Goal: Task Accomplishment & Management: Complete application form

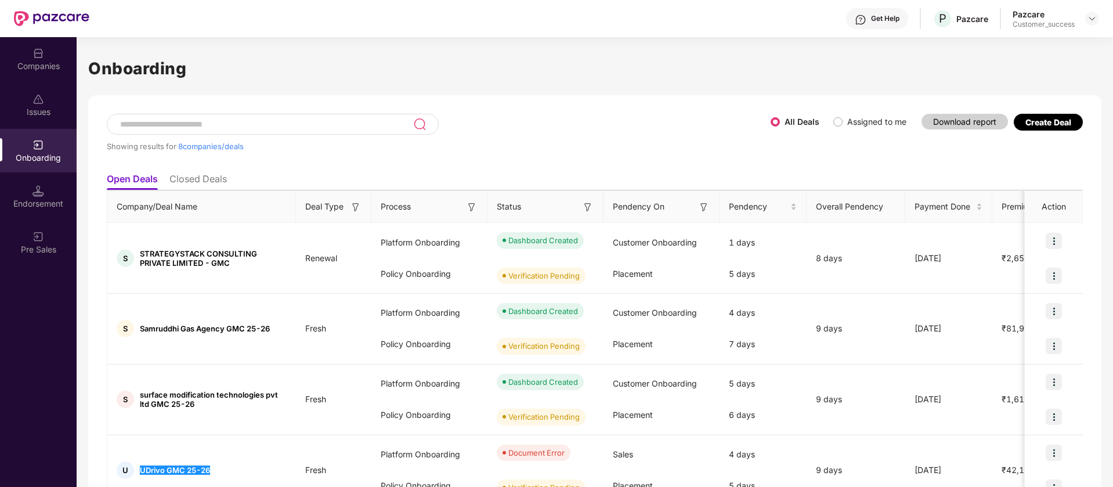
scroll to position [128, 0]
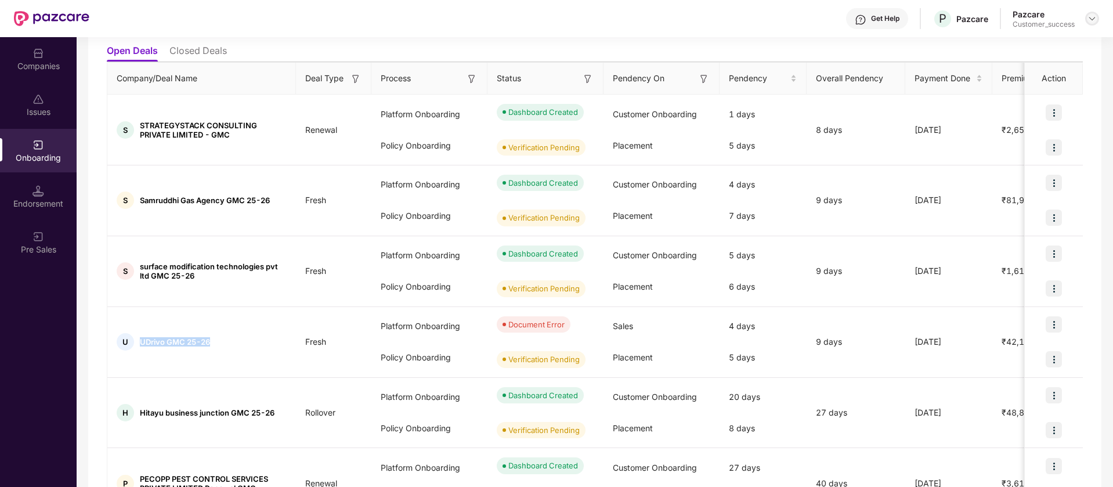
click at [1091, 17] on img at bounding box center [1091, 18] width 9 height 9
click at [1051, 62] on div "Switch Partner" at bounding box center [1038, 68] width 151 height 23
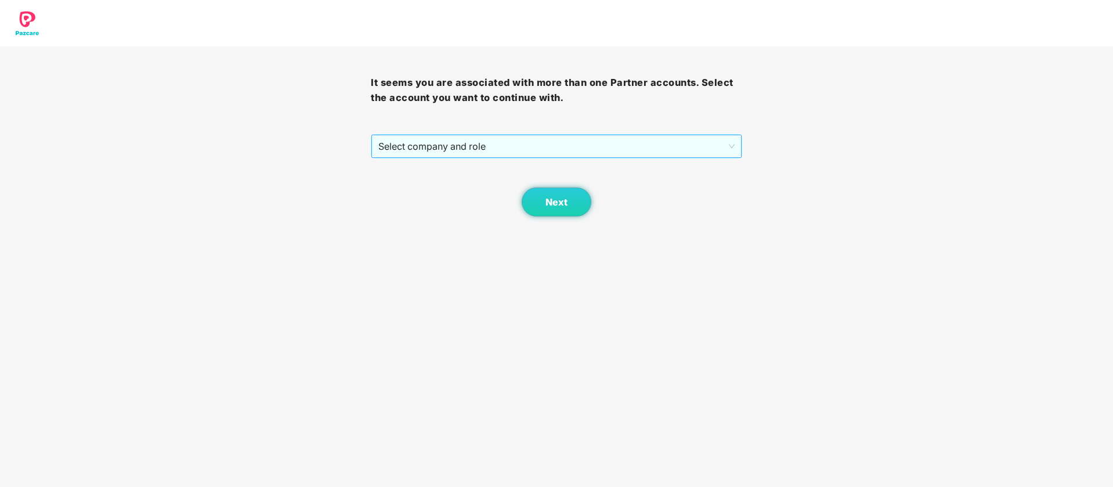
click at [723, 150] on span "Select company and role" at bounding box center [556, 146] width 356 height 22
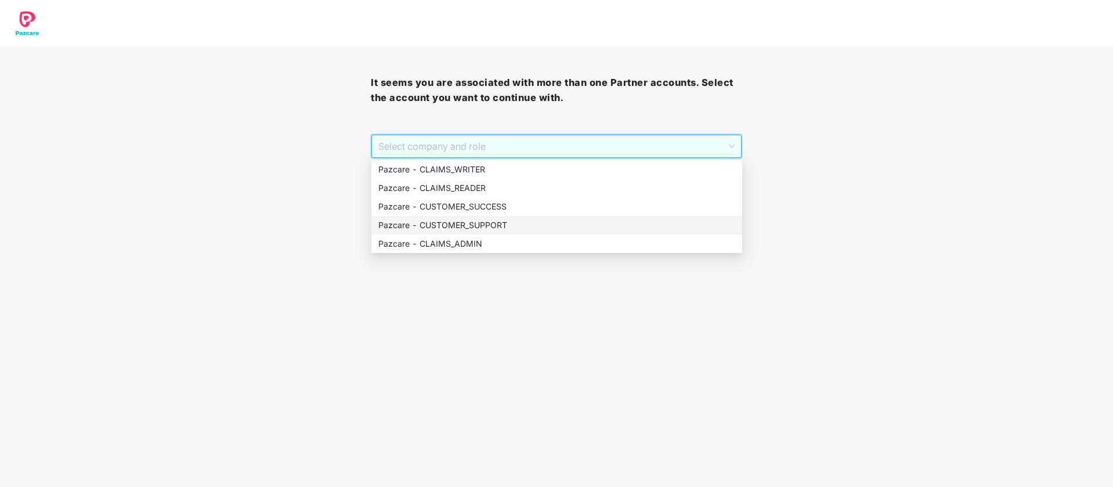
click at [575, 223] on div "Pazcare - CUSTOMER_SUPPORT" at bounding box center [556, 225] width 357 height 13
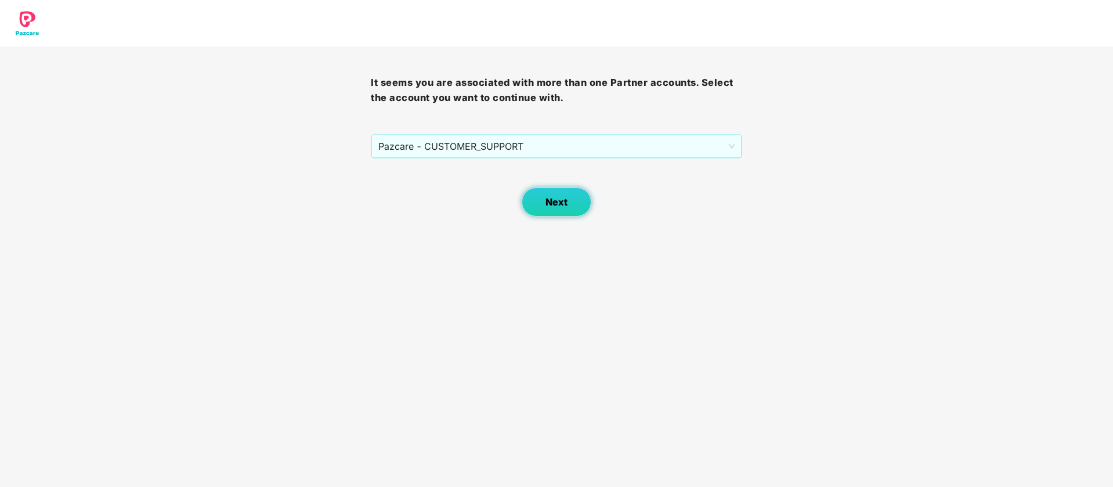
click at [556, 212] on button "Next" at bounding box center [556, 201] width 70 height 29
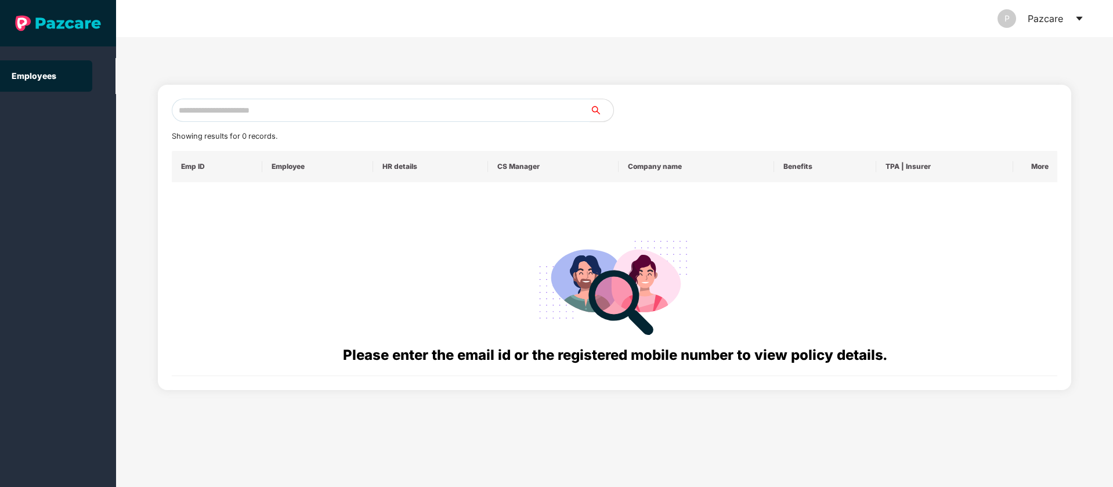
click at [310, 115] on input "text" at bounding box center [381, 110] width 418 height 23
paste input "**********"
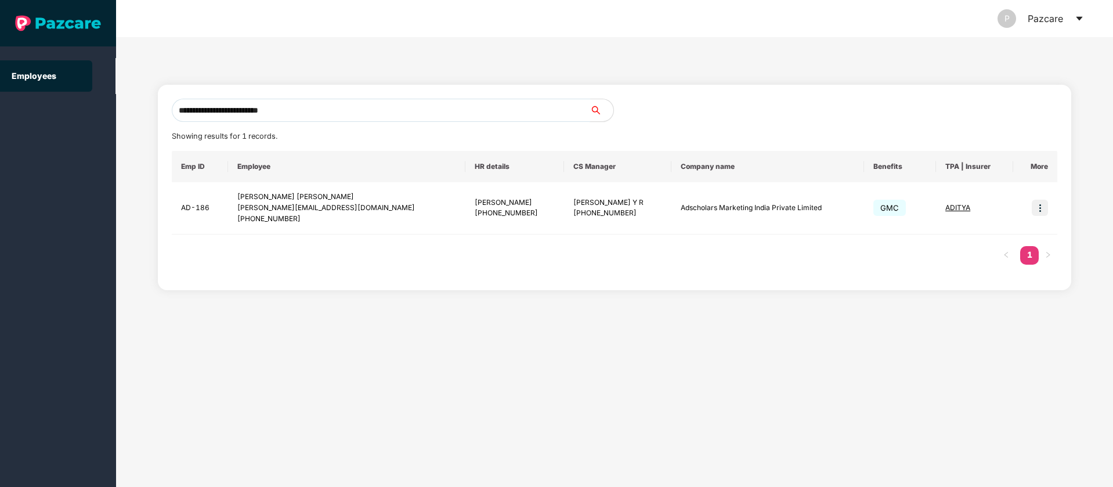
click at [495, 117] on input "**********" at bounding box center [381, 110] width 418 height 23
paste input "text"
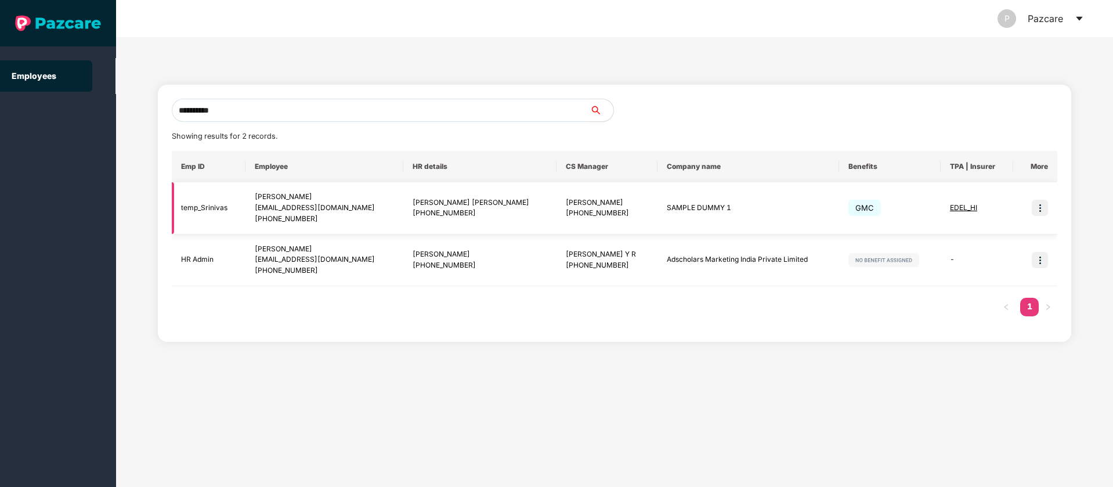
type input "**********"
click at [1045, 204] on img at bounding box center [1039, 208] width 16 height 16
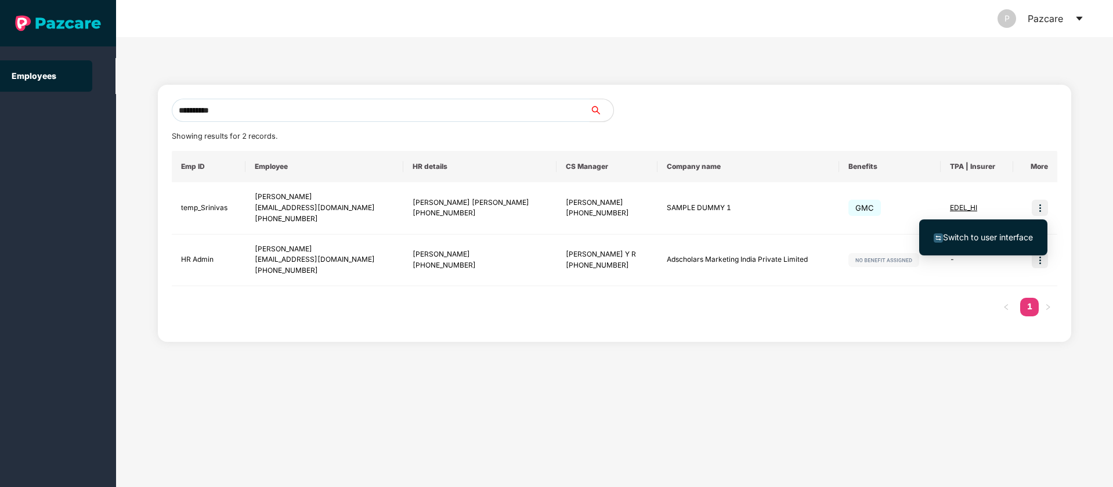
click at [1020, 242] on span "Switch to user interface" at bounding box center [982, 237] width 99 height 13
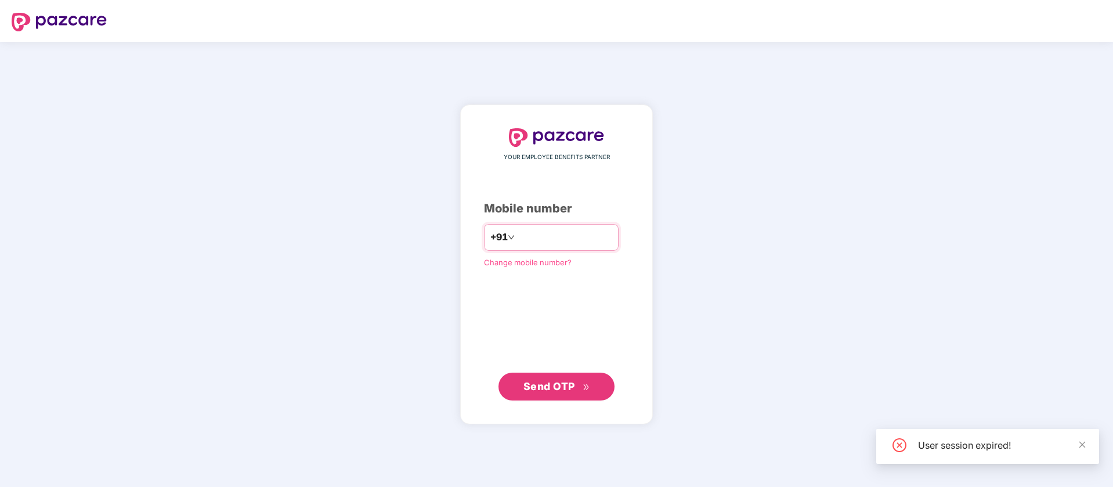
click at [534, 240] on input "number" at bounding box center [564, 237] width 95 height 19
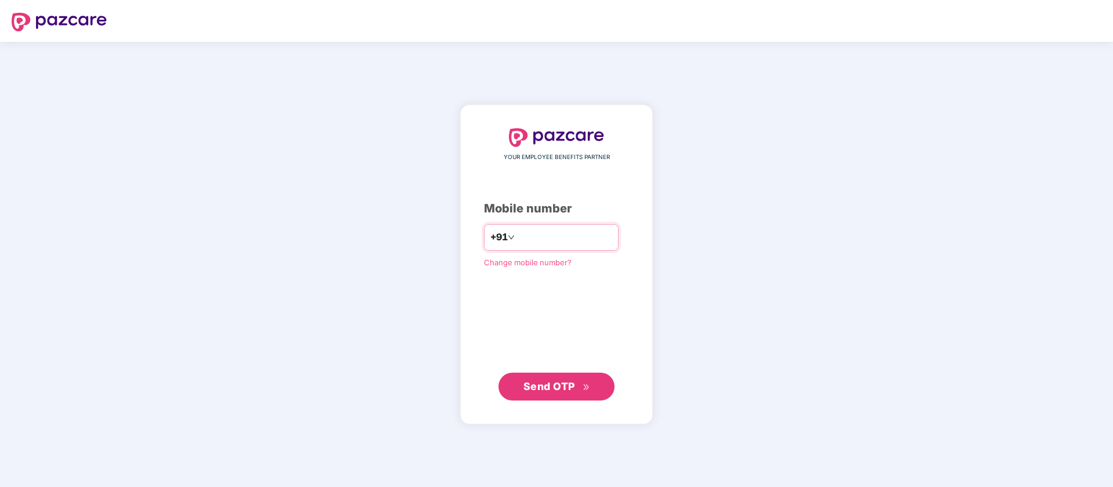
type input "**********"
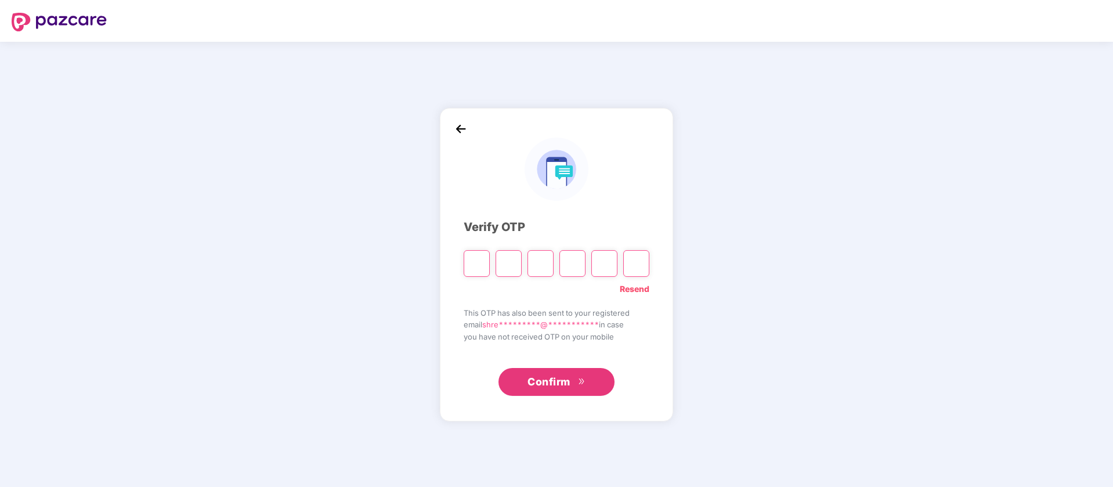
type input "*"
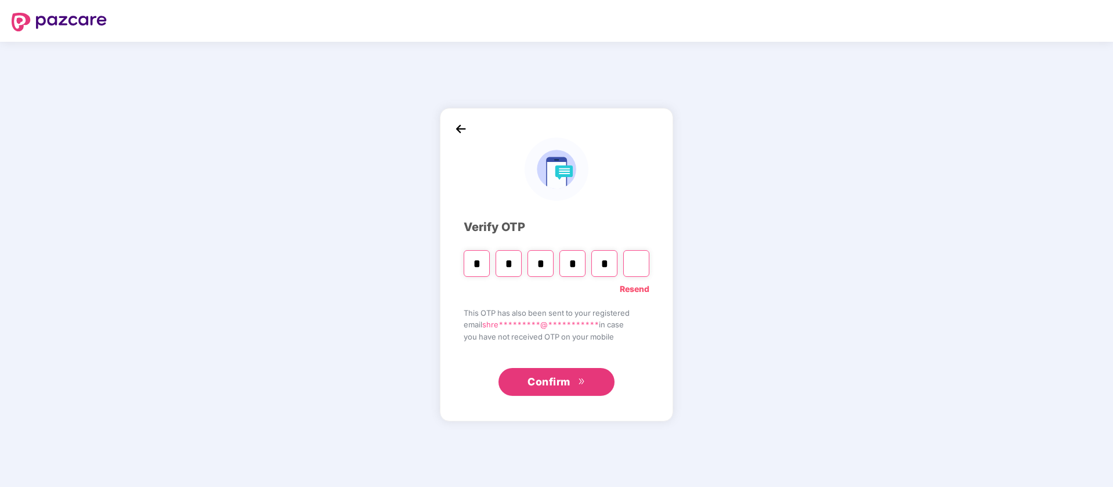
type input "*"
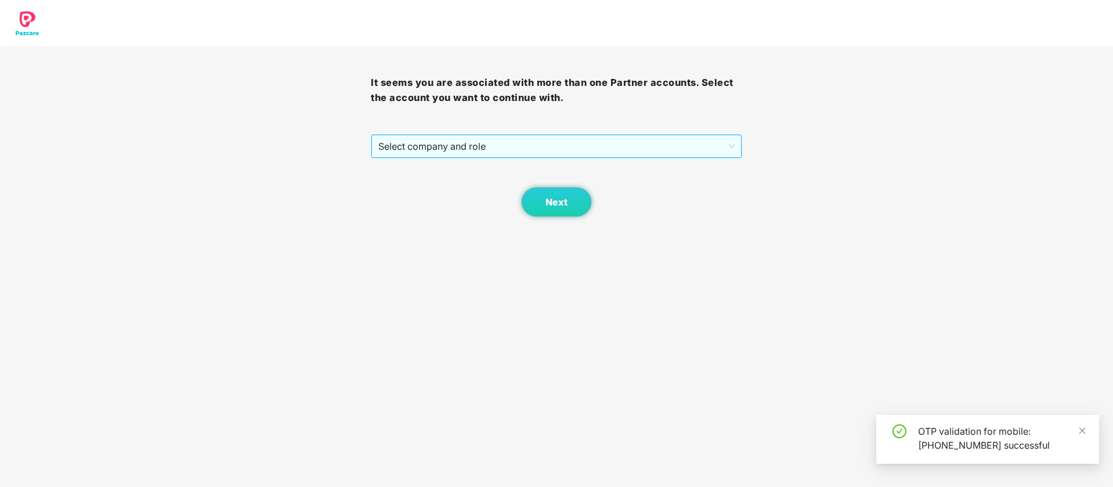
click at [494, 141] on span "Select company and role" at bounding box center [556, 146] width 356 height 22
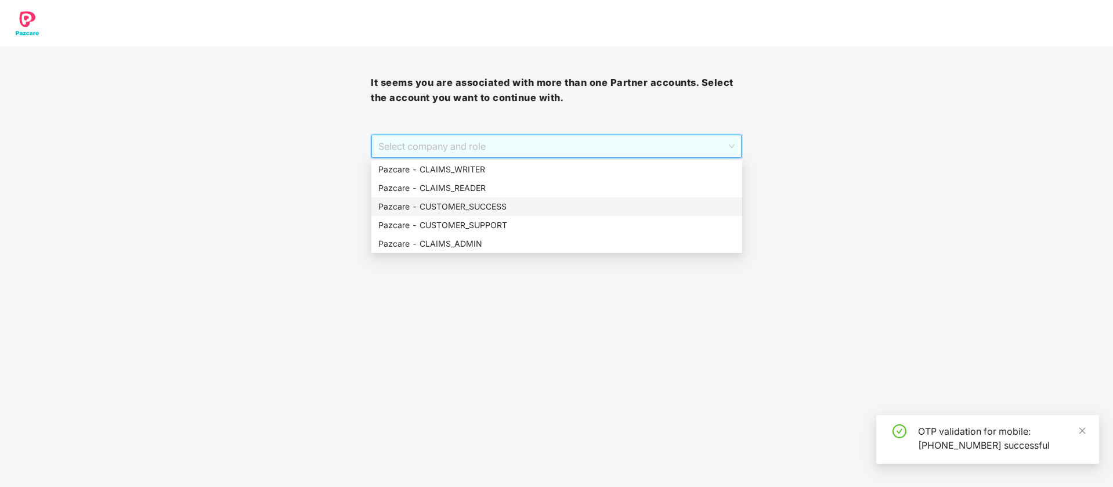
click at [488, 210] on div "Pazcare - CUSTOMER_SUCCESS" at bounding box center [556, 206] width 357 height 13
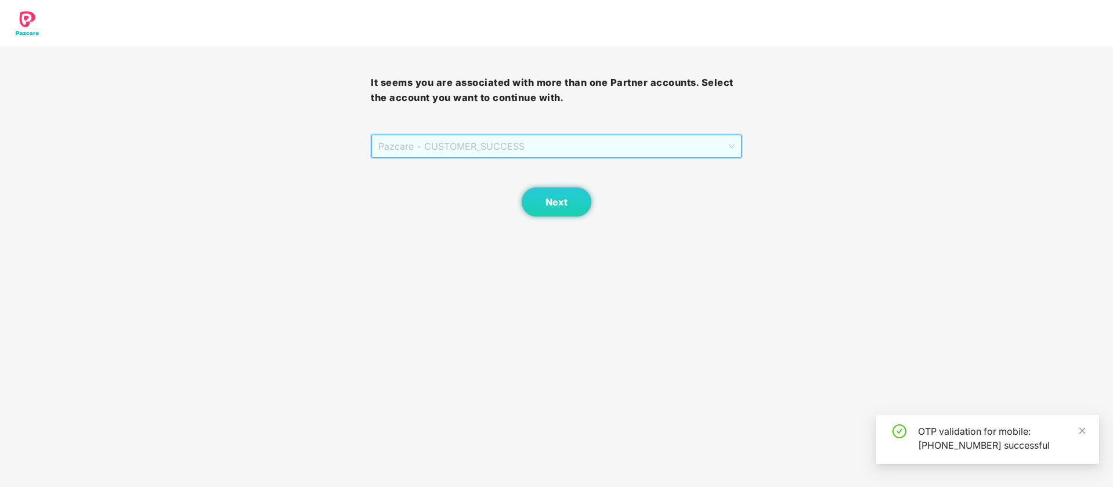
click at [524, 149] on span "Pazcare - CUSTOMER_SUCCESS" at bounding box center [556, 146] width 356 height 22
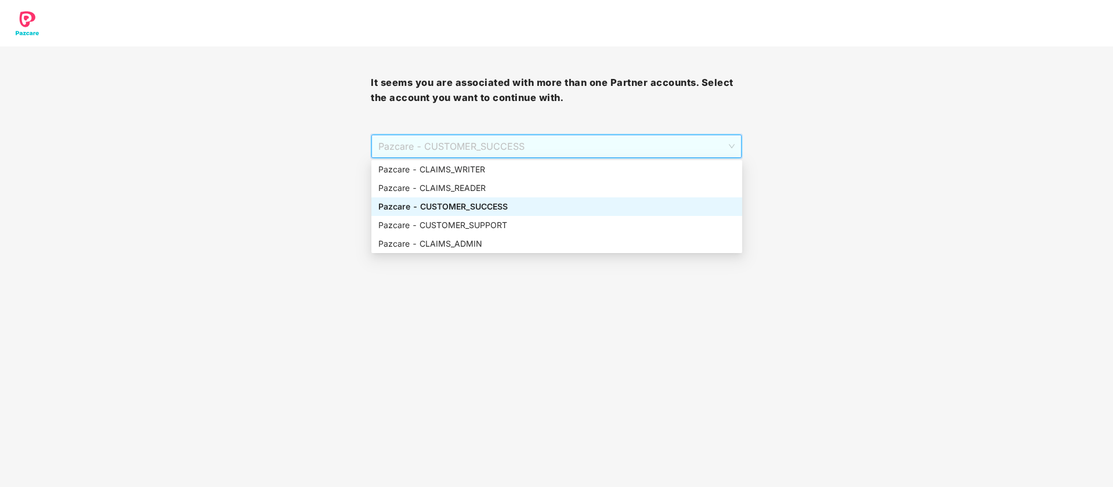
click at [505, 208] on div "Pazcare - CUSTOMER_SUCCESS" at bounding box center [556, 206] width 357 height 13
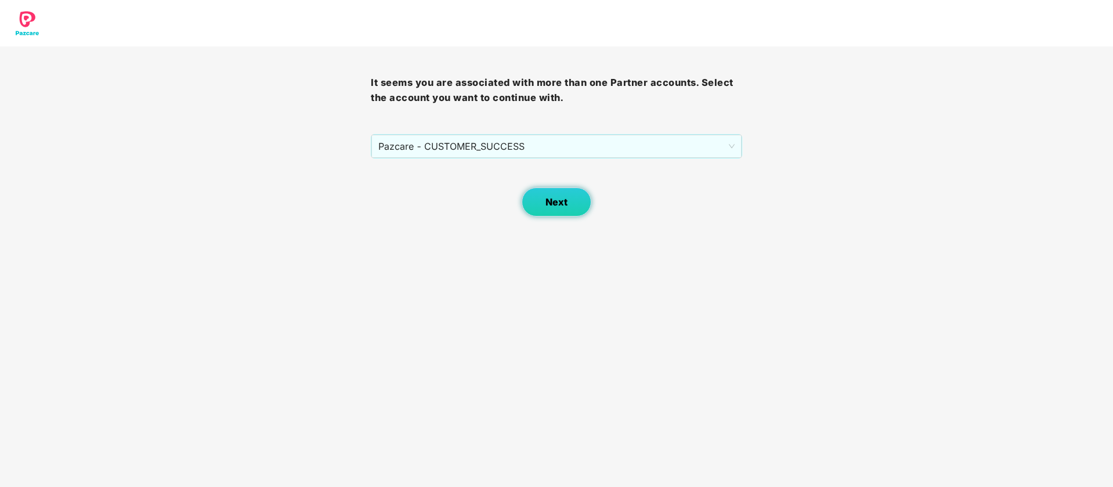
click at [559, 211] on button "Next" at bounding box center [556, 201] width 70 height 29
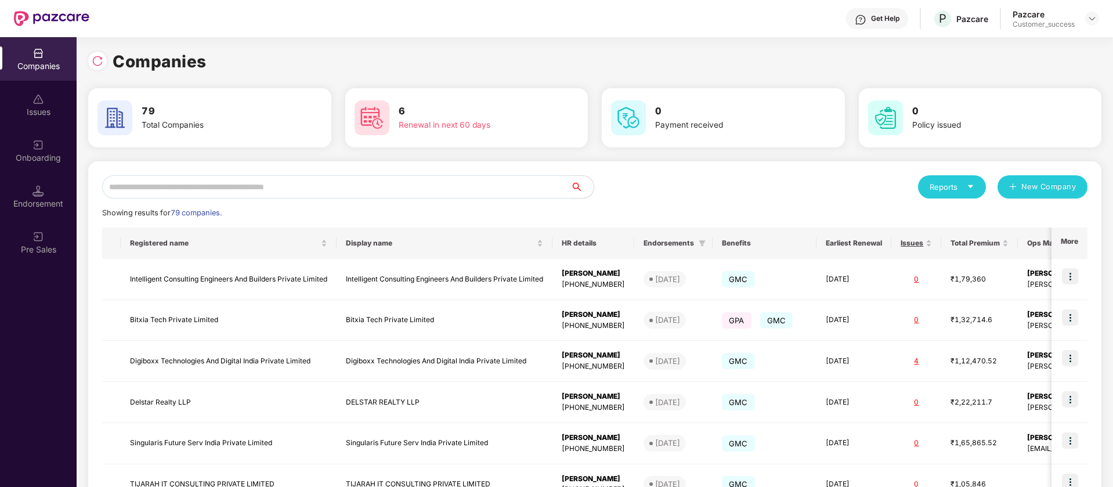
click at [334, 187] on input "text" at bounding box center [336, 186] width 468 height 23
click at [1095, 16] on img at bounding box center [1091, 18] width 9 height 9
click at [1056, 63] on div "Switch Partner" at bounding box center [1038, 68] width 151 height 23
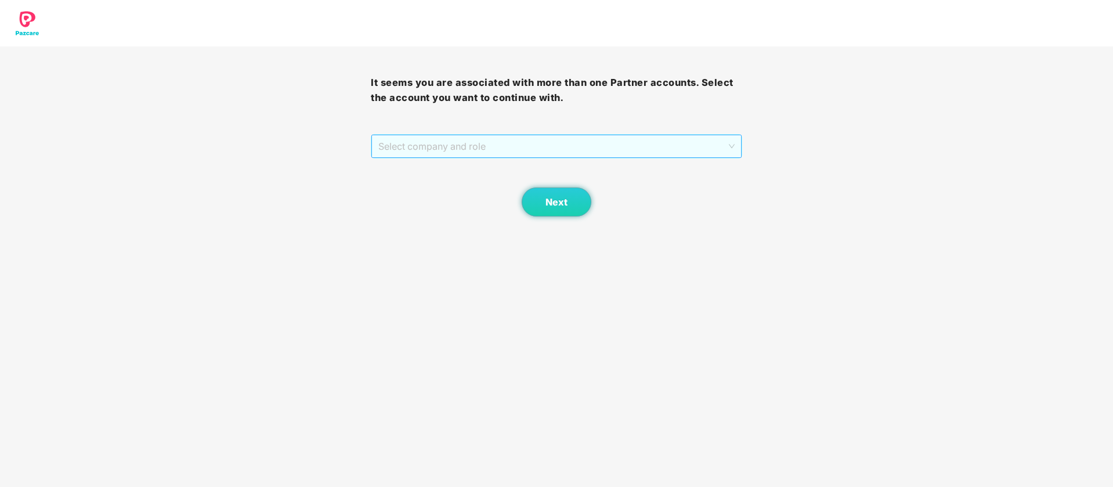
click at [675, 151] on span "Select company and role" at bounding box center [556, 146] width 356 height 22
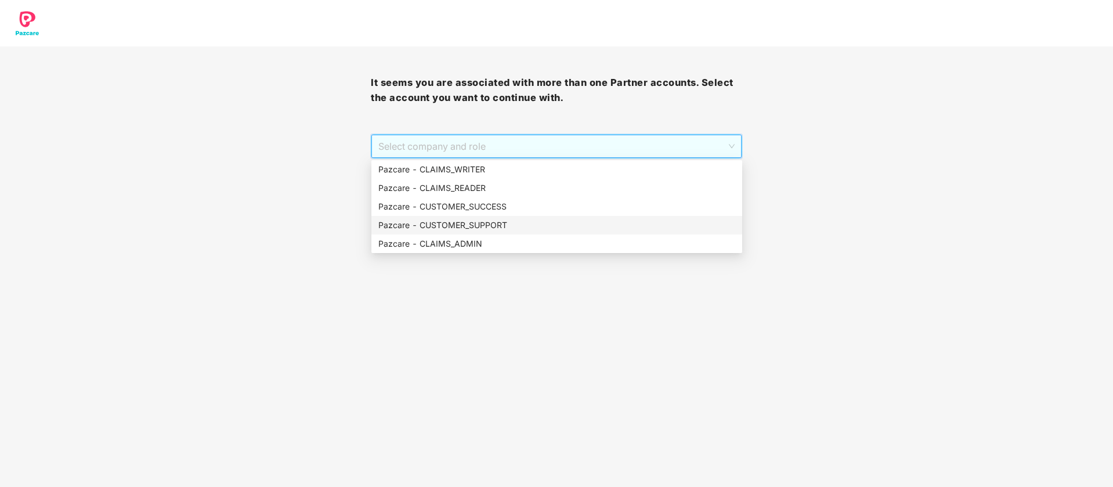
click at [544, 224] on div "Pazcare - CUSTOMER_SUPPORT" at bounding box center [556, 225] width 357 height 13
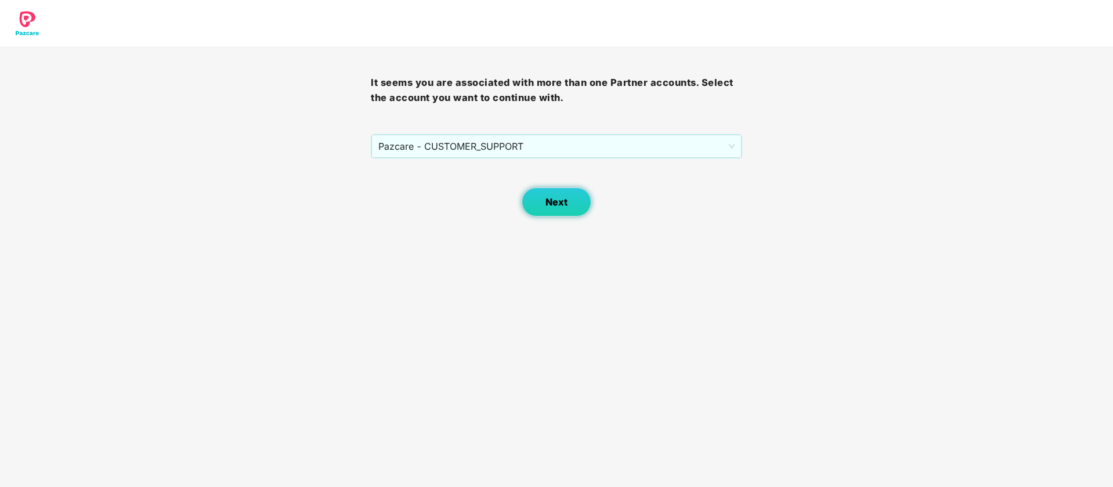
click at [534, 214] on button "Next" at bounding box center [556, 201] width 70 height 29
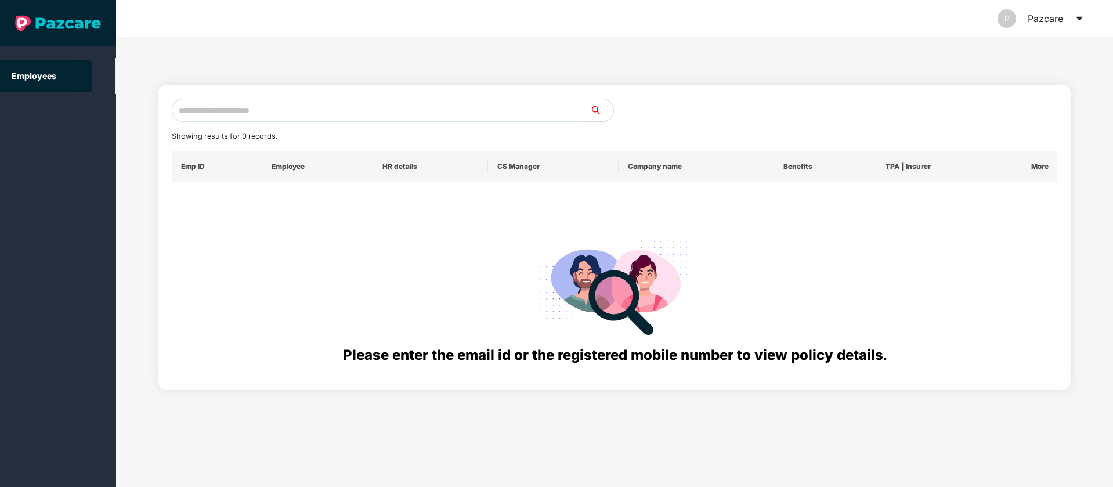
click at [377, 110] on input "text" at bounding box center [381, 110] width 418 height 23
paste input "**********"
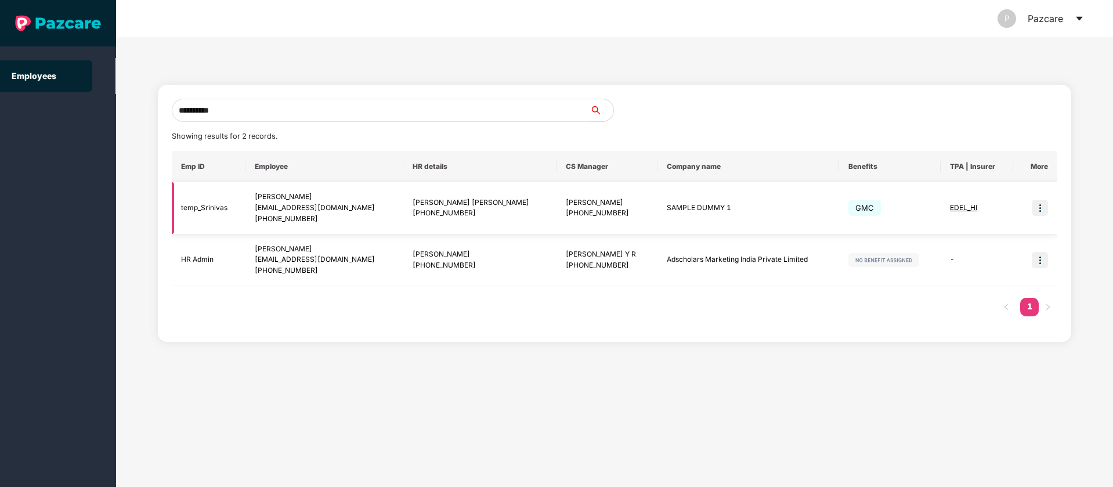
type input "**********"
click at [1042, 205] on img at bounding box center [1039, 208] width 16 height 16
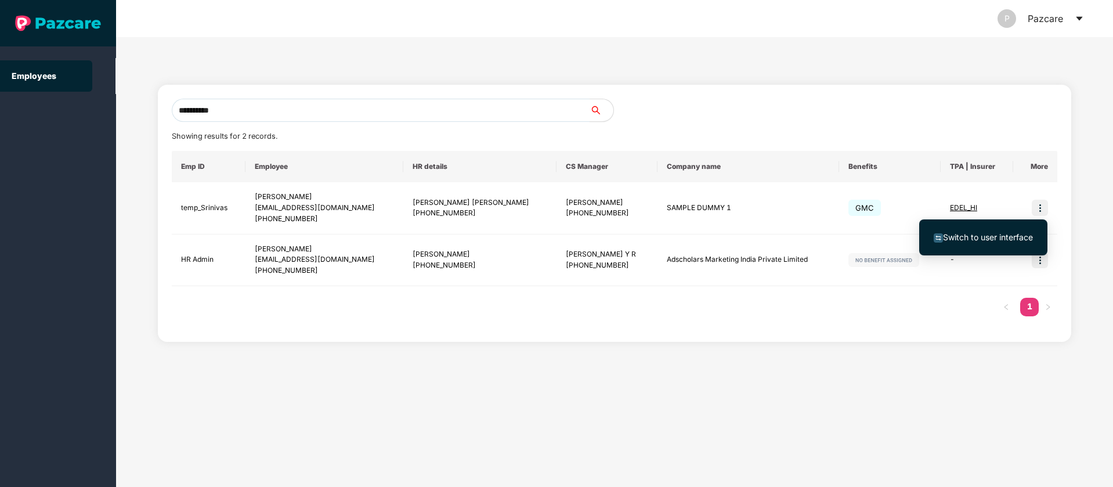
click at [1013, 237] on span "Switch to user interface" at bounding box center [988, 237] width 90 height 10
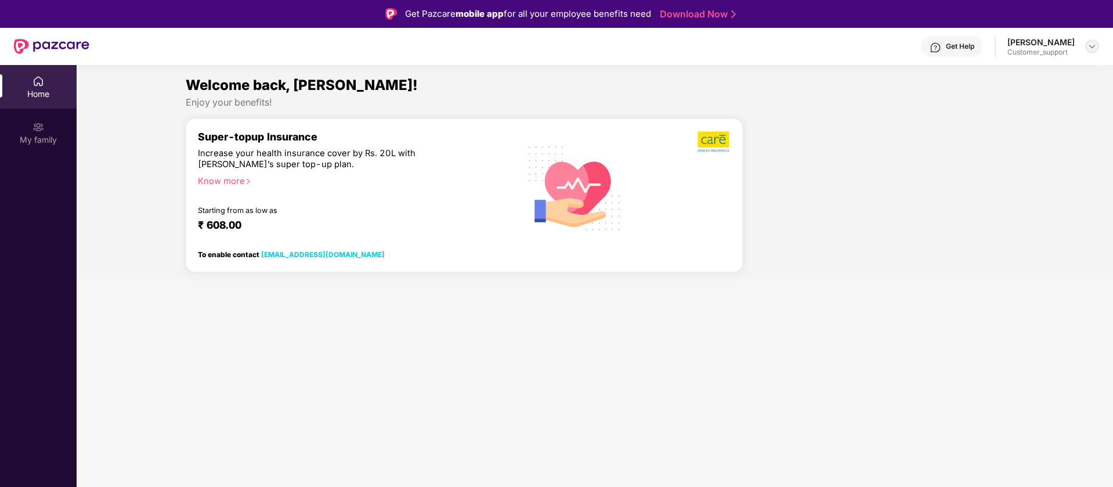
click at [1095, 46] on img at bounding box center [1091, 46] width 9 height 9
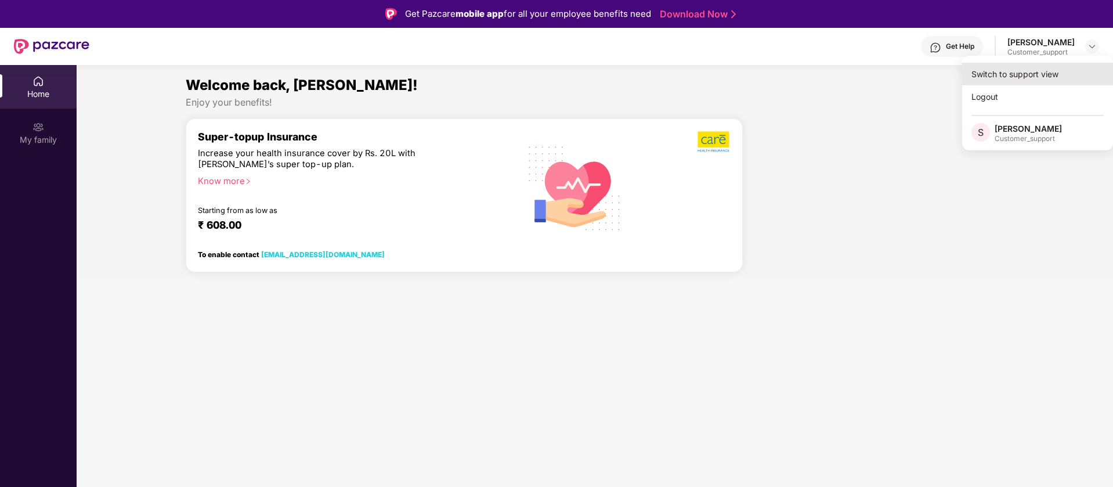
click at [1072, 67] on div "Switch to support view" at bounding box center [1037, 74] width 151 height 23
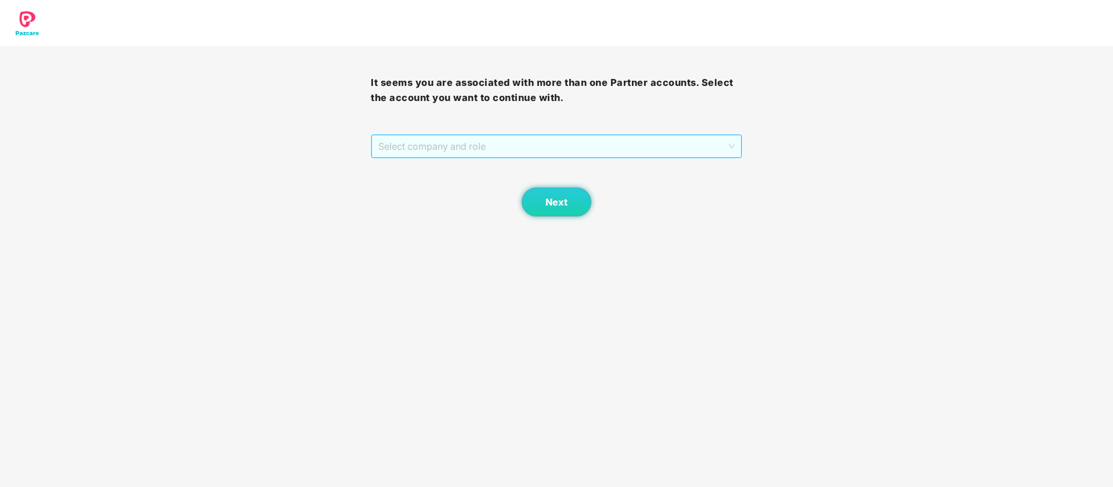
click at [714, 135] on div "Select company and role" at bounding box center [556, 146] width 370 height 23
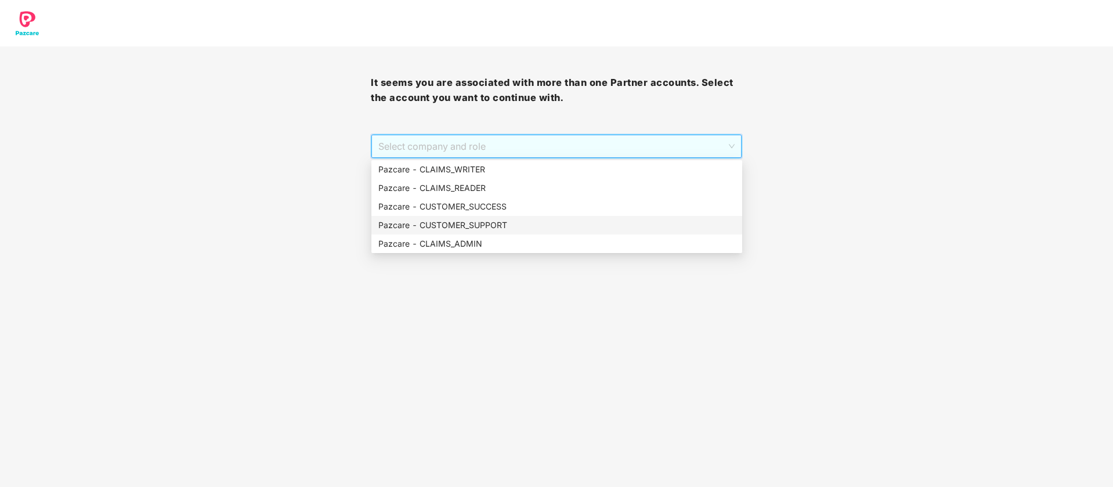
click at [596, 224] on div "Pazcare - CUSTOMER_SUPPORT" at bounding box center [556, 225] width 357 height 13
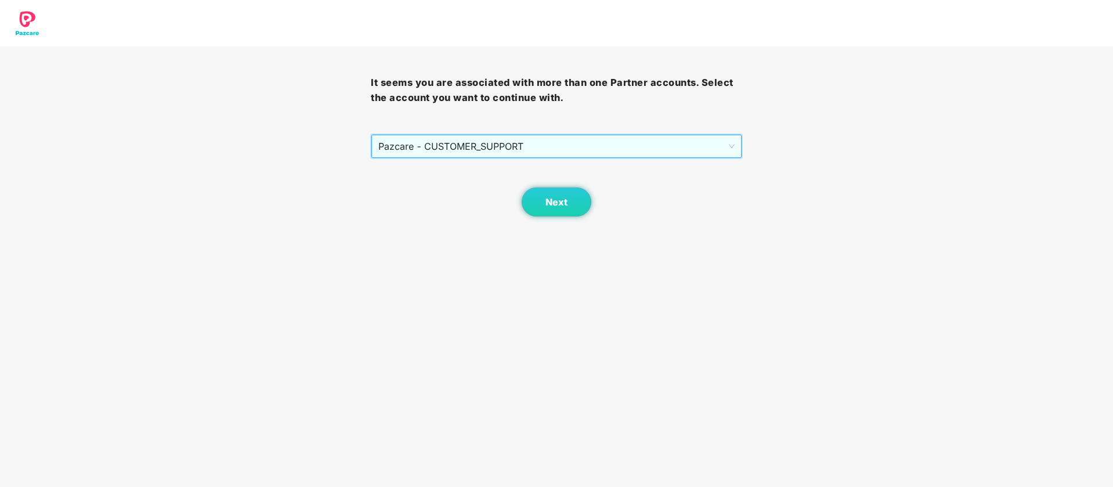
click at [559, 216] on body "It seems you are associated with more than one Partner accounts. Select the acc…" at bounding box center [556, 243] width 1113 height 487
click at [554, 208] on button "Next" at bounding box center [556, 201] width 70 height 29
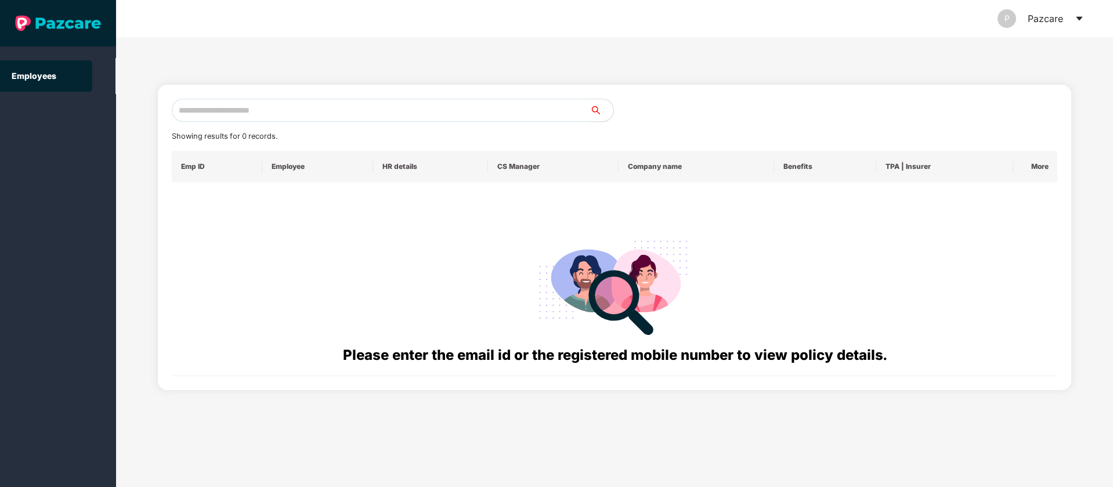
click at [415, 113] on input "text" at bounding box center [381, 110] width 418 height 23
paste input "**********"
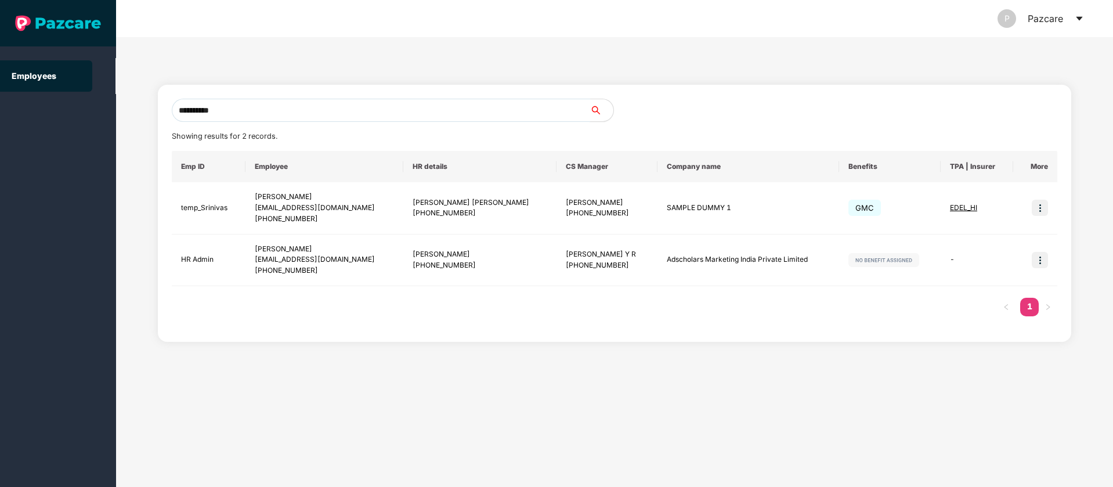
type input "**********"
click at [1078, 19] on icon "caret-down" at bounding box center [1078, 19] width 6 height 4
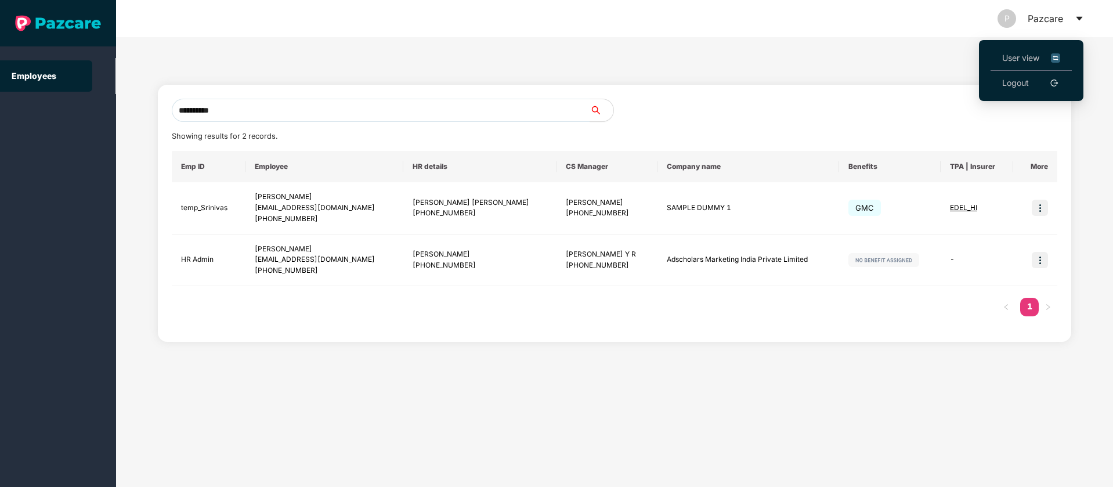
click at [1058, 58] on img at bounding box center [1055, 58] width 9 height 13
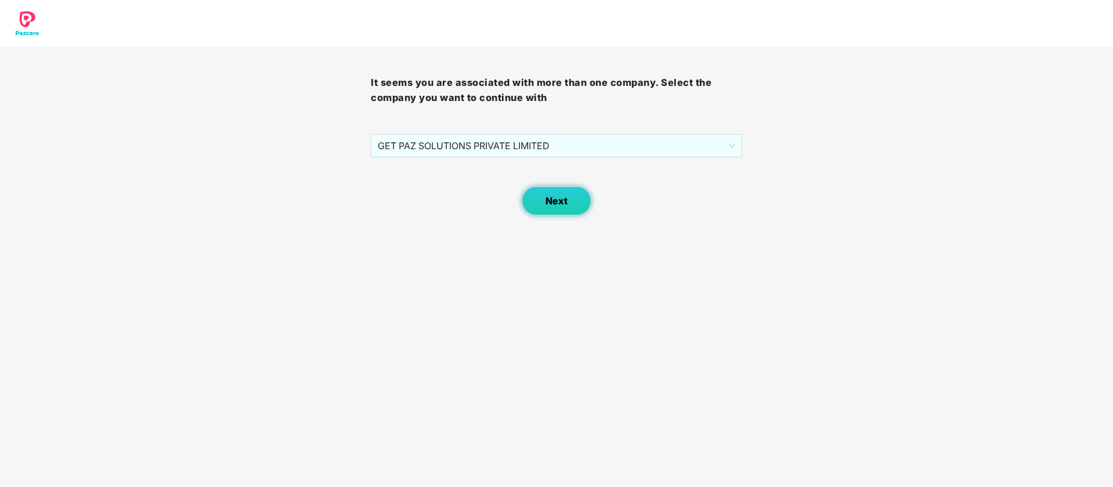
click at [562, 190] on button "Next" at bounding box center [556, 200] width 70 height 29
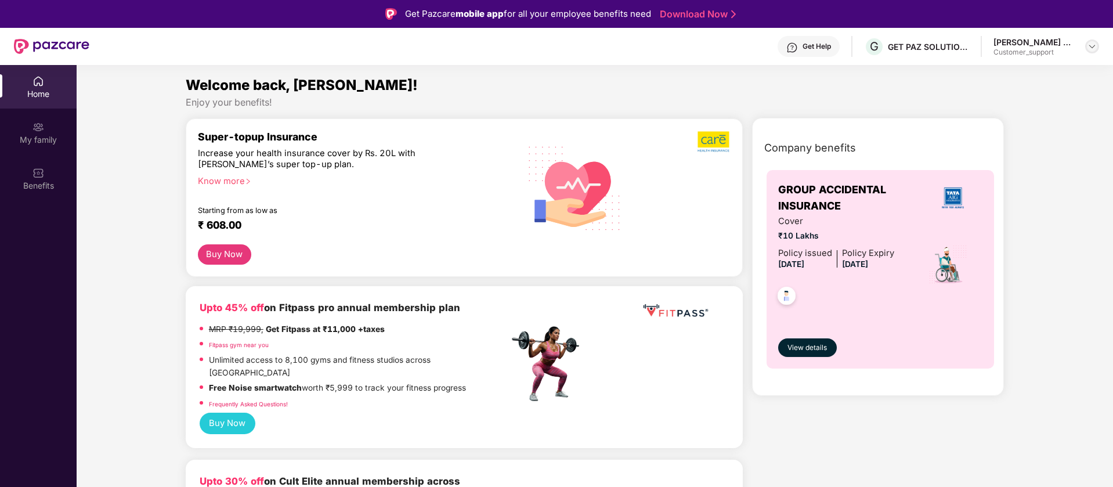
click at [1089, 44] on img at bounding box center [1091, 46] width 9 height 9
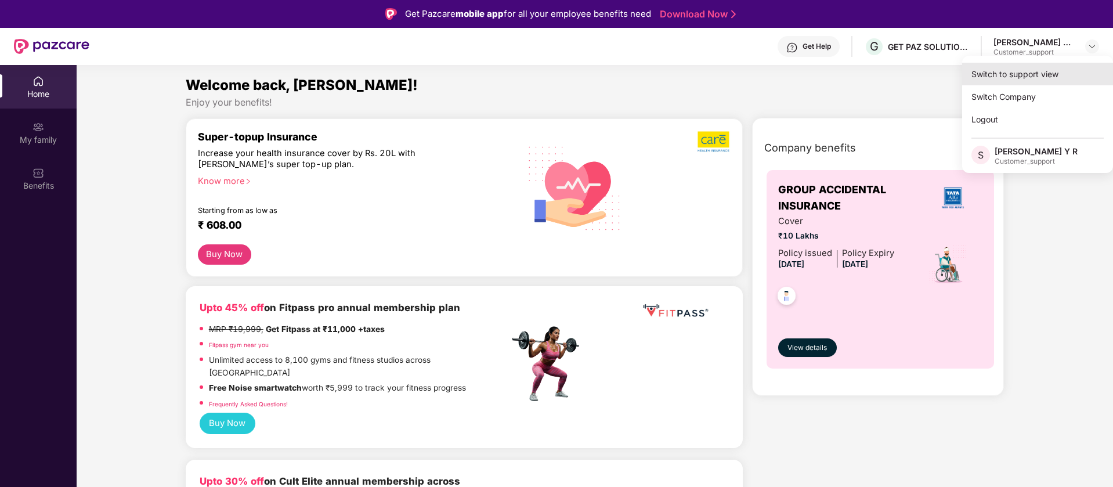
click at [1033, 79] on div "Switch to support view" at bounding box center [1037, 74] width 151 height 23
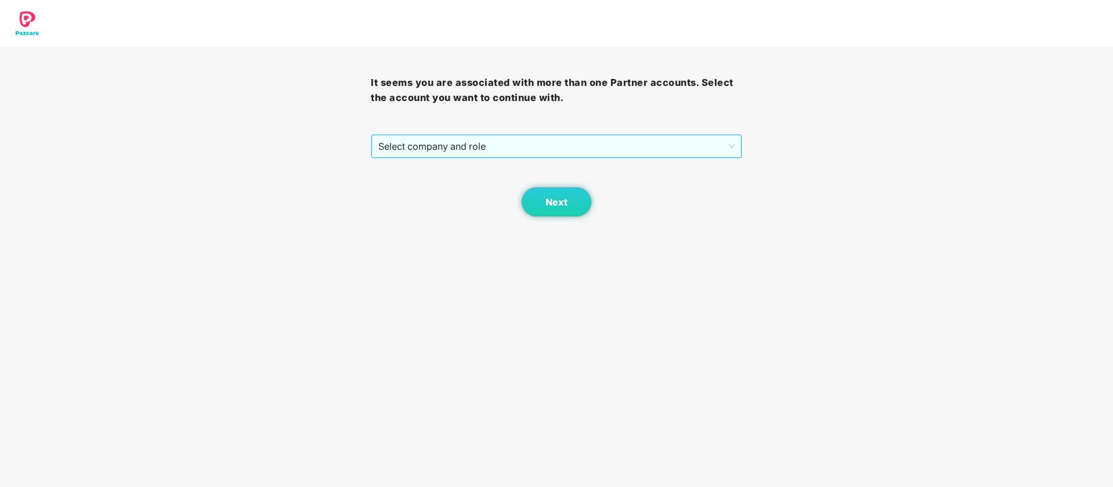
click at [668, 150] on span "Select company and role" at bounding box center [556, 146] width 356 height 22
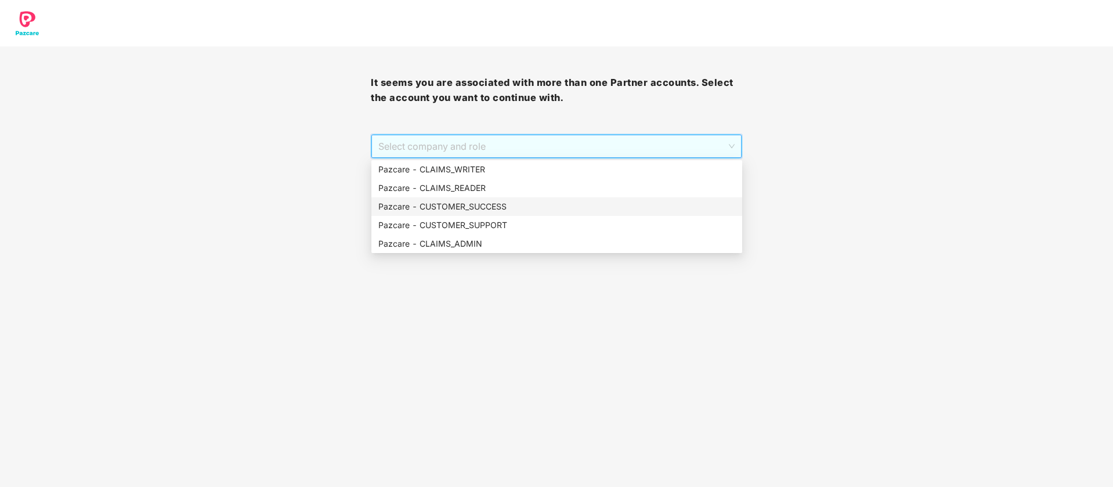
click at [552, 211] on div "Pazcare - CUSTOMER_SUCCESS" at bounding box center [556, 206] width 357 height 13
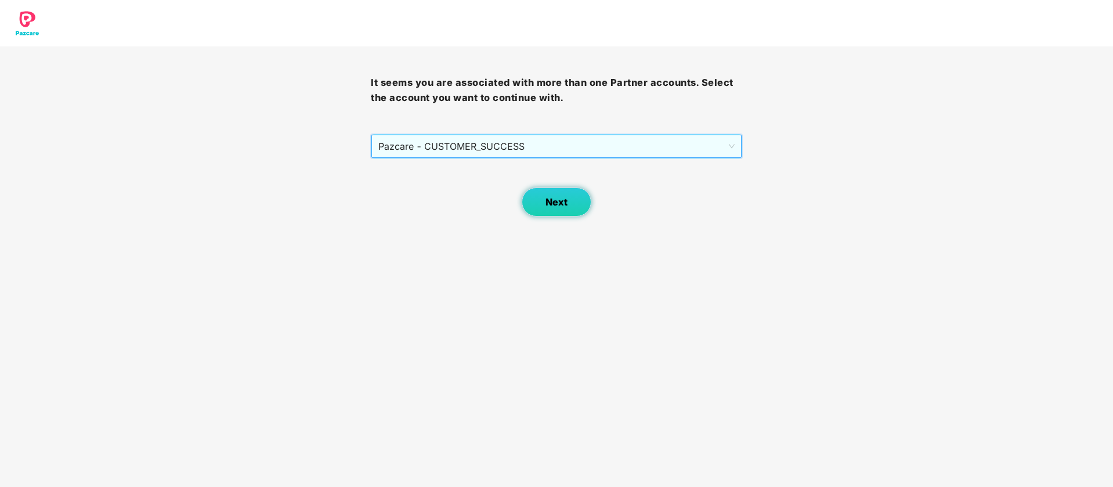
click at [567, 212] on button "Next" at bounding box center [556, 201] width 70 height 29
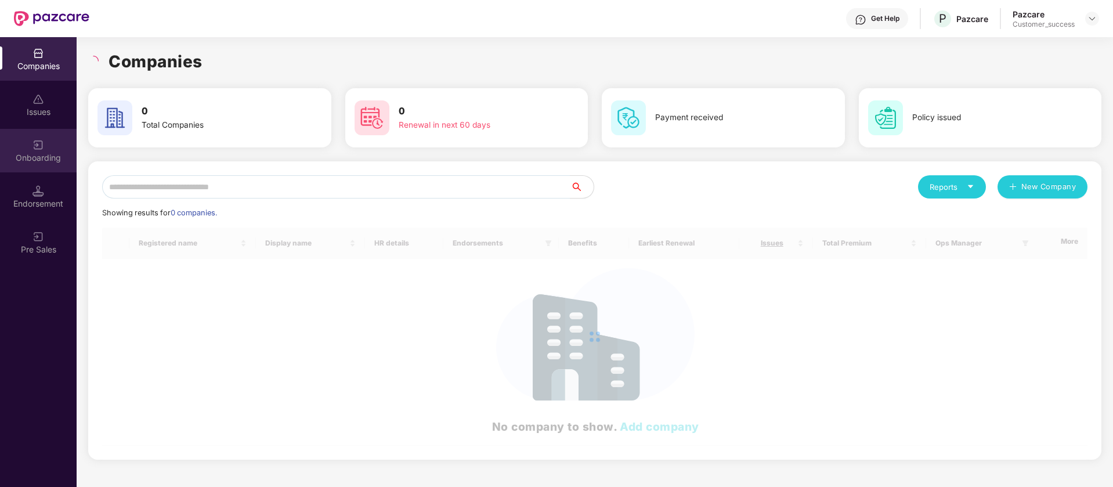
click at [35, 161] on div "Onboarding" at bounding box center [38, 158] width 77 height 12
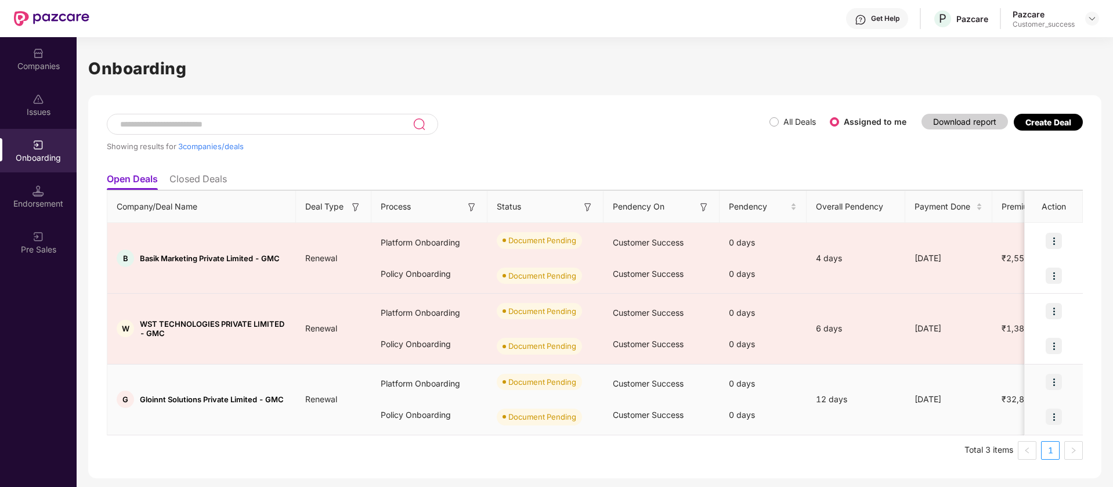
click at [1055, 381] on img at bounding box center [1053, 382] width 16 height 16
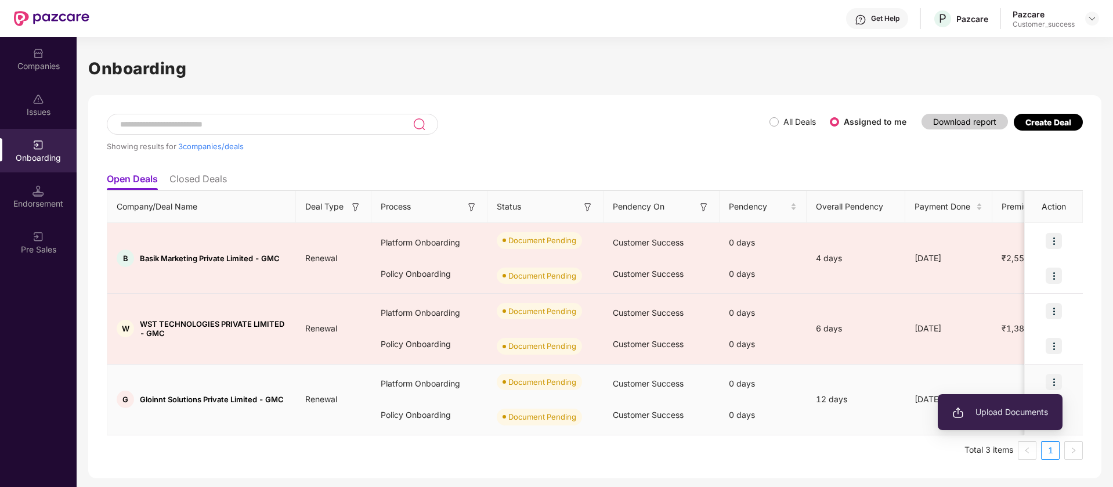
click at [1020, 415] on span "Upload Documents" at bounding box center [1000, 411] width 96 height 13
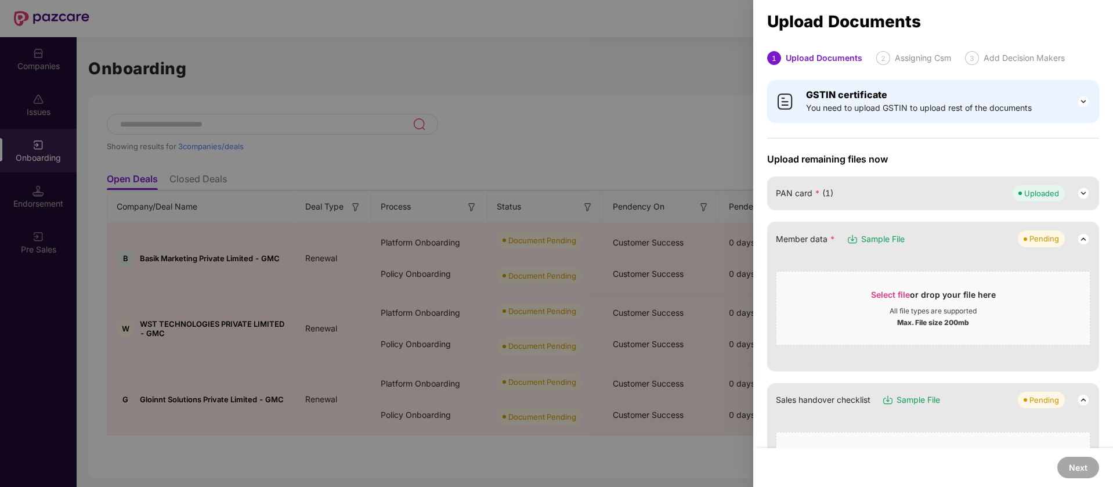
click at [557, 70] on div at bounding box center [556, 243] width 1113 height 487
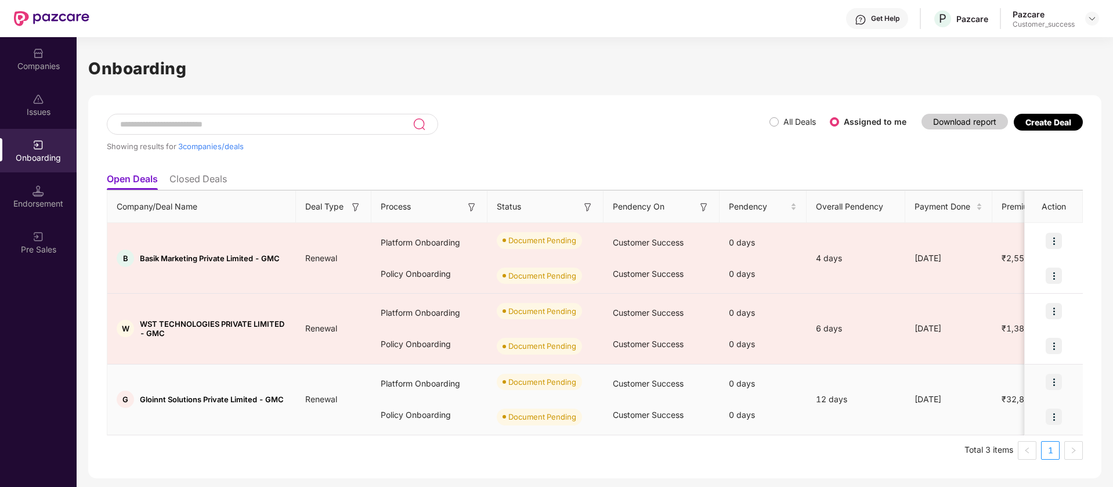
click at [1056, 383] on img at bounding box center [1053, 382] width 16 height 16
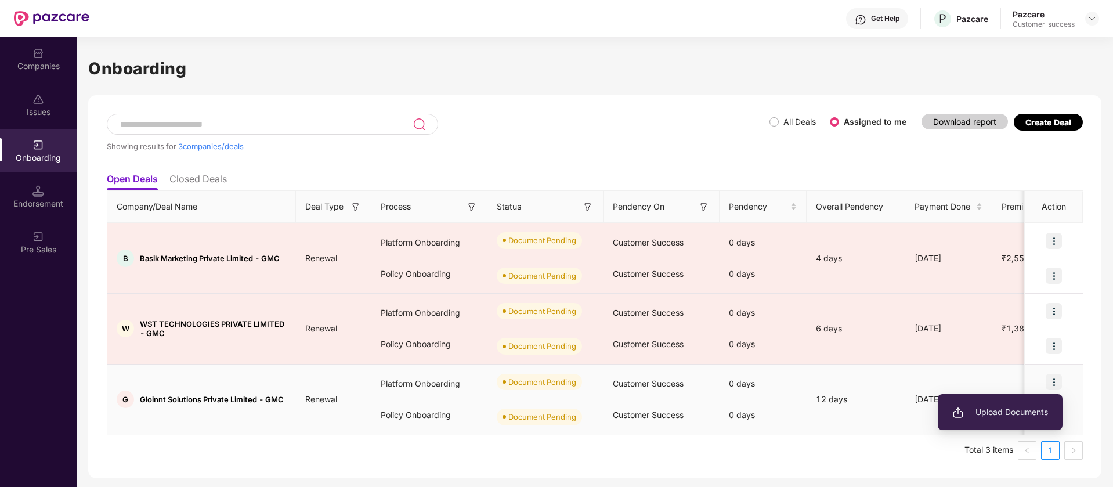
click at [999, 412] on span "Upload Documents" at bounding box center [1000, 411] width 96 height 13
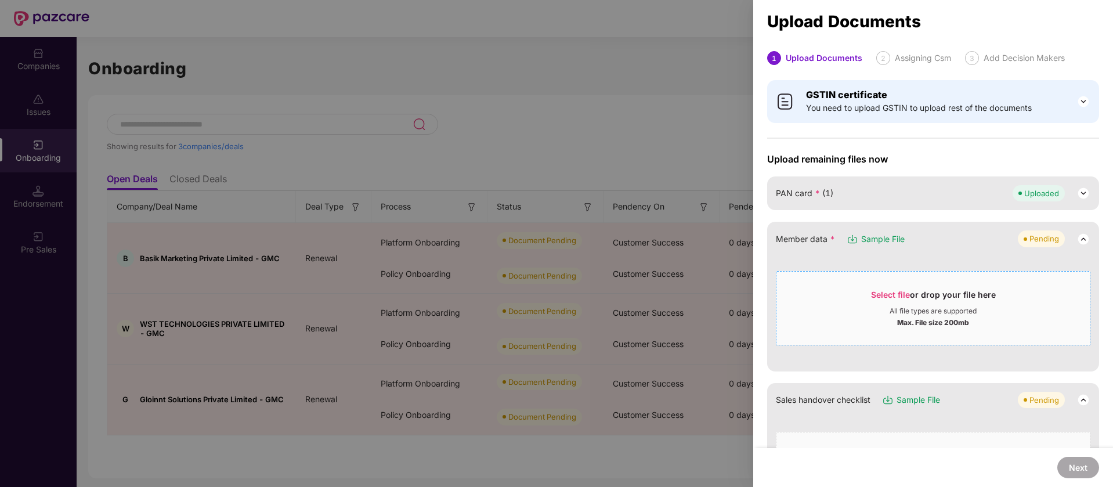
click at [917, 296] on div "Select file or drop your file here" at bounding box center [933, 297] width 125 height 17
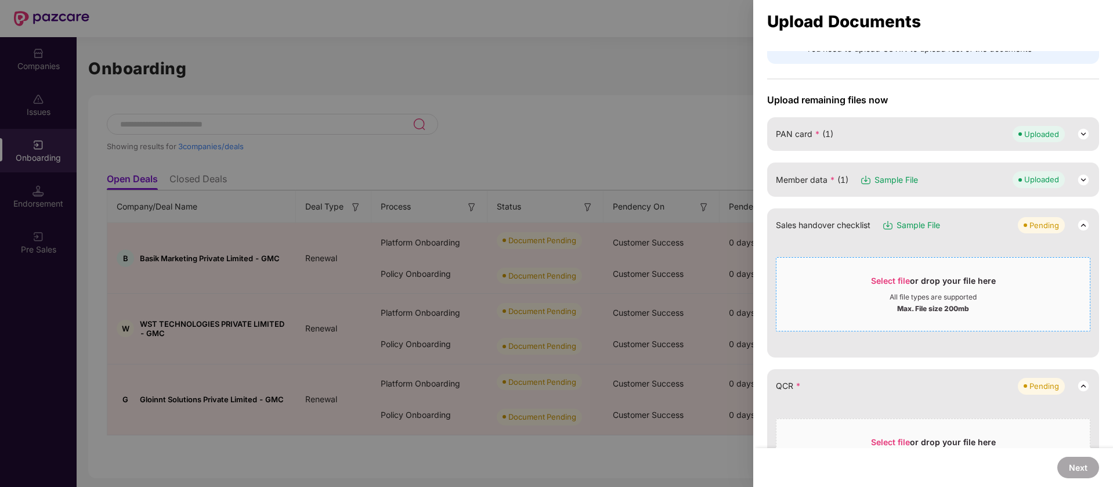
scroll to position [66, 0]
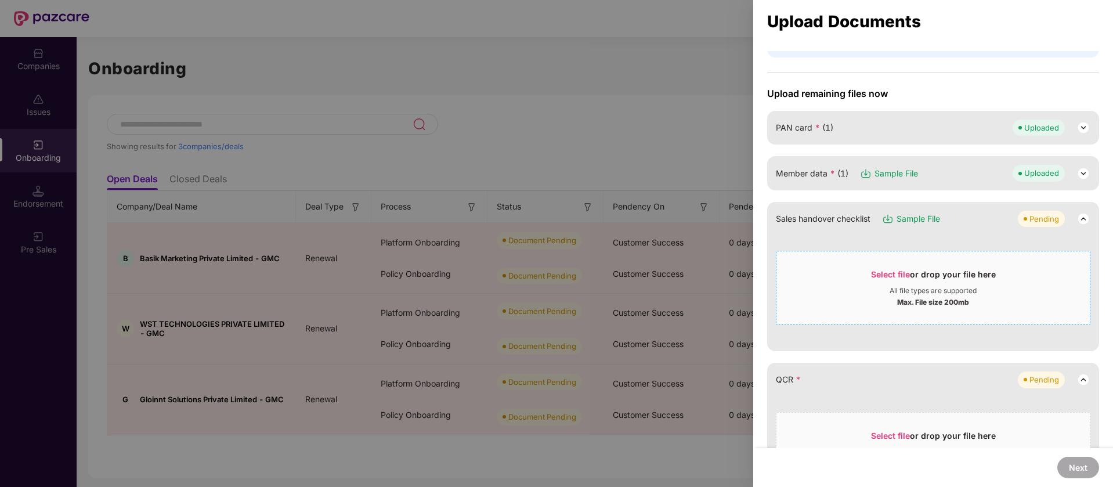
click at [1019, 287] on div "All file types are supported" at bounding box center [932, 290] width 313 height 9
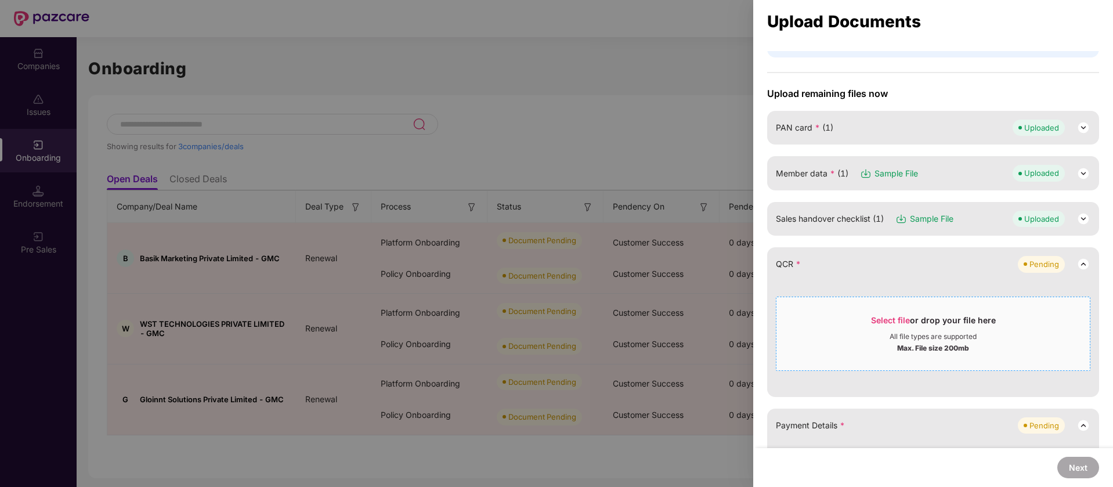
click at [1046, 306] on span "Select file or drop your file here All file types are supported Max. File size …" at bounding box center [932, 334] width 313 height 56
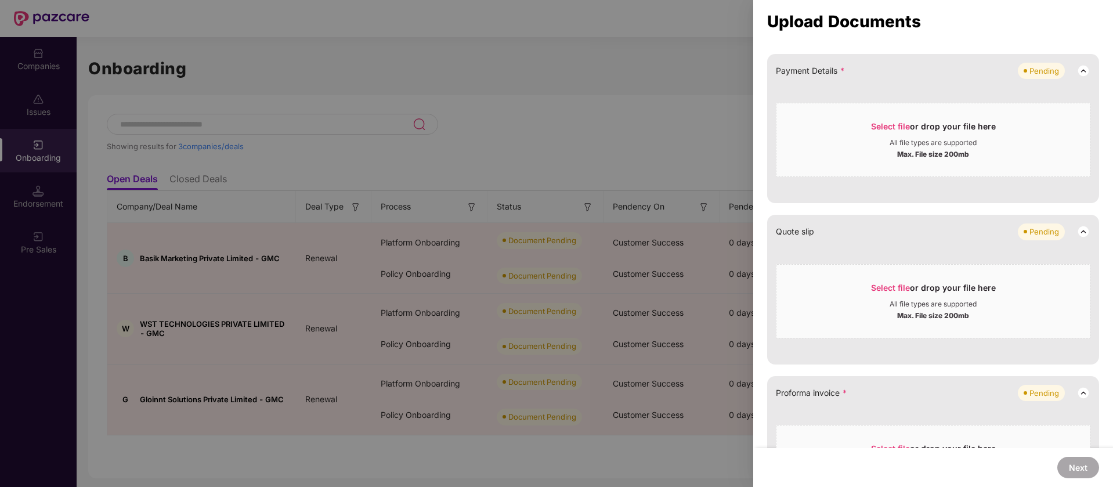
scroll to position [306, 0]
click at [924, 119] on div "Select file or drop your file here" at bounding box center [933, 127] width 125 height 17
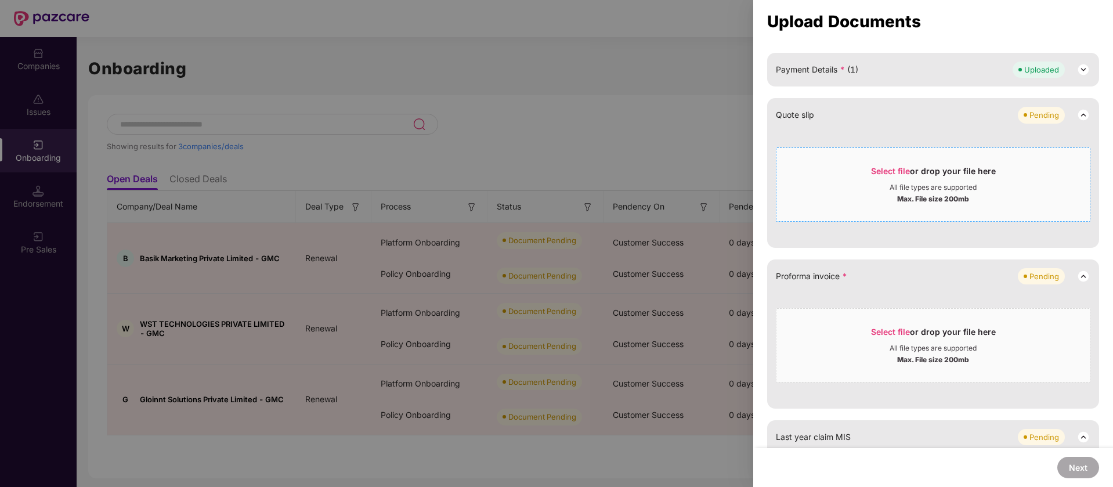
click at [901, 181] on div "Select file or drop your file here" at bounding box center [933, 173] width 125 height 17
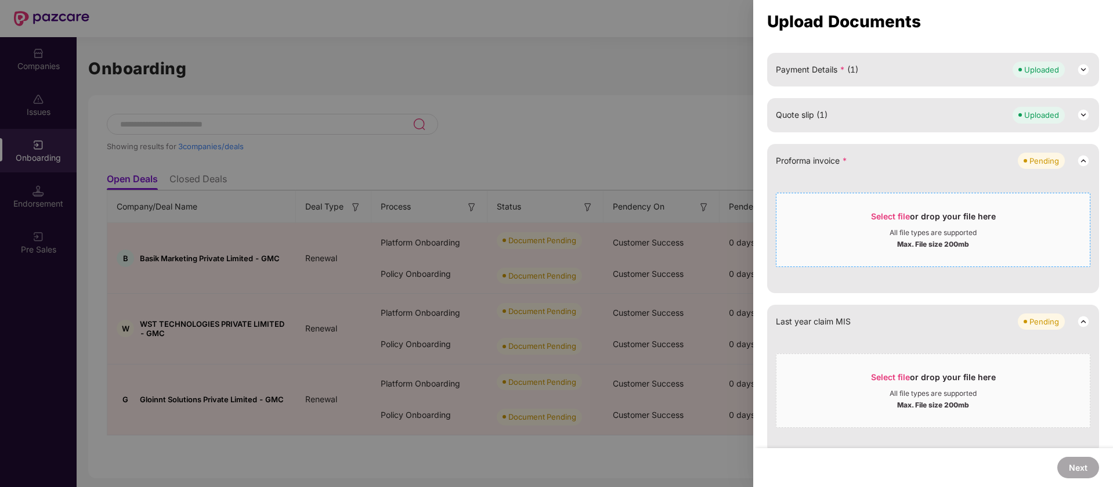
click at [906, 219] on span "Select file" at bounding box center [890, 216] width 39 height 10
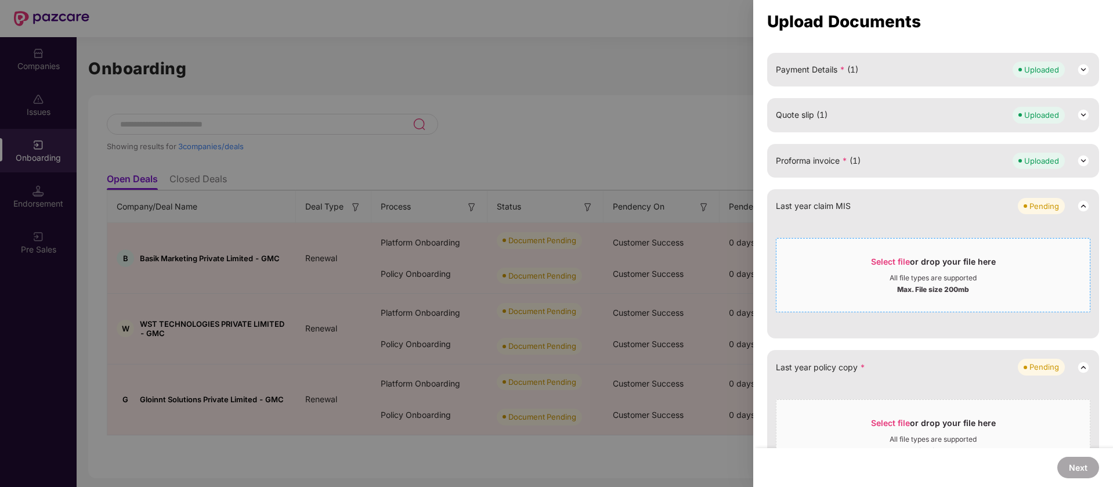
click at [842, 273] on div "All file types are supported" at bounding box center [932, 277] width 313 height 9
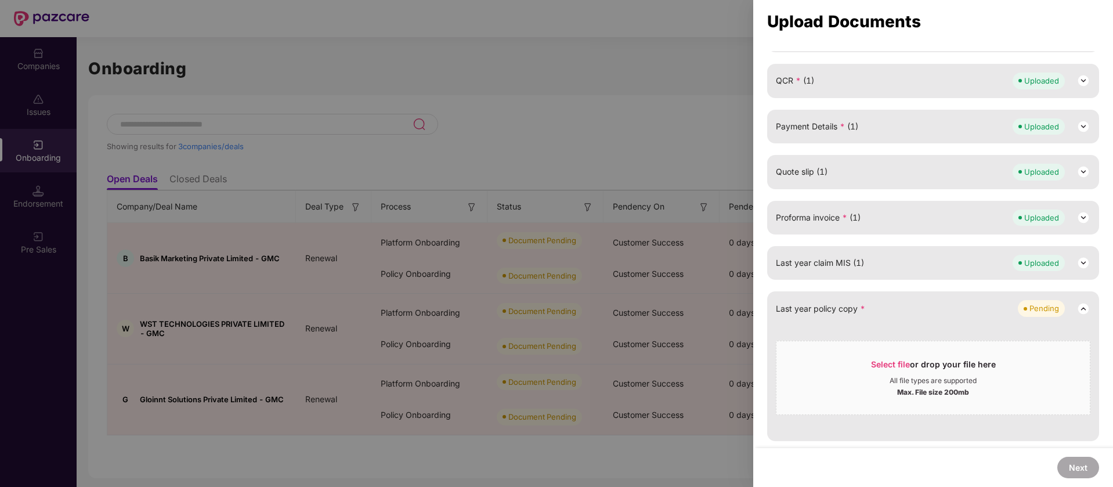
scroll to position [249, 0]
click at [918, 372] on div "Select file or drop your file here" at bounding box center [933, 366] width 125 height 17
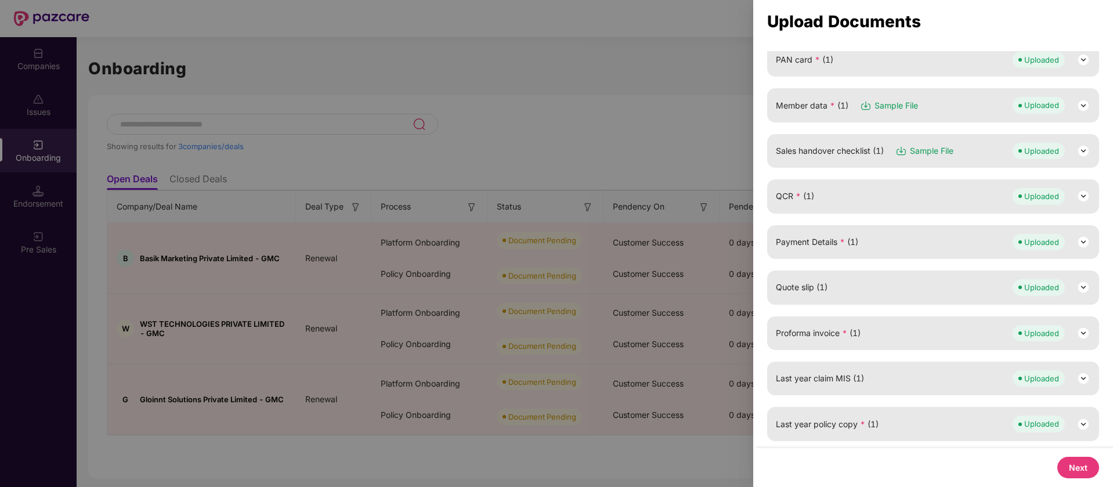
scroll to position [133, 0]
click at [1071, 466] on button "Next" at bounding box center [1078, 467] width 42 height 21
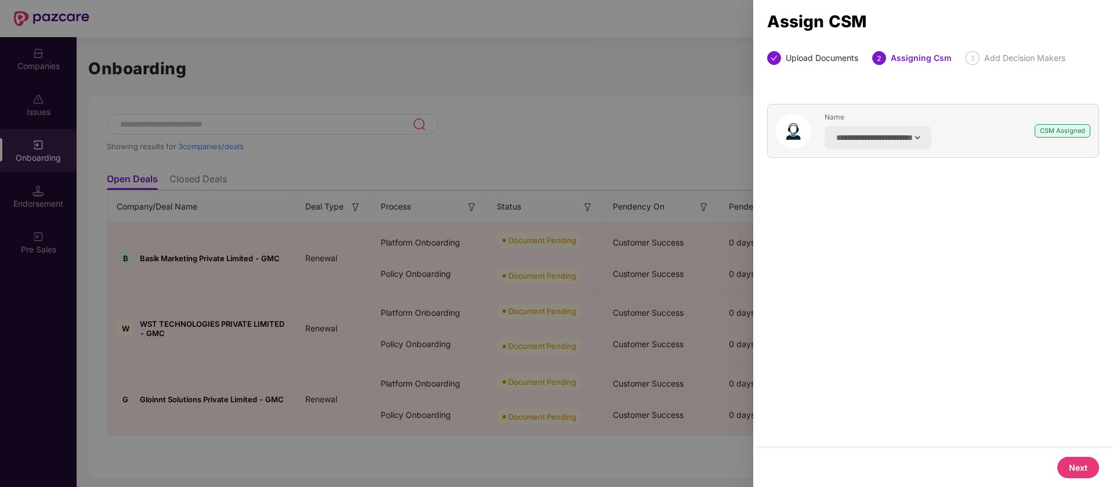
scroll to position [0, 0]
click at [1081, 466] on button "Next" at bounding box center [1078, 467] width 42 height 21
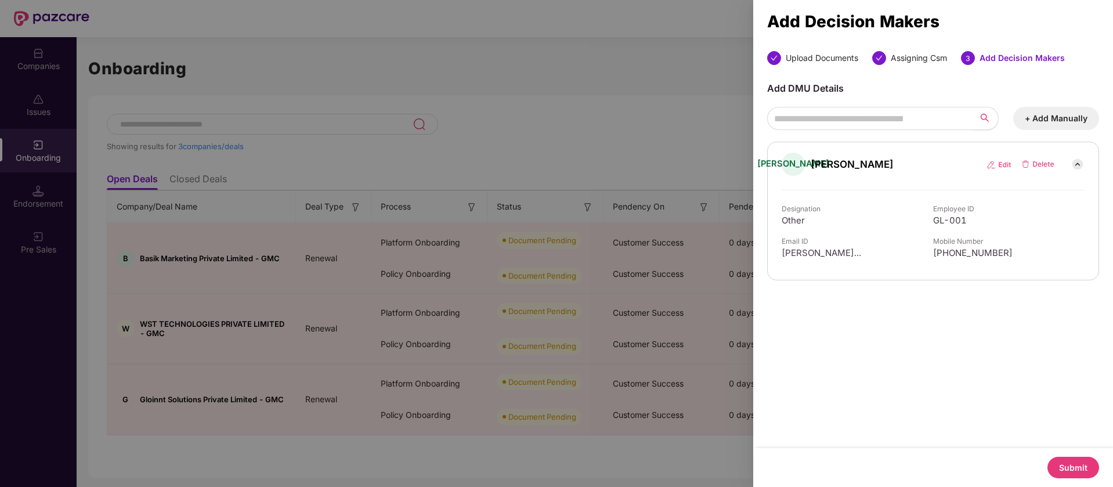
click at [1081, 466] on button "Submit" at bounding box center [1073, 467] width 52 height 21
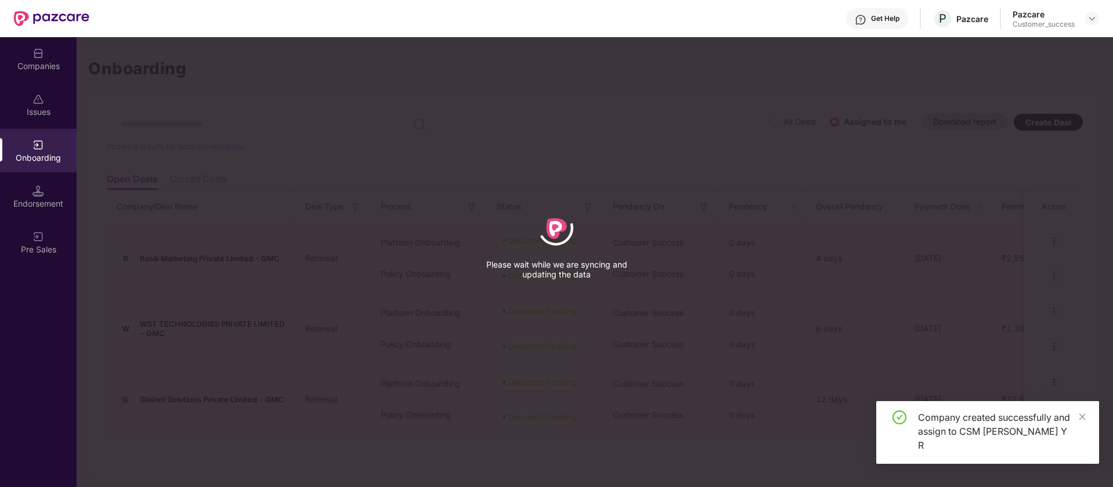
click at [995, 429] on div "Company created successfully and assign to CSM [PERSON_NAME] Y R" at bounding box center [1001, 431] width 167 height 42
copy div "Company created successfully and assign to CSM [PERSON_NAME] Y R"
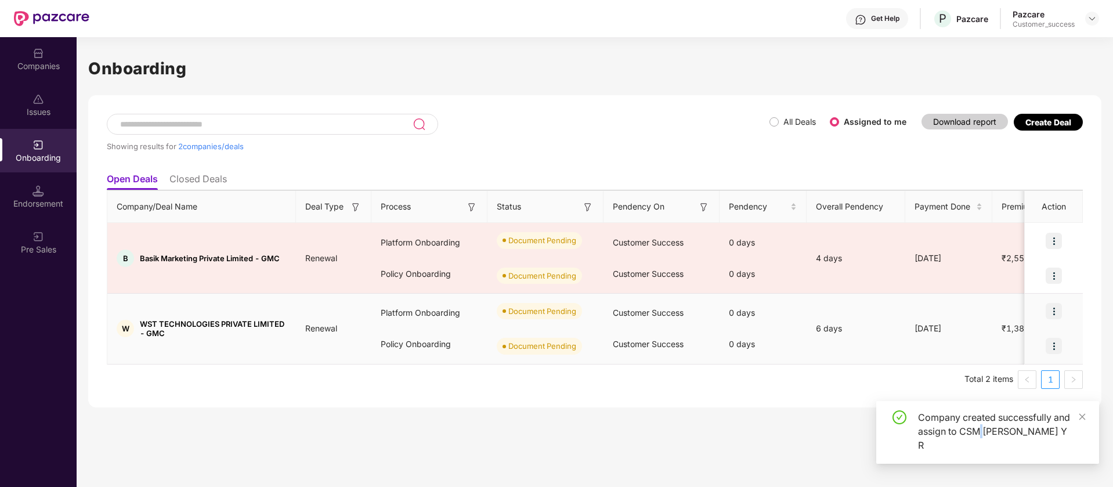
copy div "Company created successfully and assign to CSM [PERSON_NAME] Y R"
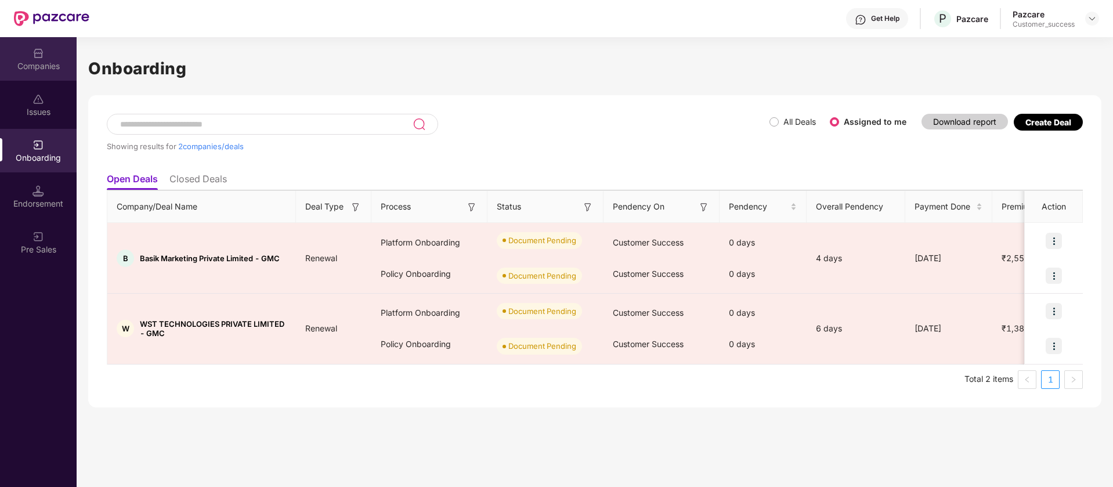
click at [26, 56] on div "Companies" at bounding box center [38, 59] width 77 height 44
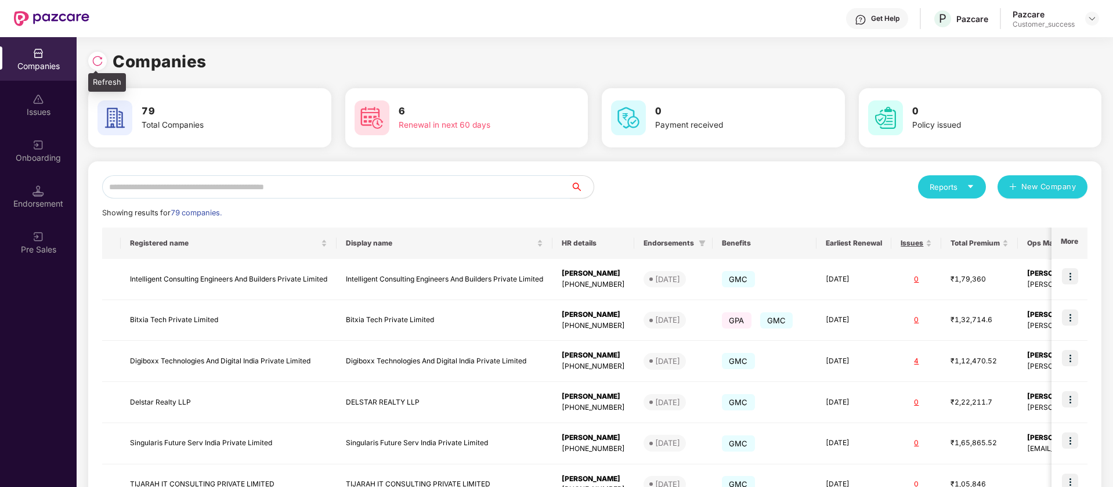
click at [97, 63] on img at bounding box center [98, 61] width 12 height 12
click at [187, 183] on input "text" at bounding box center [336, 186] width 468 height 23
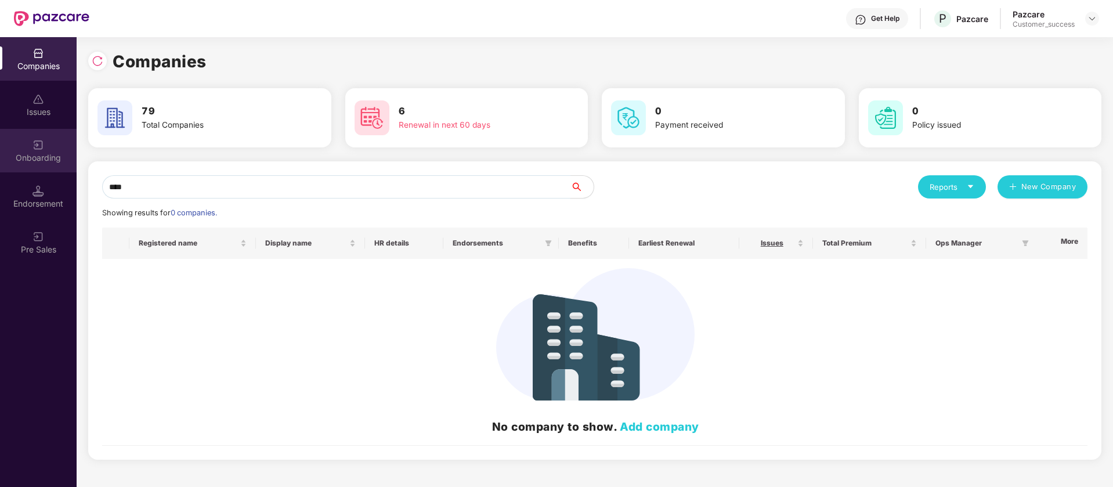
type input "****"
click at [3, 149] on div "Onboarding" at bounding box center [38, 151] width 77 height 44
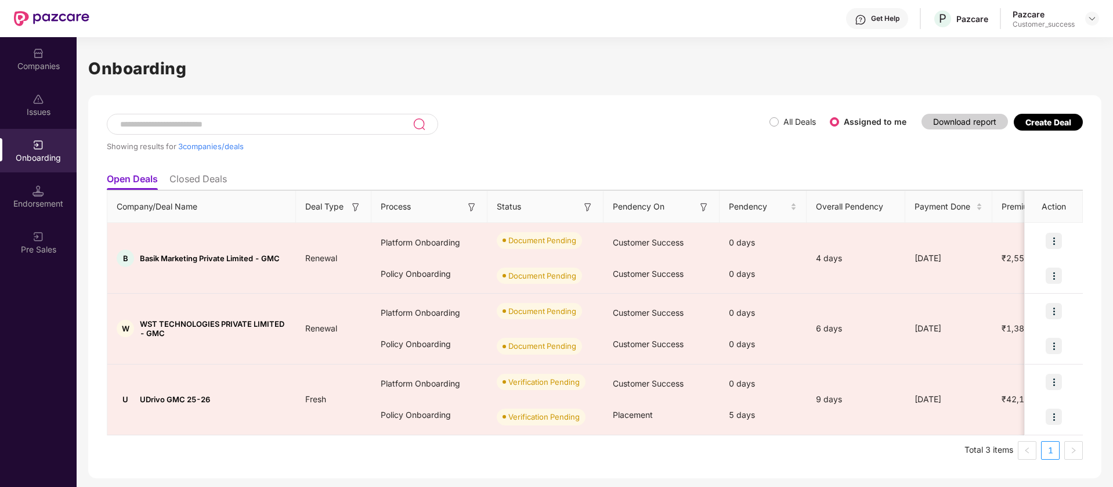
click at [43, 70] on div "Companies" at bounding box center [38, 66] width 77 height 12
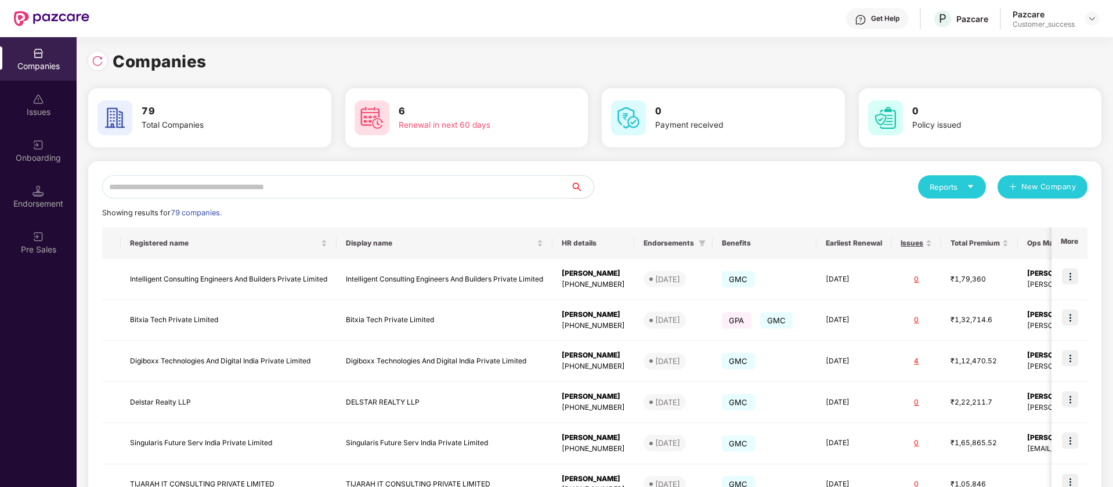
click at [229, 183] on input "text" at bounding box center [336, 186] width 468 height 23
type input "*"
click at [97, 59] on img at bounding box center [98, 61] width 12 height 12
click at [30, 150] on div "Onboarding" at bounding box center [38, 151] width 77 height 44
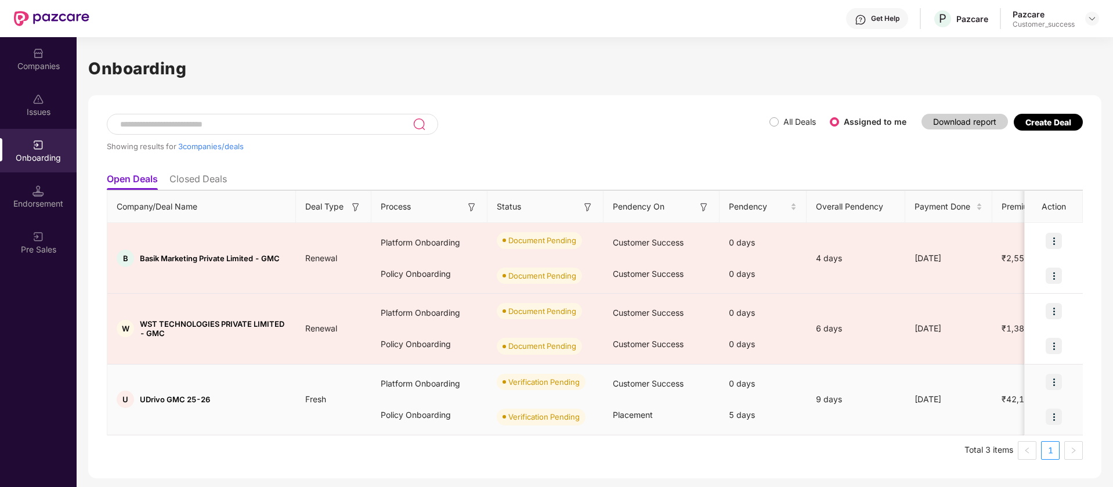
click at [1051, 382] on img at bounding box center [1053, 382] width 16 height 16
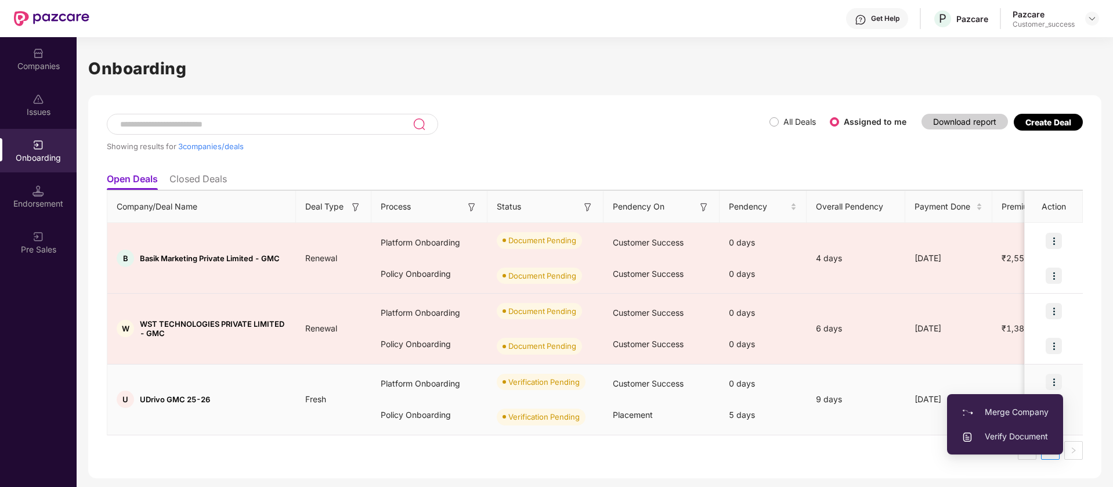
click at [997, 435] on span "Verify Document" at bounding box center [1004, 436] width 87 height 13
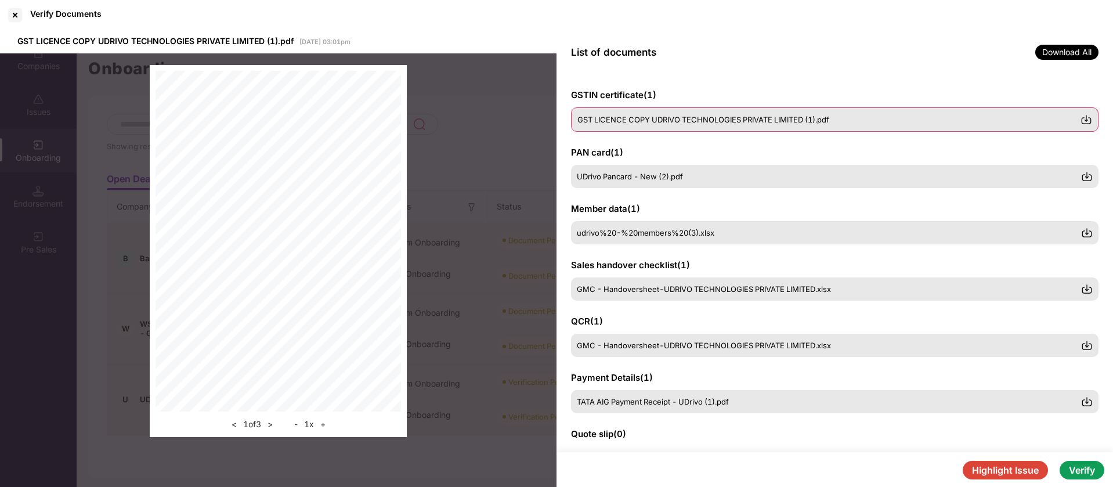
click at [741, 119] on span "GST LICENCE COPY UDRIVO TECHNOLOGIES PRIVATE LIMITED (1).pdf" at bounding box center [703, 119] width 252 height 9
click at [698, 176] on div "UDrivo Pancard - New (2).pdf" at bounding box center [828, 175] width 503 height 9
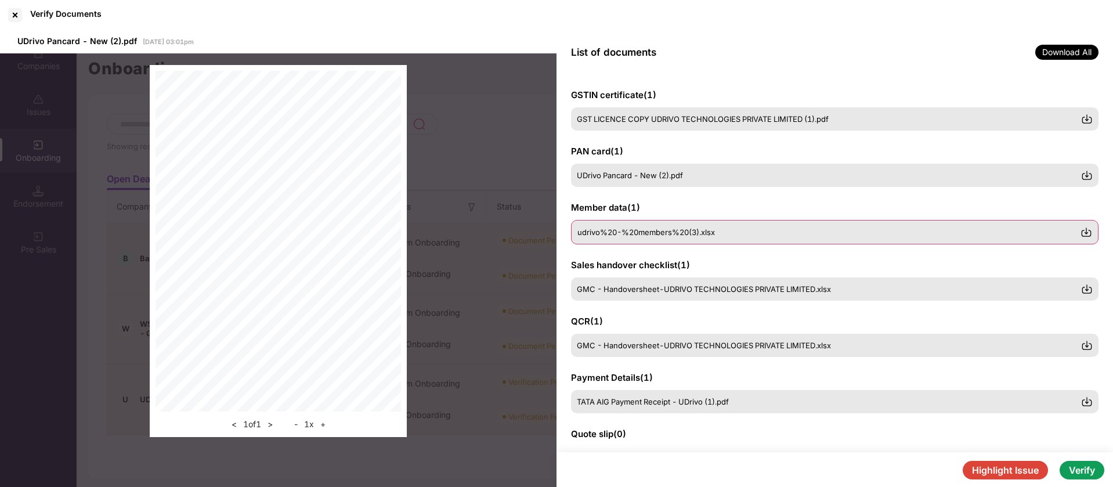
click at [680, 237] on div "udrivo%20-%20members%20(3).xlsx" at bounding box center [834, 232] width 527 height 24
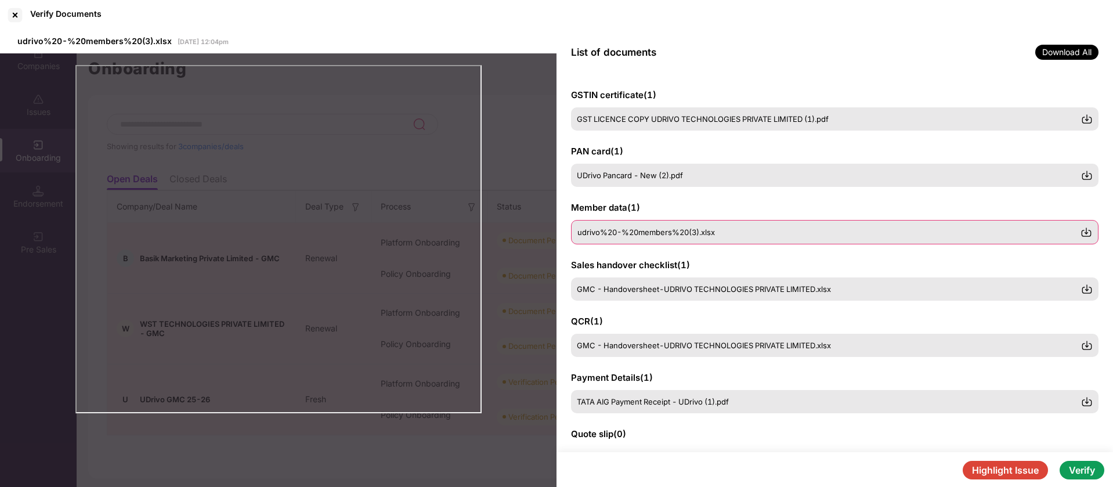
click at [793, 236] on div "udrivo%20-%20members%20(3).xlsx" at bounding box center [828, 231] width 503 height 9
click at [755, 280] on div "GMC - Handoversheet-UDRIVO TECHNOLOGIES PRIVATE LIMITED.xlsx" at bounding box center [834, 288] width 527 height 24
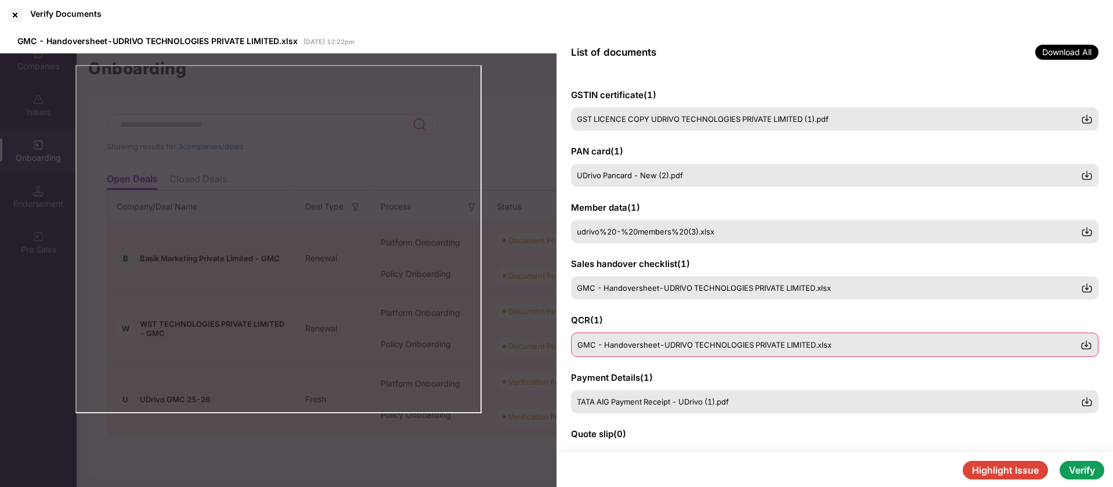
click at [735, 336] on div "GMC - Handoversheet-UDRIVO TECHNOLOGIES PRIVATE LIMITED.xlsx" at bounding box center [834, 344] width 527 height 24
click at [696, 395] on div "TATA AIG Payment Receipt - UDrivo (1).pdf" at bounding box center [834, 401] width 527 height 24
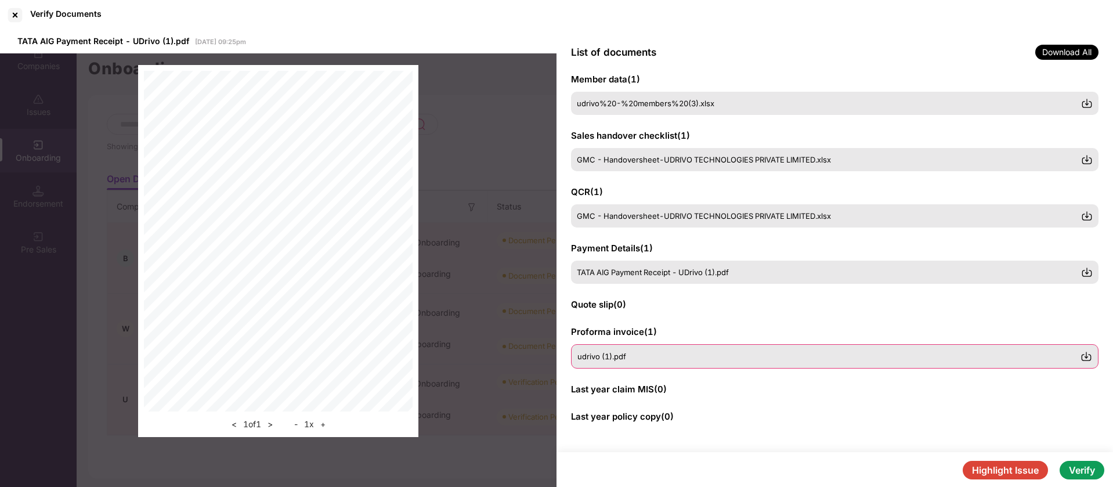
click at [730, 346] on div "udrivo (1).pdf" at bounding box center [834, 356] width 527 height 24
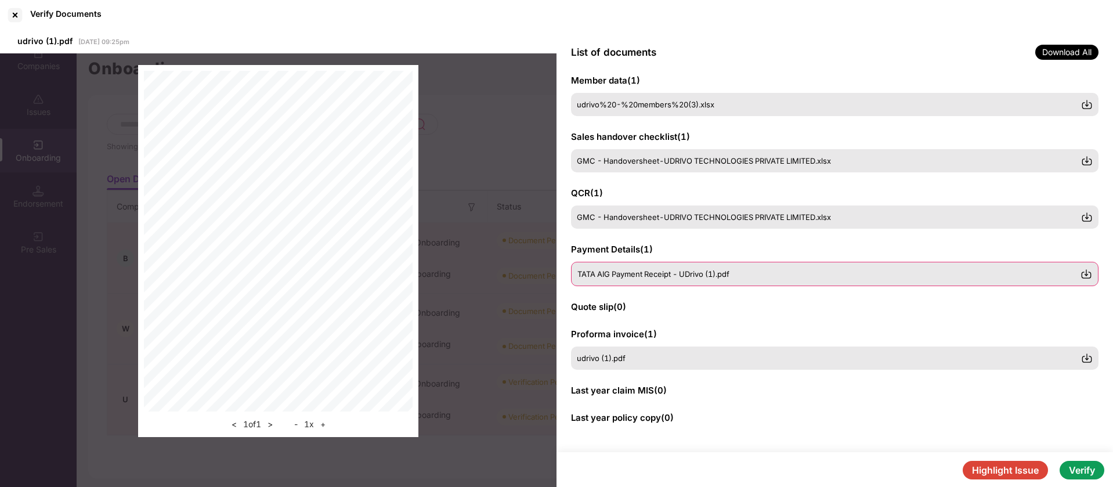
scroll to position [128, 0]
click at [771, 276] on div "TATA AIG Payment Receipt - UDrivo (1).pdf" at bounding box center [828, 272] width 503 height 9
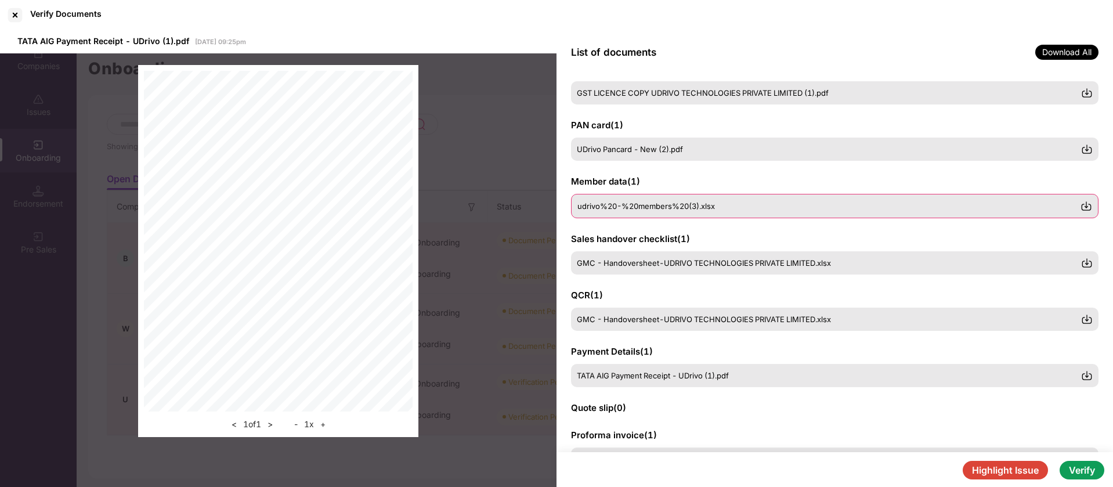
scroll to position [0, 0]
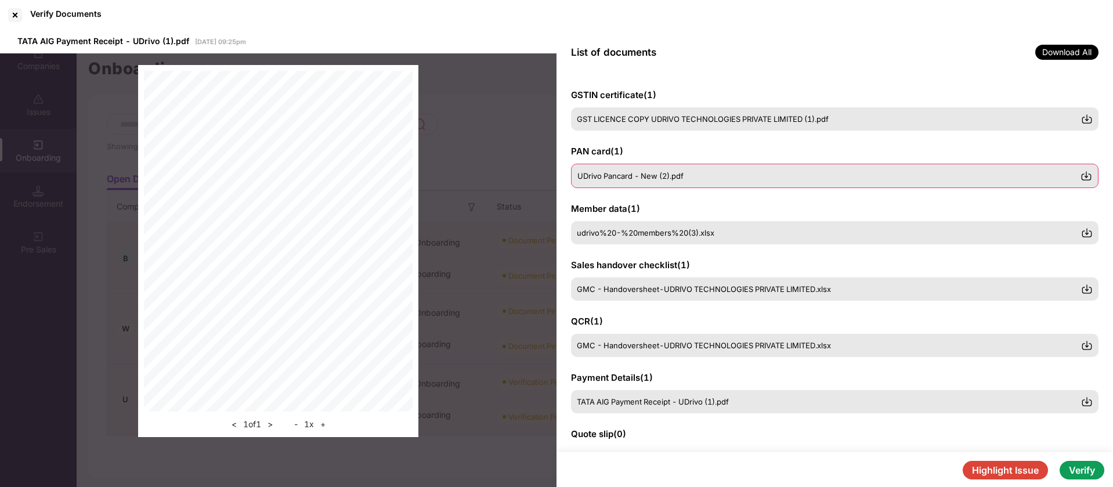
click at [718, 165] on div "UDrivo Pancard - New (2).pdf" at bounding box center [834, 176] width 527 height 24
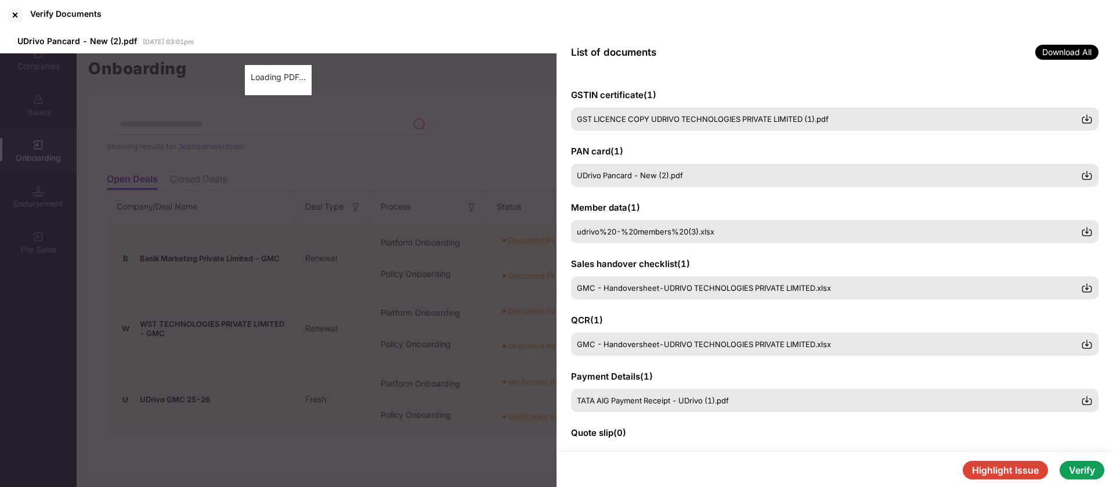
click at [741, 114] on div "GST LICENCE COPY UDRIVO TECHNOLOGIES PRIVATE LIMITED (1).pdf" at bounding box center [834, 118] width 527 height 23
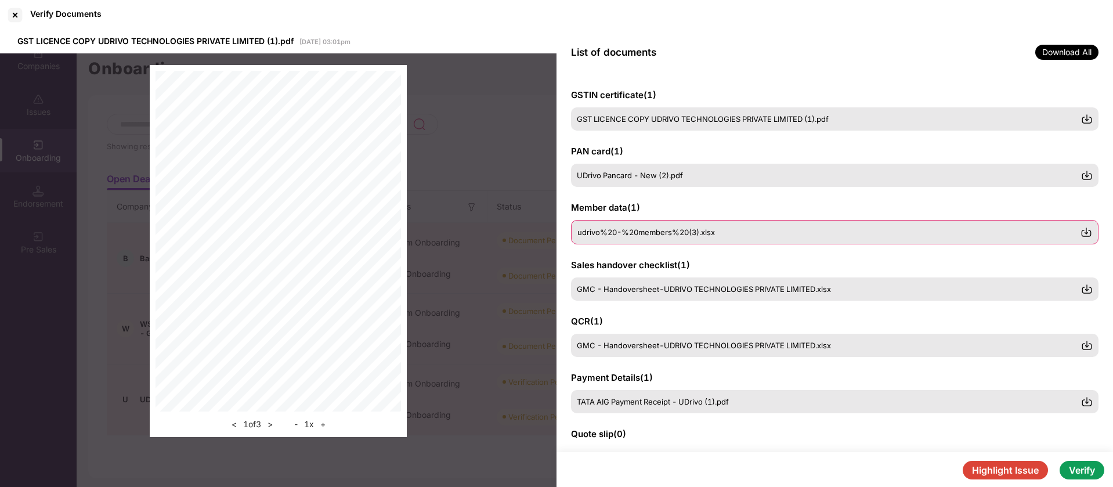
click at [723, 229] on div "udrivo%20-%20members%20(3).xlsx" at bounding box center [828, 231] width 503 height 9
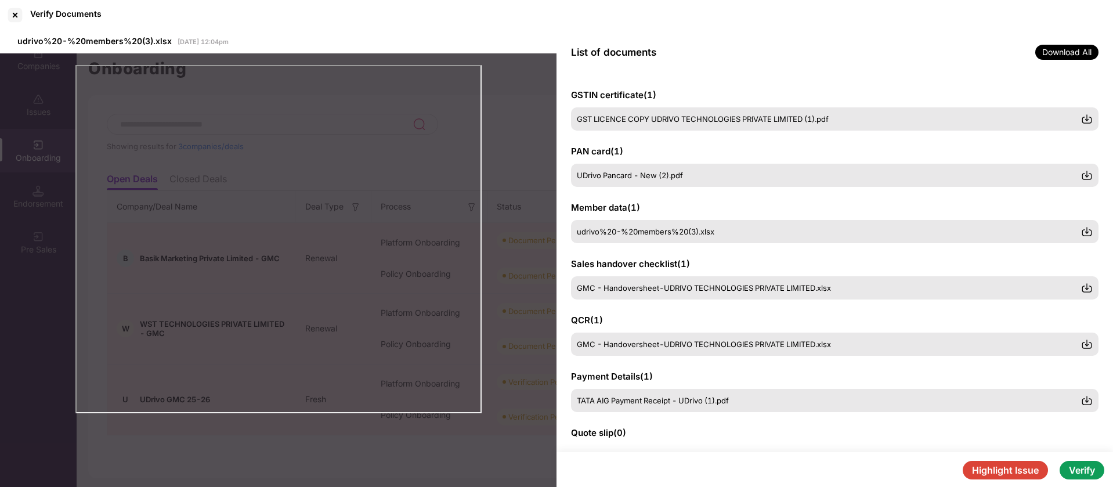
click at [1001, 474] on button "Highlight Issue" at bounding box center [1004, 470] width 85 height 19
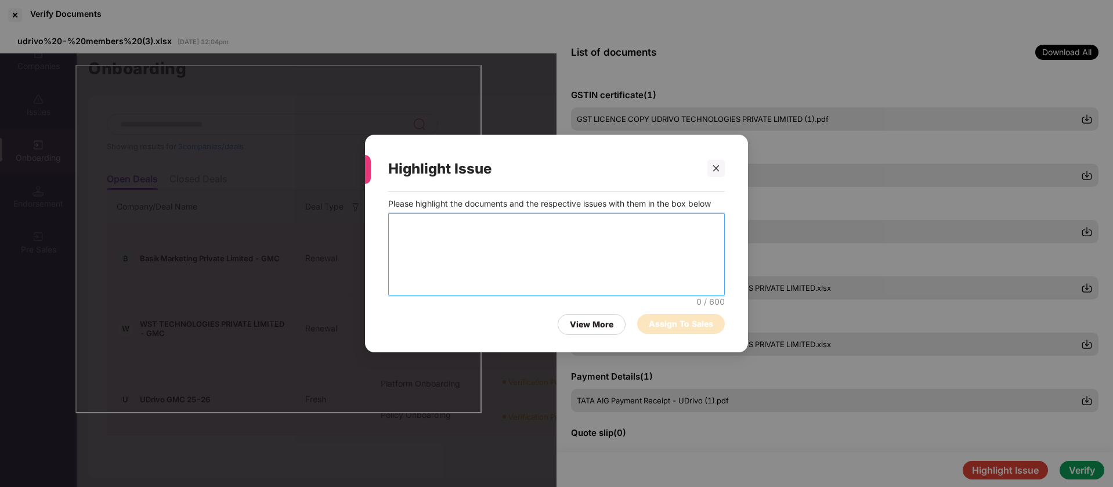
click at [595, 261] on textarea at bounding box center [556, 254] width 336 height 82
type textarea "*"
type textarea "**********"
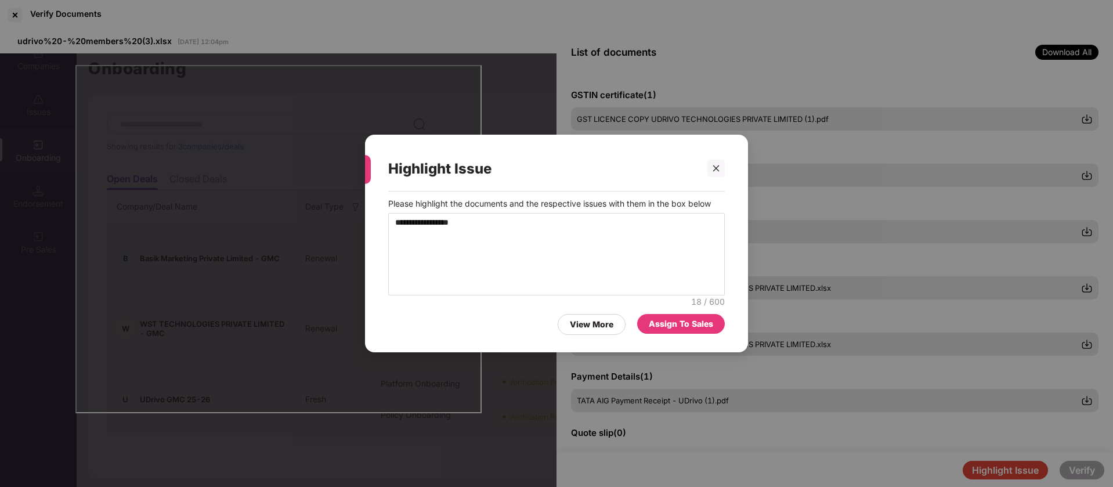
click at [699, 324] on div "Assign To Sales" at bounding box center [681, 323] width 64 height 13
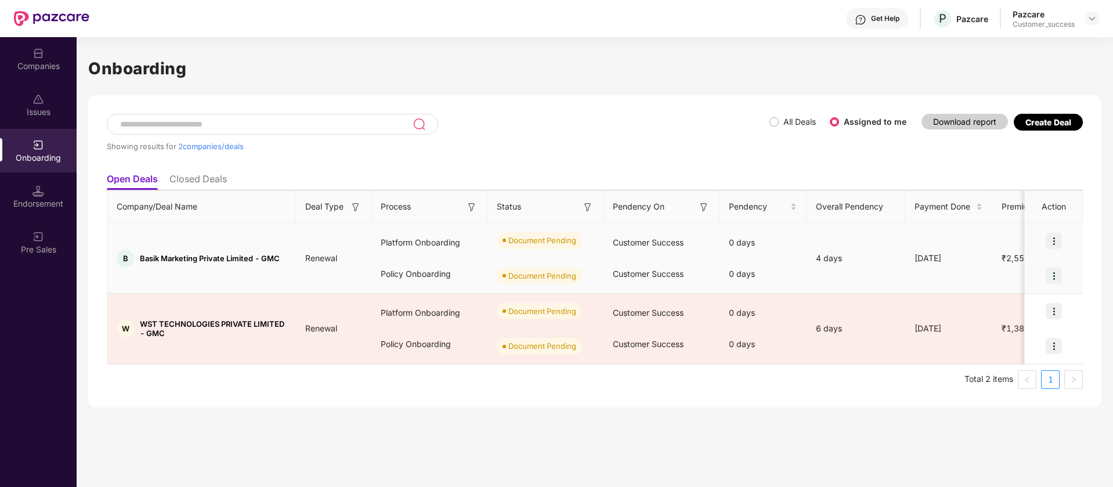
click at [1054, 237] on img at bounding box center [1053, 241] width 16 height 16
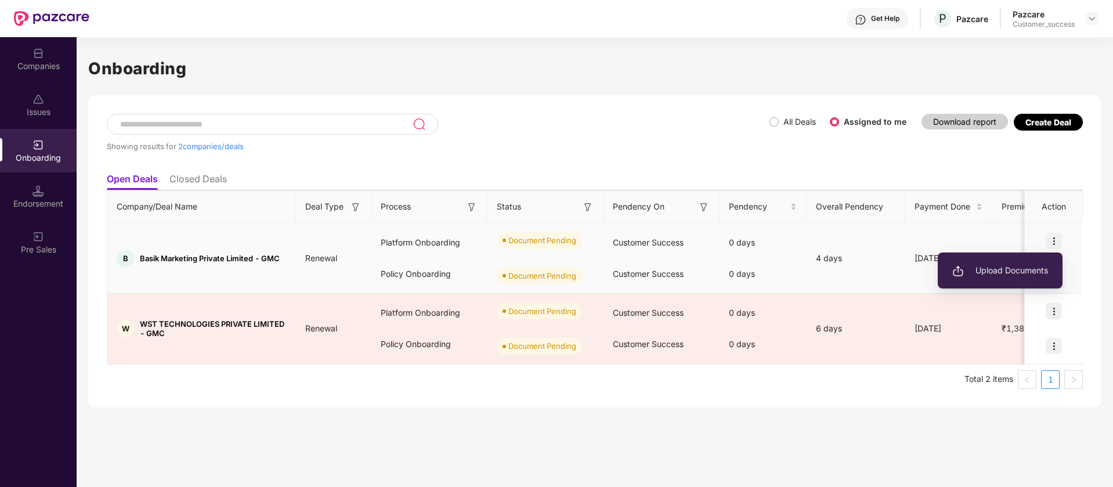
click at [975, 271] on span "Upload Documents" at bounding box center [1000, 270] width 96 height 13
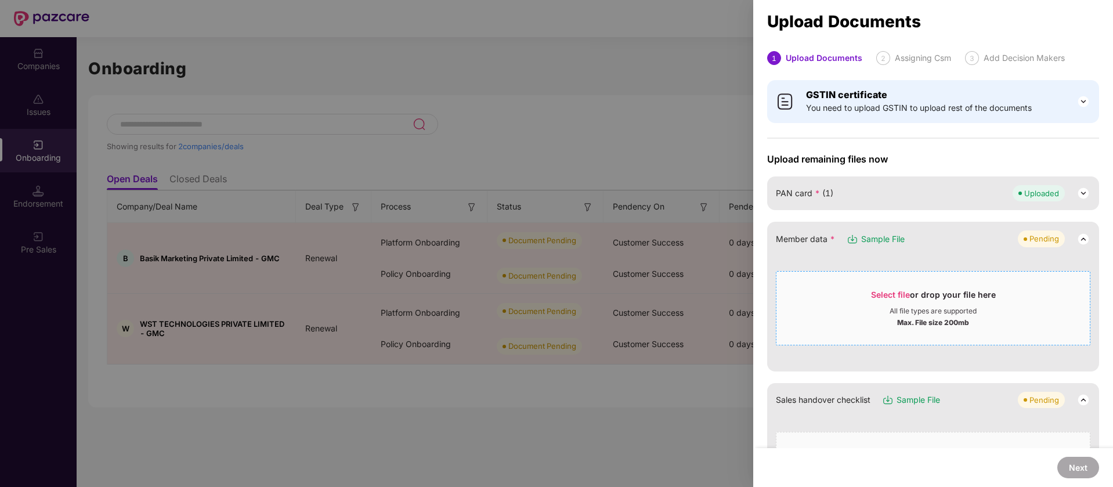
click at [878, 276] on div "Select file or drop your file here All file types are supported Max. File size …" at bounding box center [933, 308] width 314 height 74
click at [990, 297] on div "Select file or drop your file here" at bounding box center [933, 297] width 125 height 17
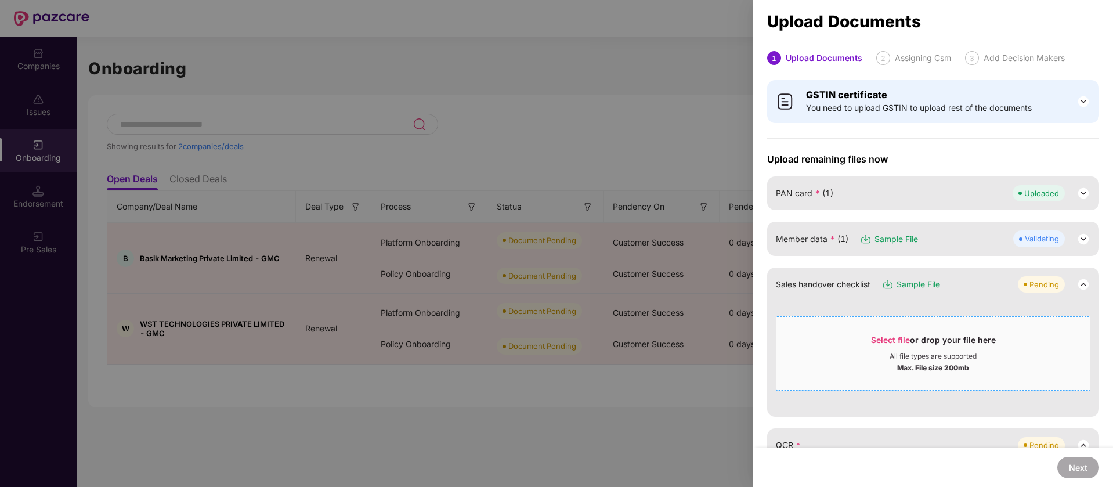
scroll to position [145, 0]
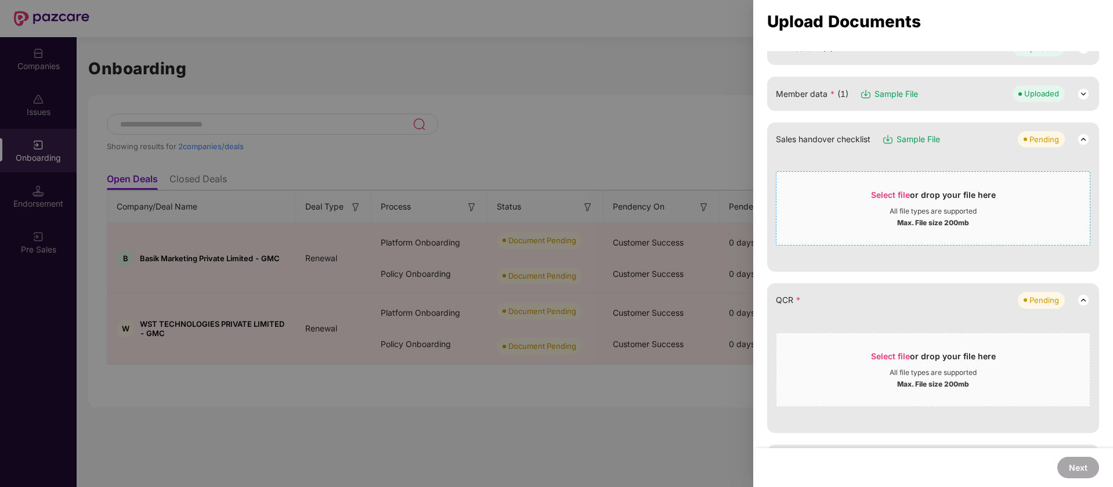
click at [885, 205] on div "Select file or drop your file here" at bounding box center [933, 197] width 125 height 17
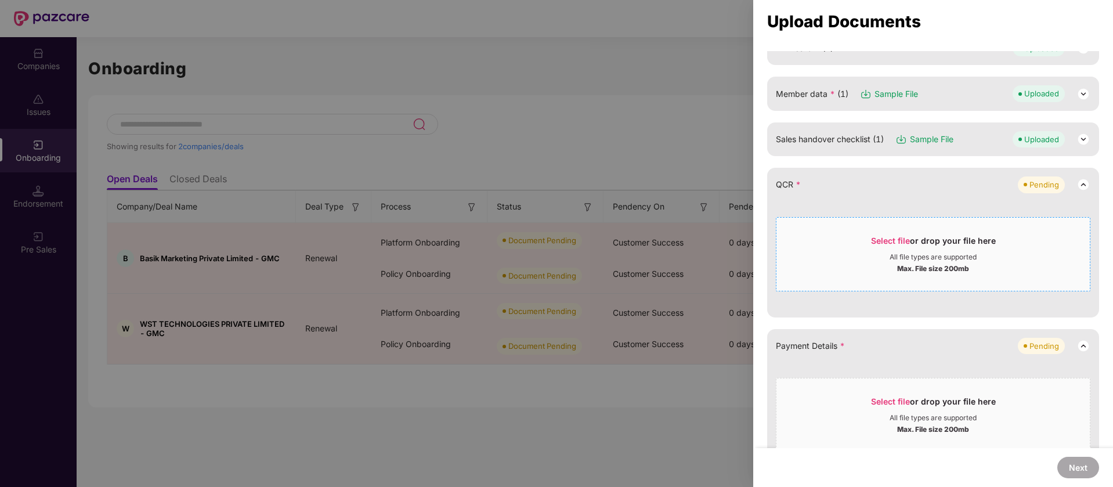
click at [969, 250] on div "Select file or drop your file here" at bounding box center [933, 243] width 125 height 17
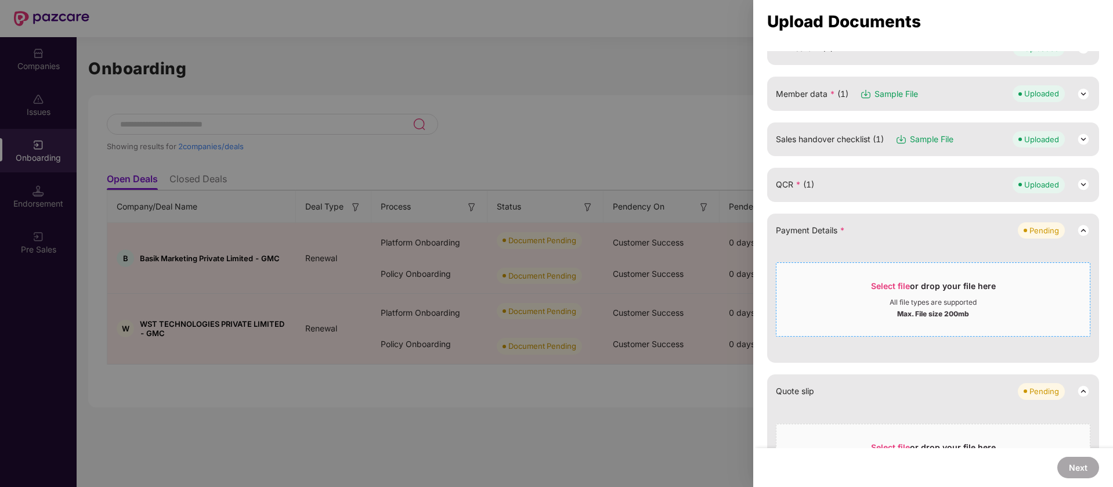
click at [870, 324] on span "Select file or drop your file here All file types are supported Max. File size …" at bounding box center [932, 299] width 313 height 56
click at [901, 298] on div "All file types are supported" at bounding box center [932, 302] width 87 height 9
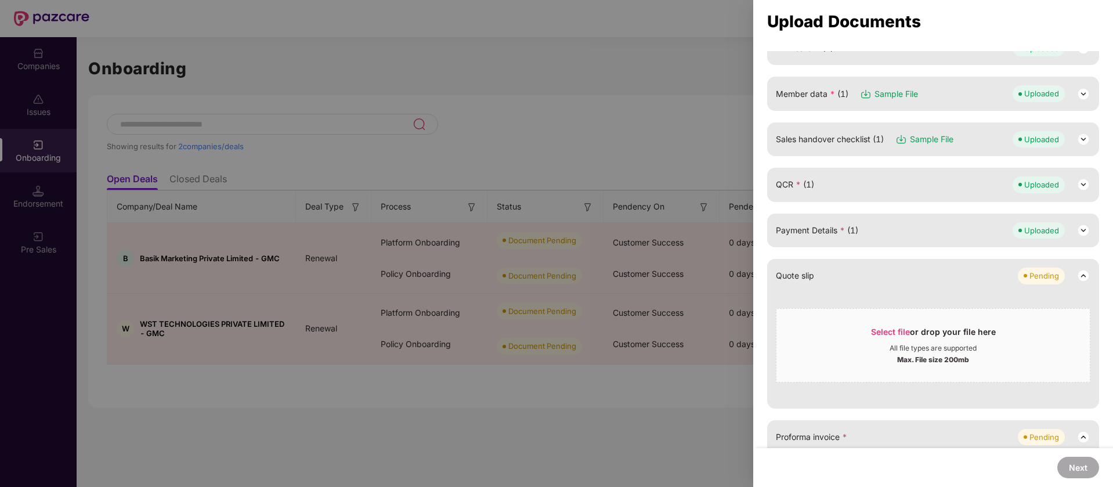
click at [907, 314] on div "Select file or drop your file here All file types are supported Max. File size …" at bounding box center [933, 345] width 314 height 74
click at [849, 343] on div "All file types are supported" at bounding box center [932, 347] width 313 height 9
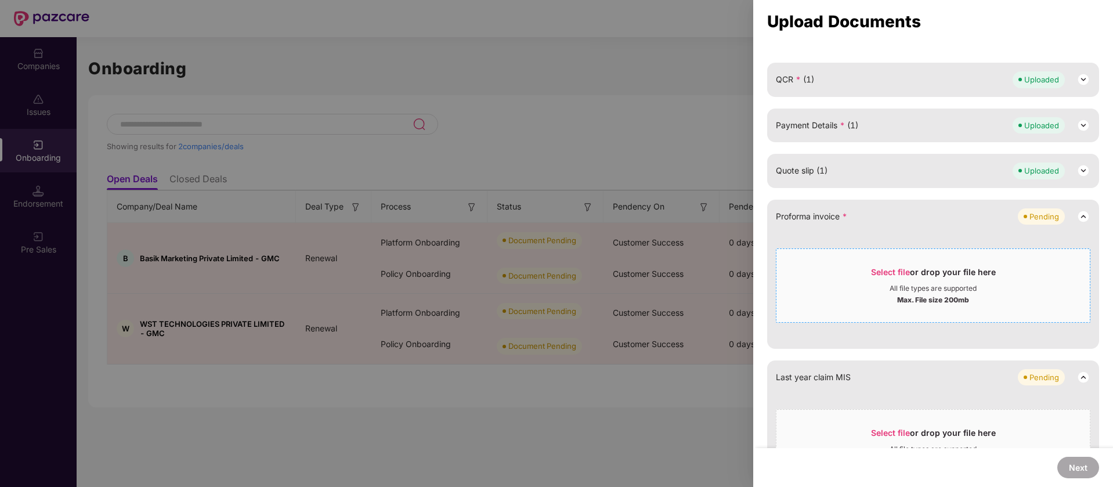
scroll to position [290, 0]
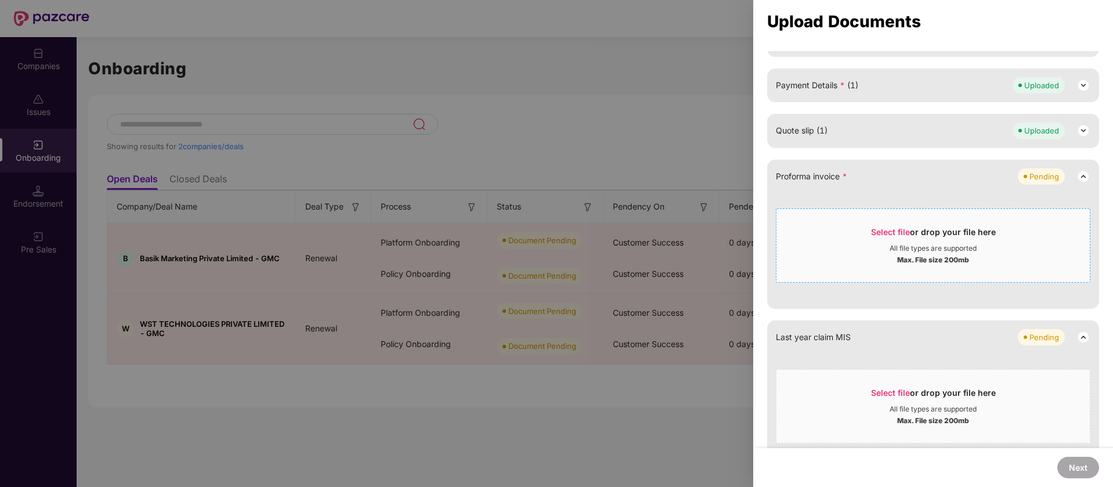
click at [865, 223] on span "Select file or drop your file here All file types are supported Max. File size …" at bounding box center [932, 246] width 313 height 56
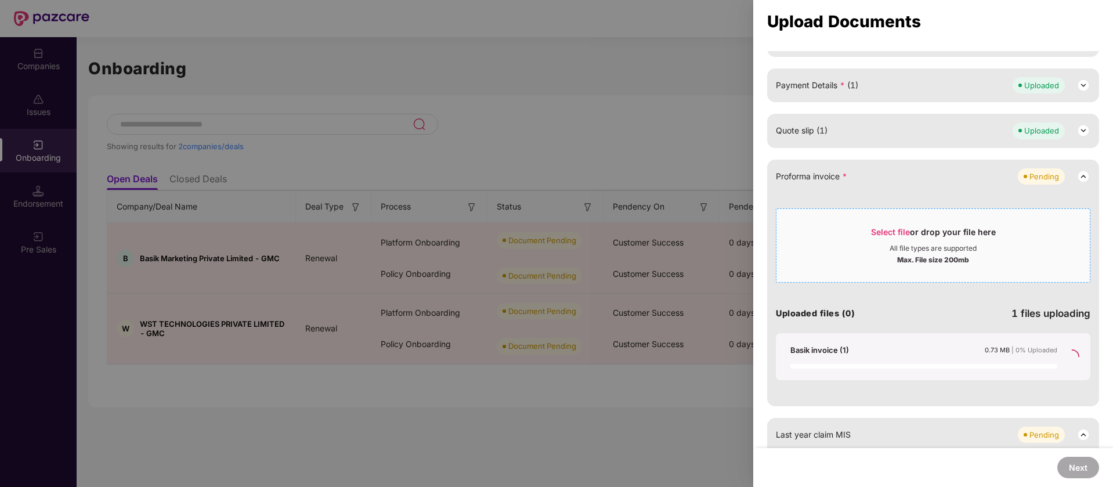
click at [349, 82] on div at bounding box center [556, 243] width 1113 height 487
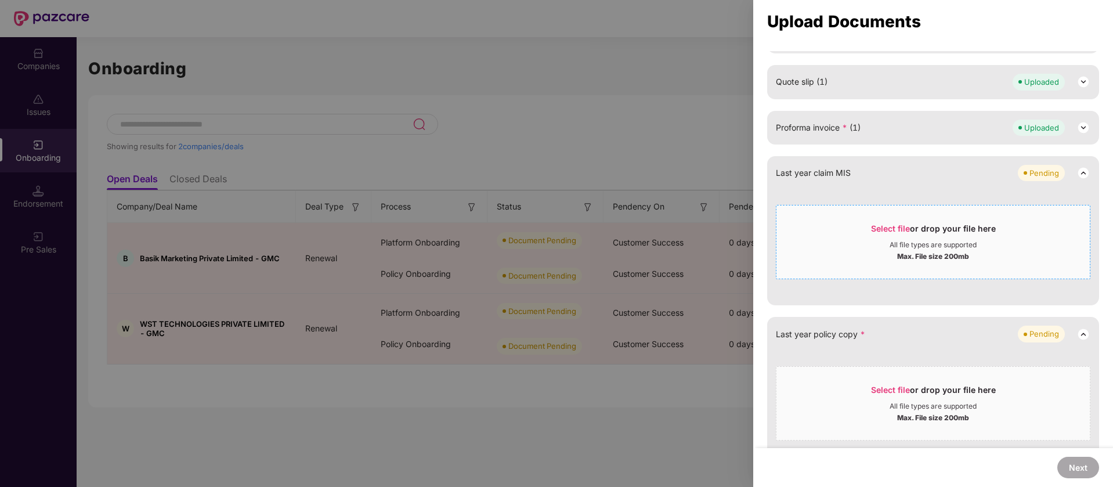
scroll to position [364, 0]
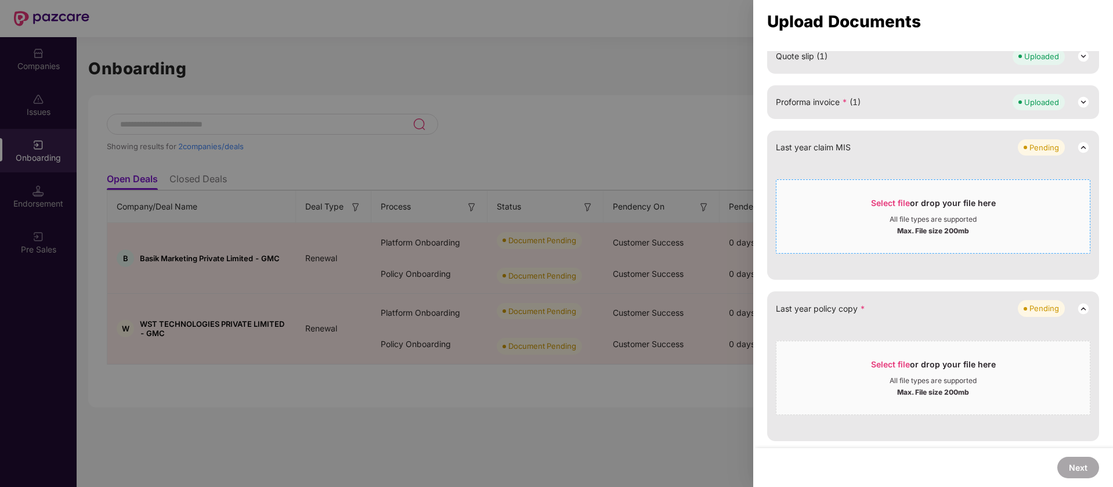
click at [878, 233] on div "Max. File size 200mb" at bounding box center [932, 230] width 313 height 12
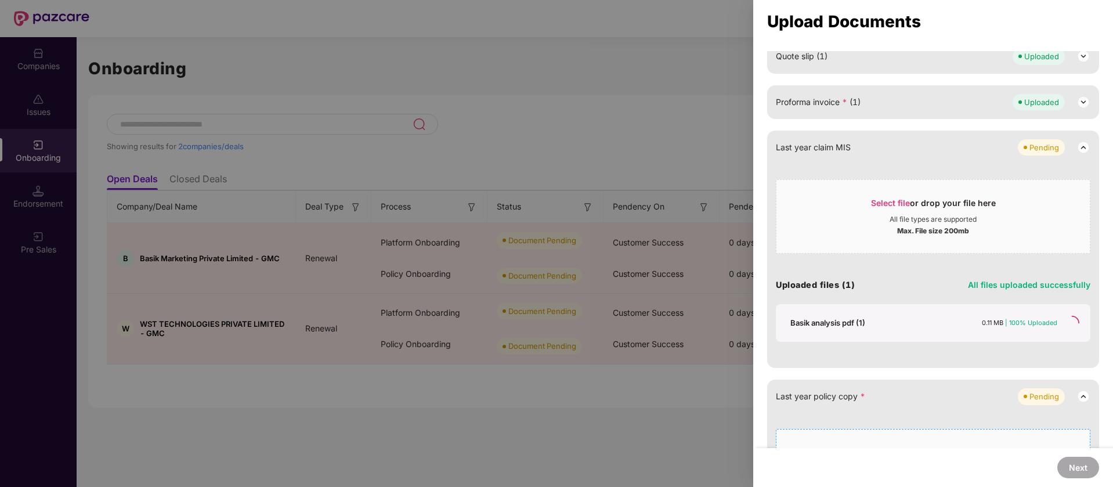
scroll to position [249, 0]
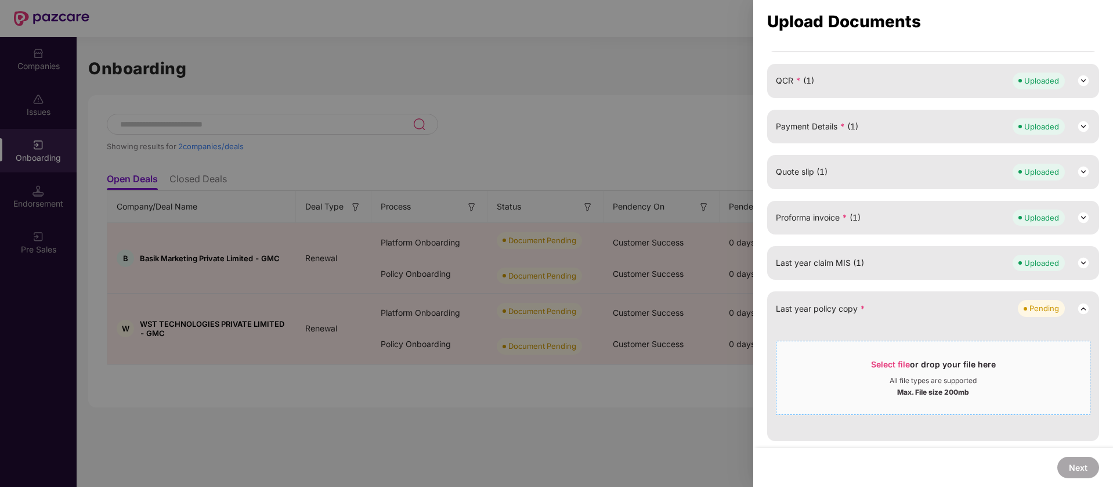
click at [909, 384] on div "All file types are supported" at bounding box center [932, 380] width 87 height 9
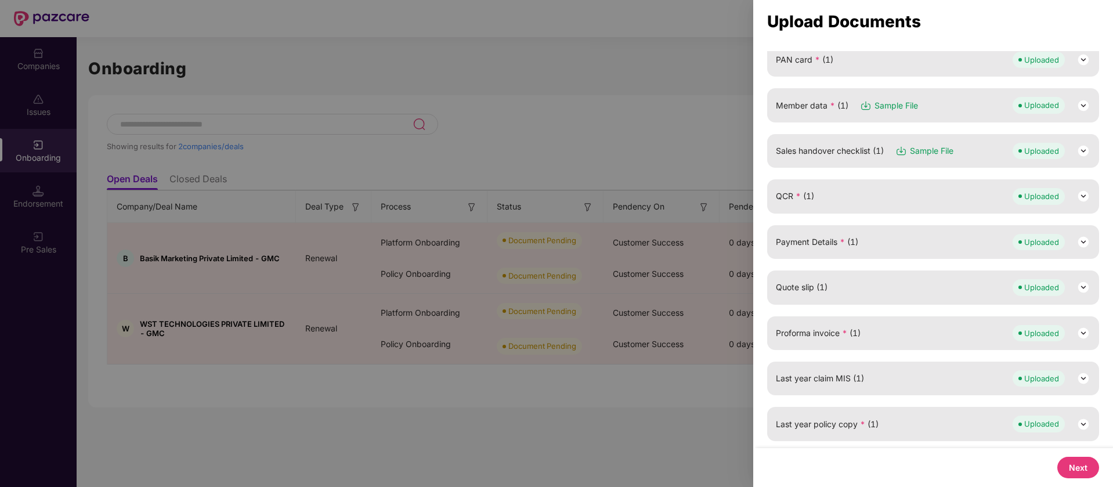
click at [1078, 469] on button "Next" at bounding box center [1078, 467] width 42 height 21
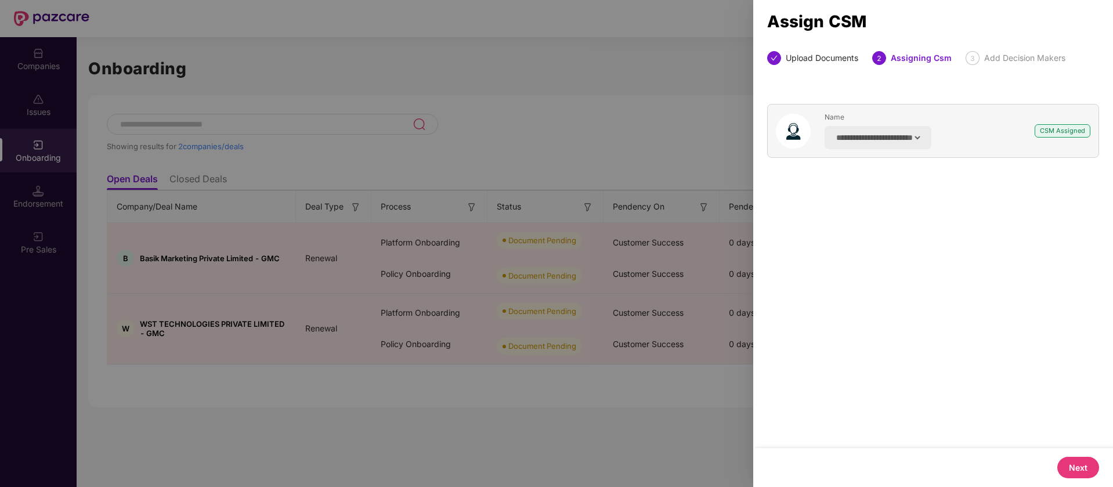
click at [1078, 469] on button "Next" at bounding box center [1078, 467] width 42 height 21
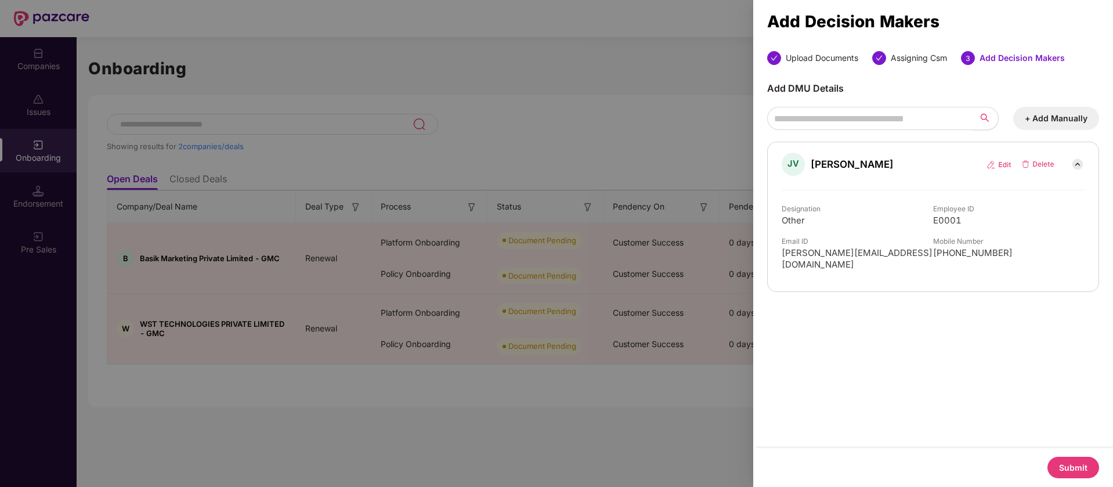
click at [1078, 469] on button "Submit" at bounding box center [1073, 467] width 52 height 21
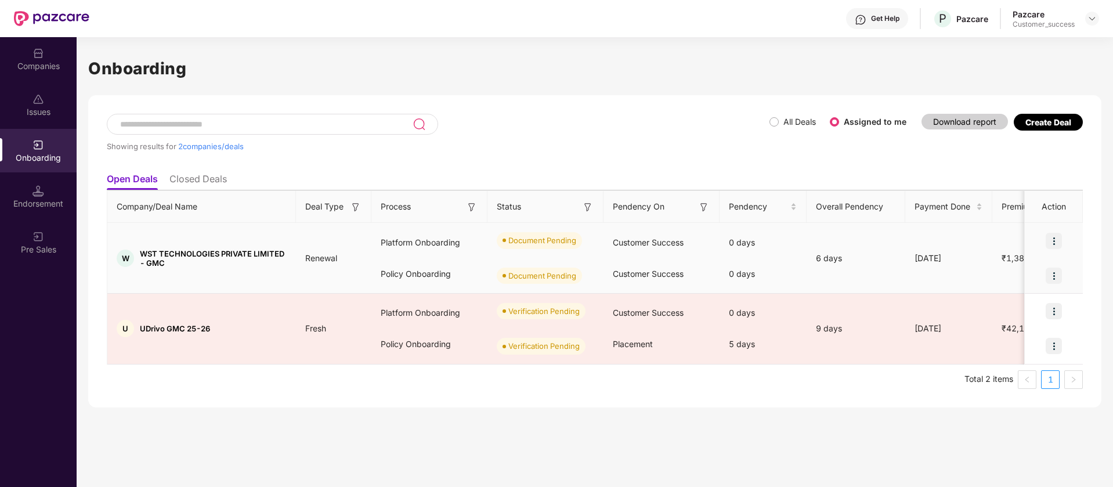
click at [1052, 242] on img at bounding box center [1053, 241] width 16 height 16
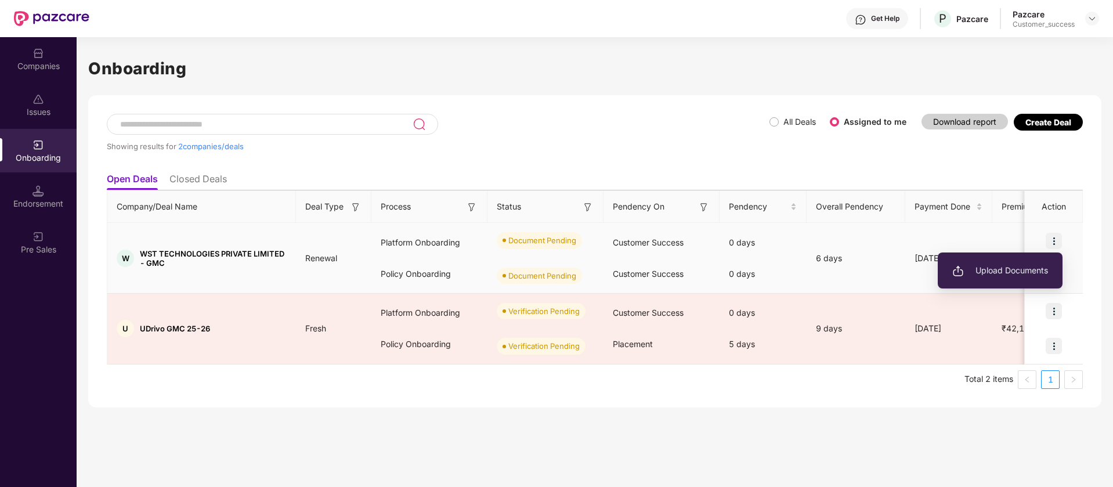
click at [1017, 274] on span "Upload Documents" at bounding box center [1000, 270] width 96 height 13
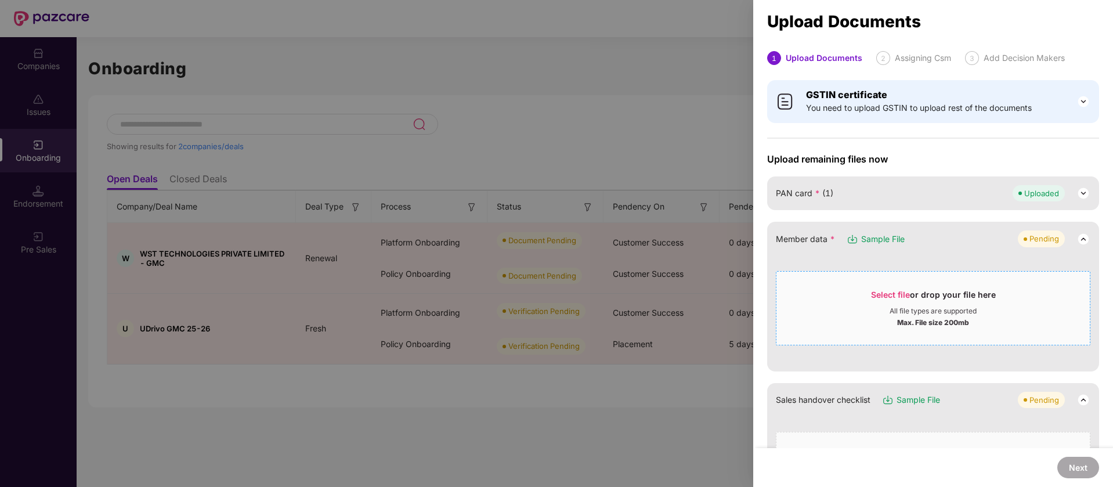
click at [869, 284] on span "Select file or drop your file here All file types are supported Max. File size …" at bounding box center [932, 308] width 313 height 56
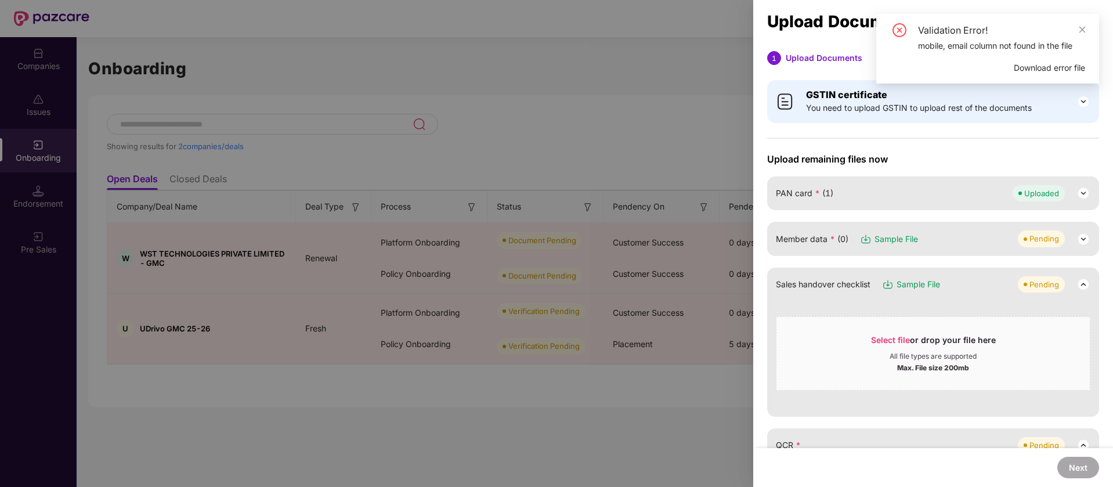
click at [1087, 31] on div "Validation Error! mobile, email column not found in the file Download error file" at bounding box center [987, 49] width 223 height 70
click at [1067, 65] on span "Download error file" at bounding box center [1048, 67] width 71 height 13
click at [1082, 28] on icon "close" at bounding box center [1082, 30] width 8 height 8
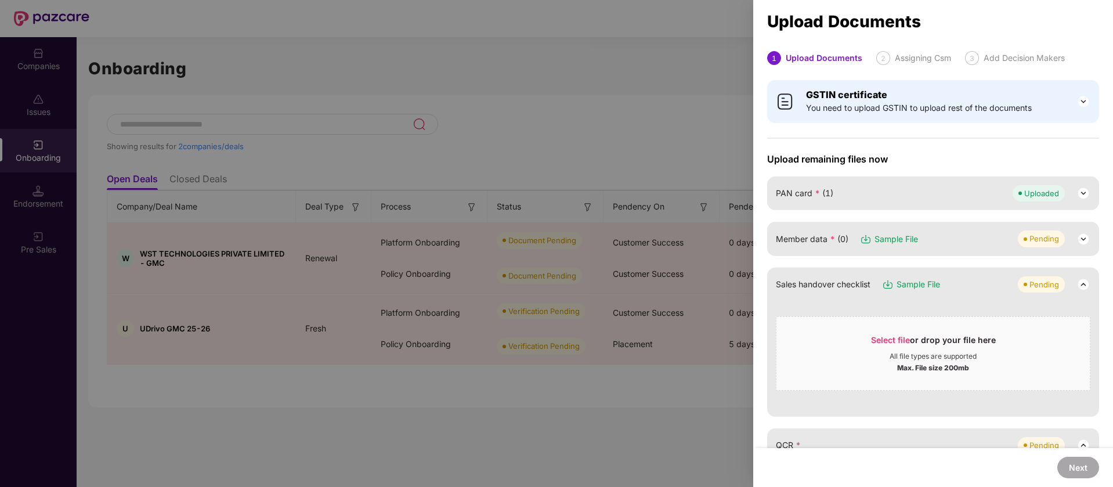
click at [877, 314] on div "Select file or drop your file here All file types are supported Max. File size …" at bounding box center [933, 350] width 314 height 80
click at [871, 335] on span "Select file" at bounding box center [890, 340] width 39 height 10
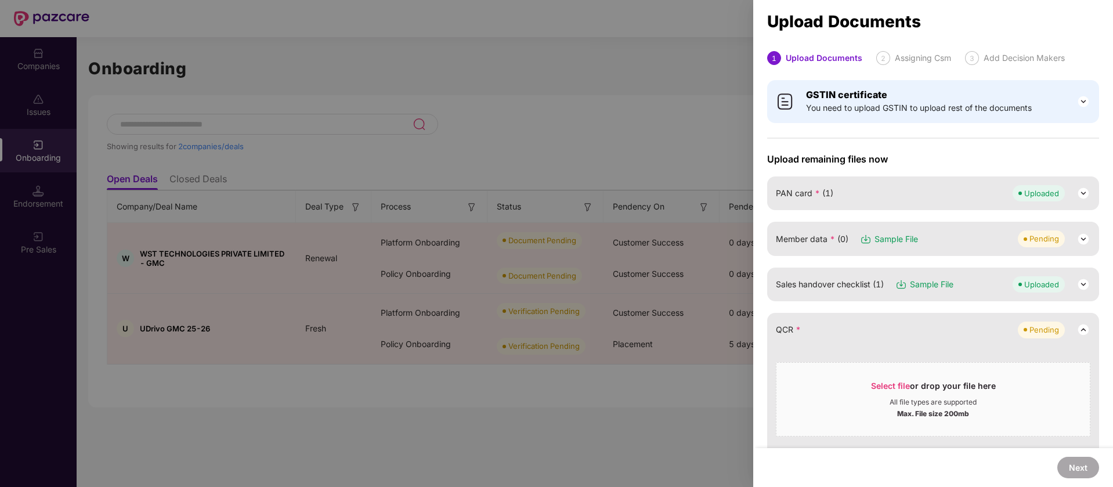
click at [906, 229] on div "Member data * (0) Sample File Pending" at bounding box center [933, 239] width 332 height 34
click at [953, 245] on div "Member data * (0) Sample File Pending" at bounding box center [933, 238] width 314 height 16
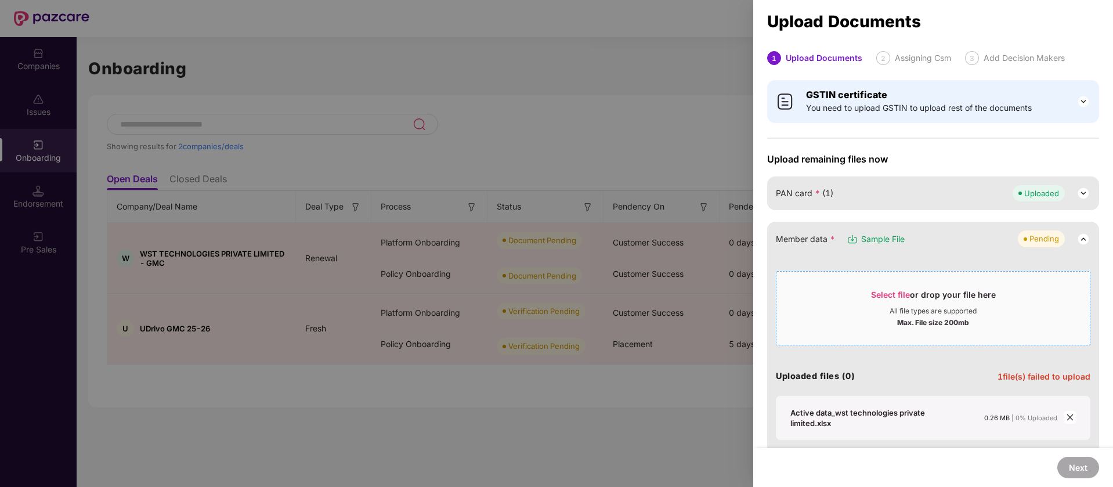
click at [947, 310] on div "All file types are supported" at bounding box center [932, 310] width 87 height 9
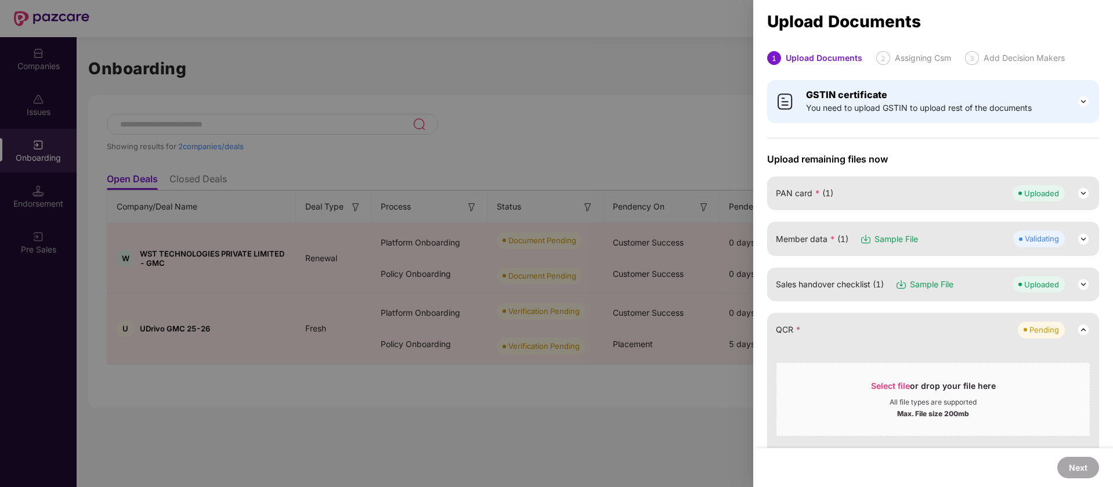
click at [1001, 284] on div "Sales handover checklist (1) Sample File Uploaded" at bounding box center [933, 284] width 314 height 16
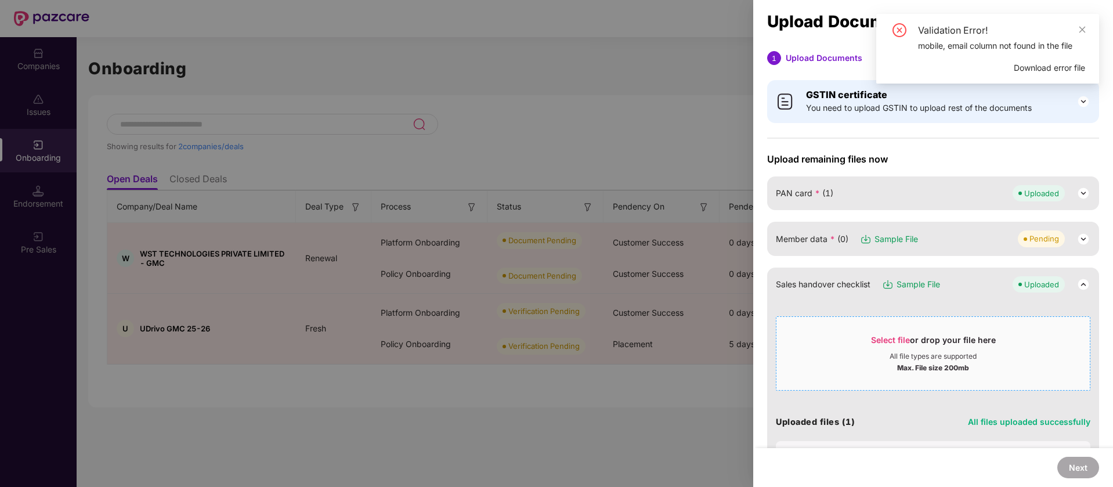
scroll to position [145, 0]
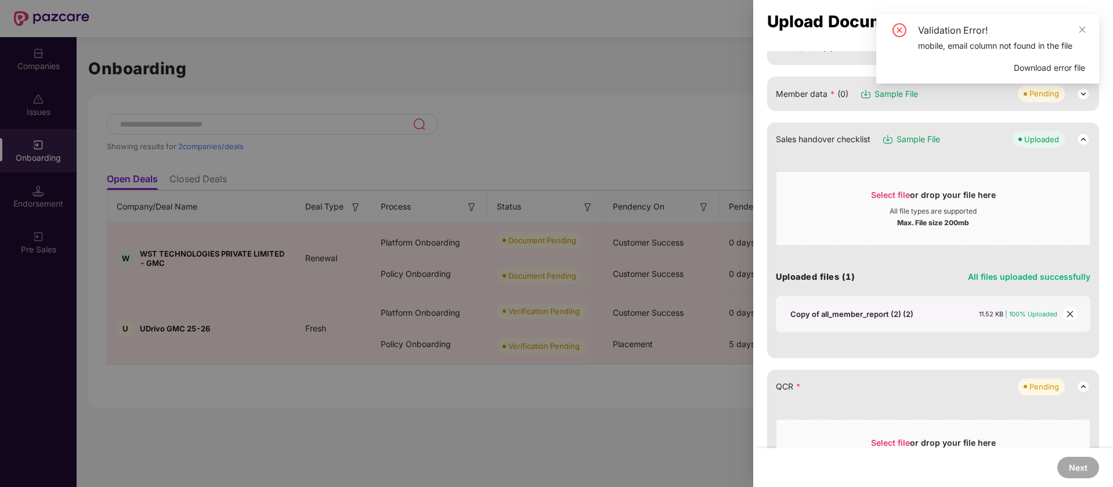
click at [1069, 314] on icon "close" at bounding box center [1070, 314] width 8 height 8
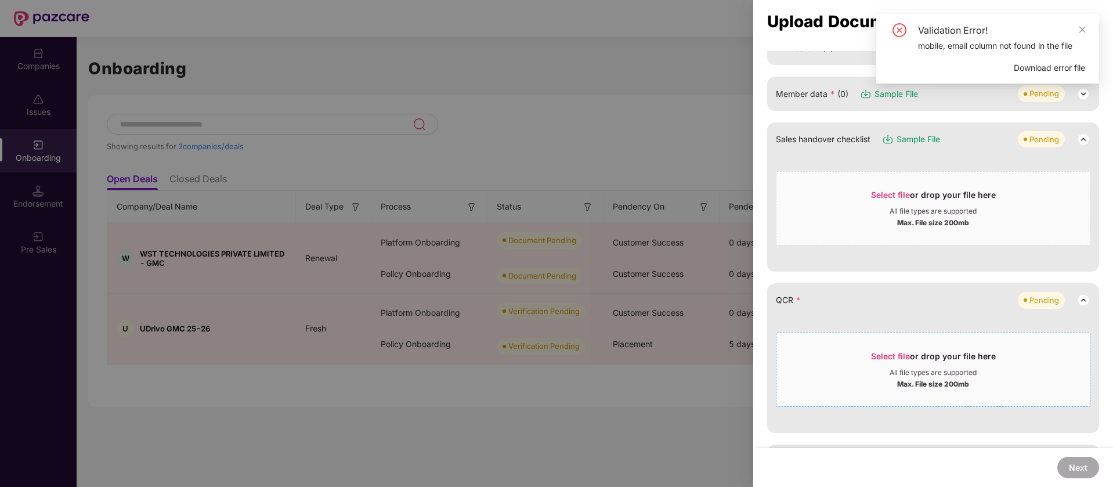
click at [972, 374] on div "All file types are supported" at bounding box center [932, 372] width 87 height 9
click at [864, 93] on img at bounding box center [866, 94] width 12 height 12
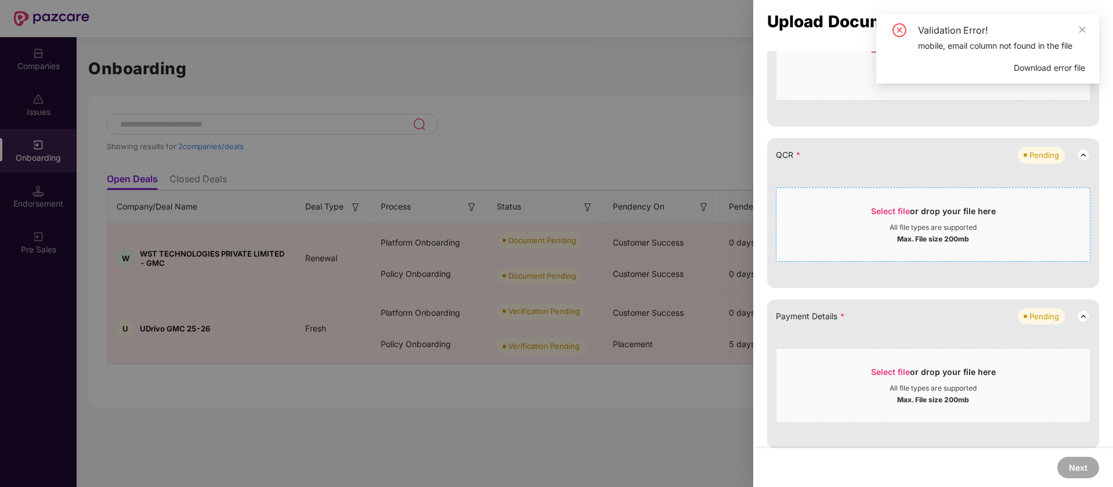
click at [911, 227] on div "All file types are supported" at bounding box center [932, 227] width 87 height 9
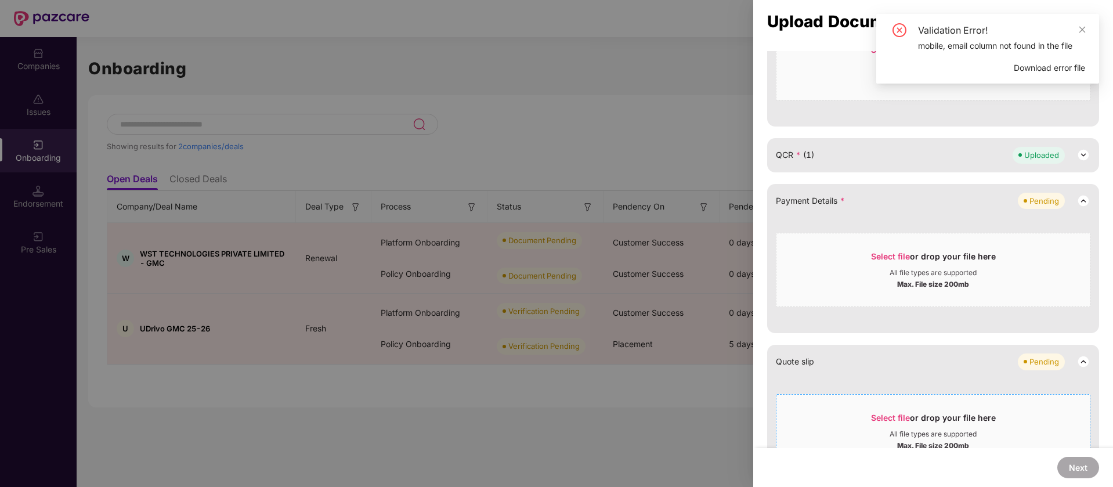
click at [908, 427] on div "Select file or drop your file here" at bounding box center [933, 420] width 125 height 17
click at [894, 275] on div "All file types are supported" at bounding box center [932, 272] width 87 height 9
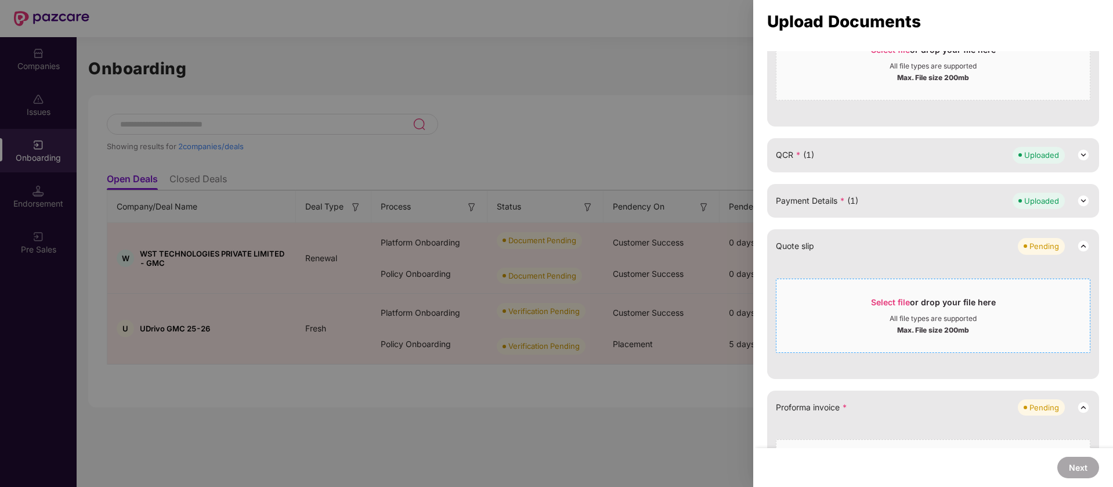
scroll to position [435, 0]
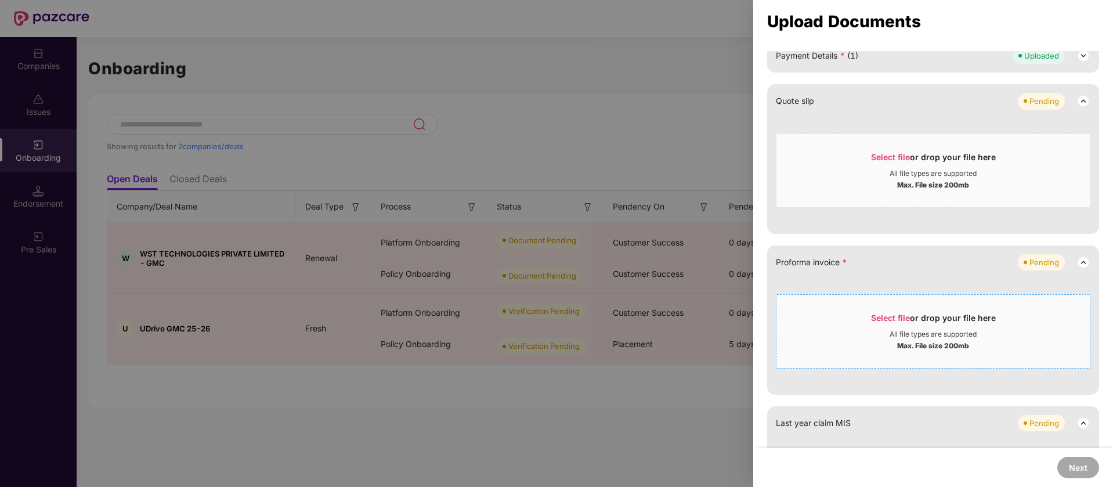
click at [917, 296] on div "Select file or drop your file here All file types are supported Max. File size …" at bounding box center [933, 331] width 314 height 74
click at [880, 320] on span "Select file" at bounding box center [890, 318] width 39 height 10
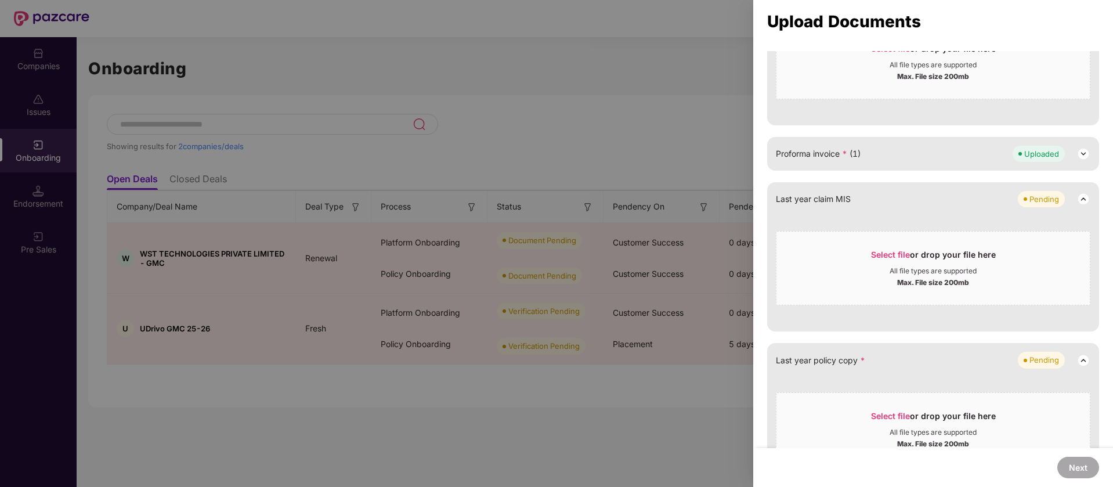
scroll to position [580, 0]
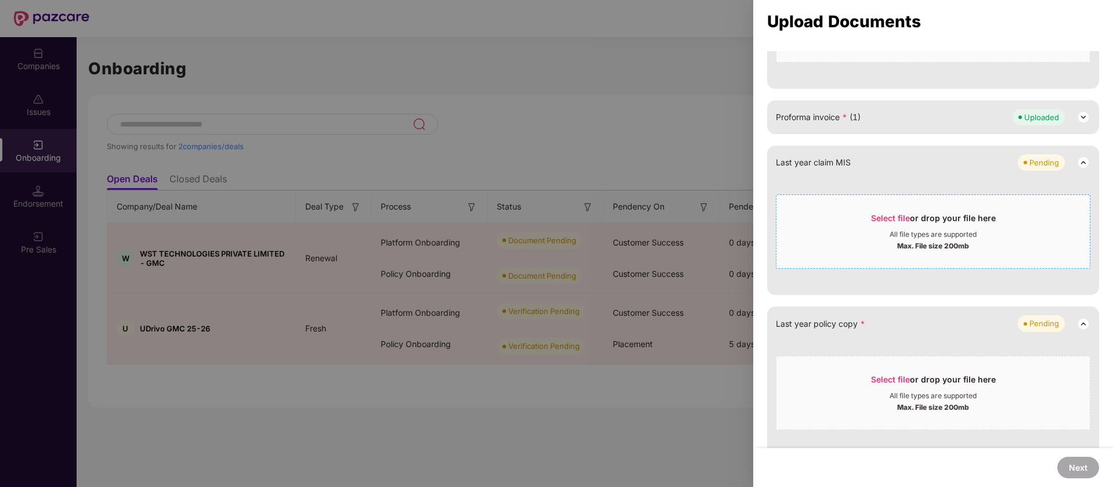
click at [921, 209] on span "Select file or drop your file here All file types are supported Max. File size …" at bounding box center [932, 232] width 313 height 56
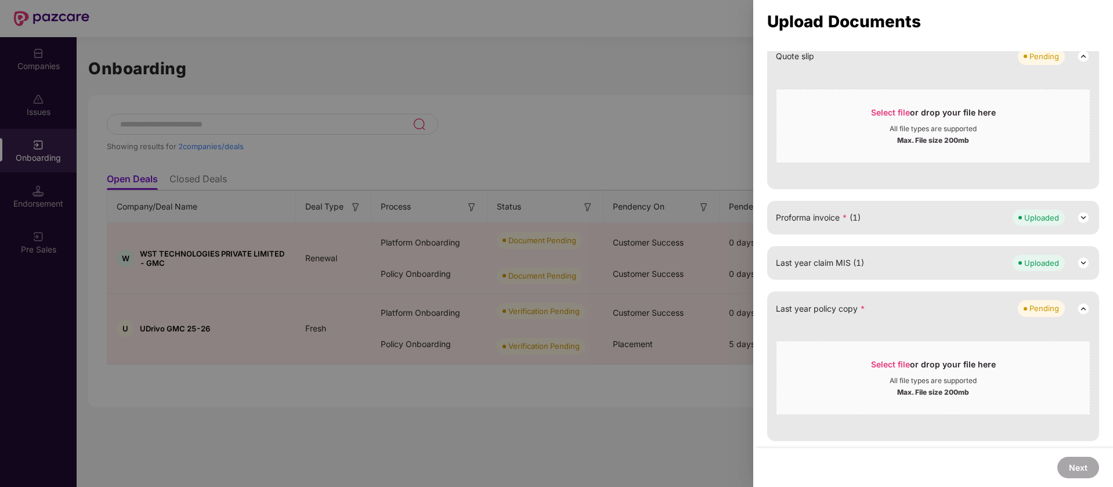
scroll to position [480, 0]
click at [977, 364] on div "Select file or drop your file here" at bounding box center [933, 366] width 125 height 17
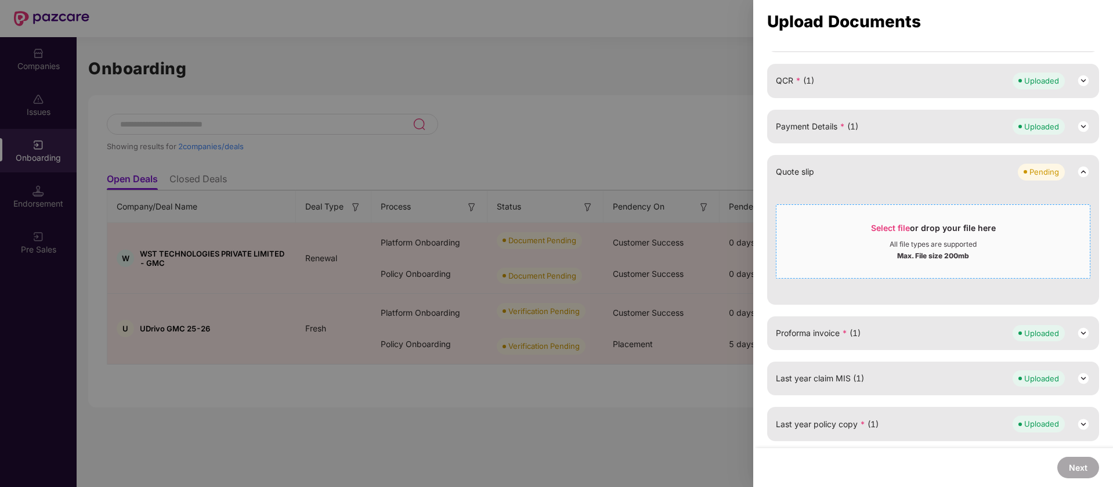
click at [986, 238] on div "Select file or drop your file here" at bounding box center [933, 230] width 125 height 17
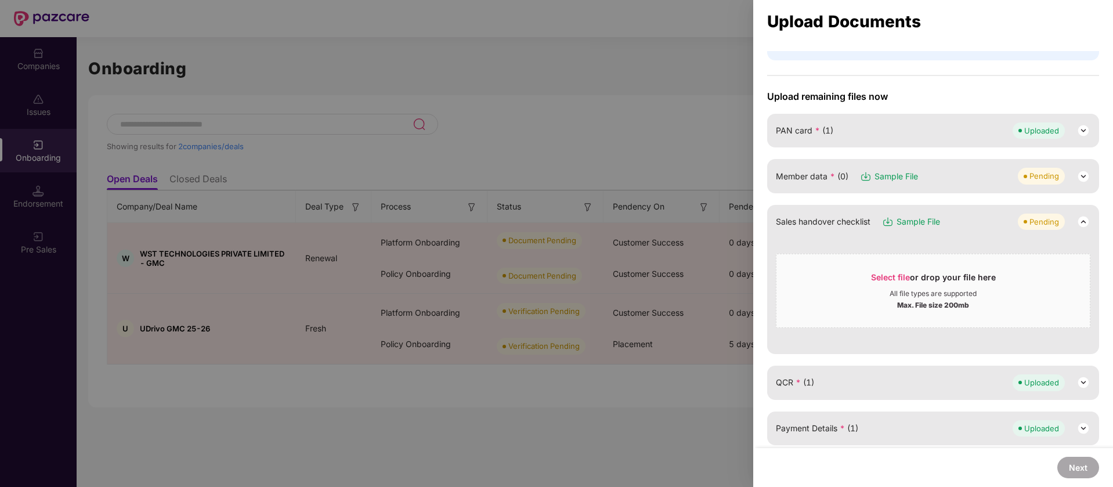
scroll to position [0, 0]
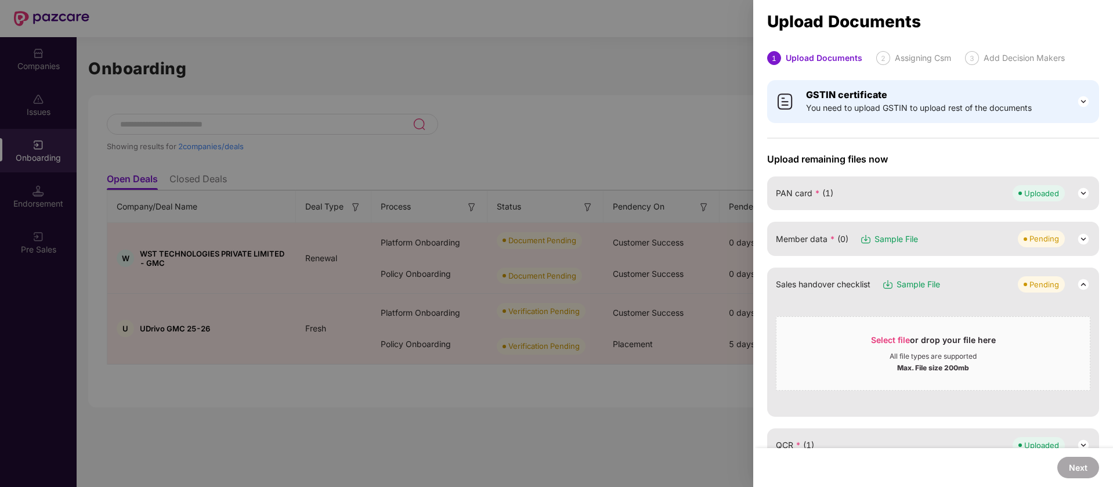
click at [899, 240] on span "Sample File" at bounding box center [896, 239] width 44 height 13
click at [991, 234] on div "Member data * (0) Sample File Pending" at bounding box center [933, 238] width 314 height 16
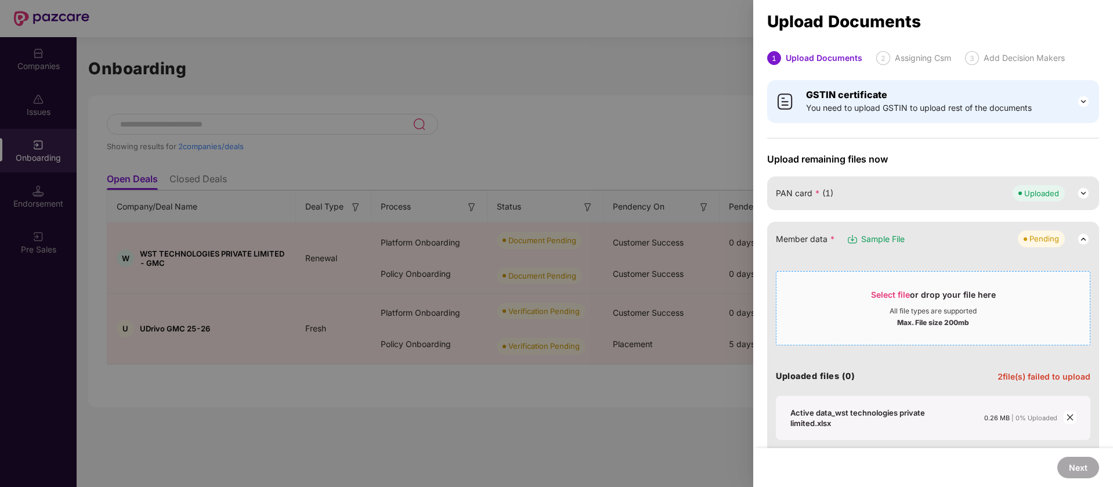
click at [888, 292] on span "Select file" at bounding box center [890, 294] width 39 height 10
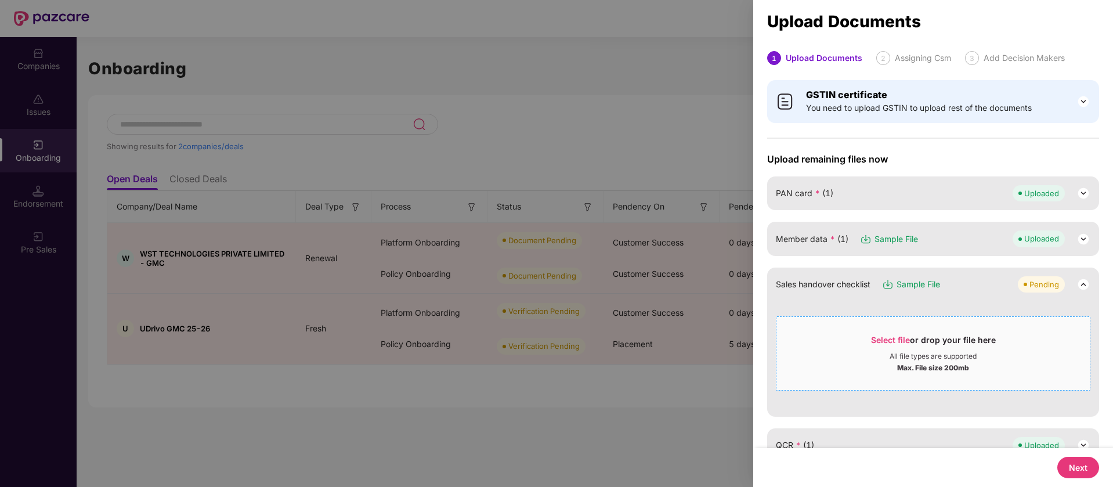
click at [986, 339] on div "Select file or drop your file here" at bounding box center [933, 342] width 125 height 17
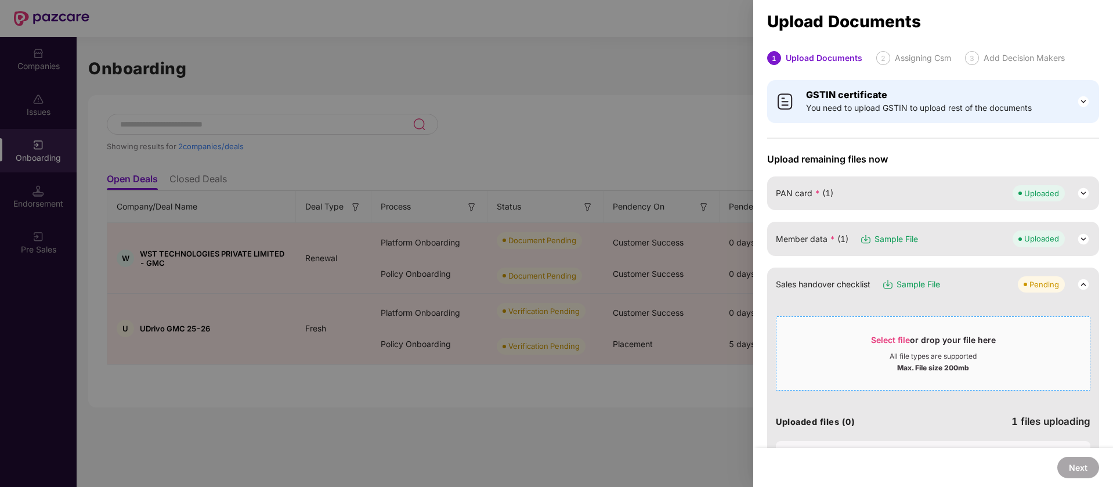
scroll to position [249, 0]
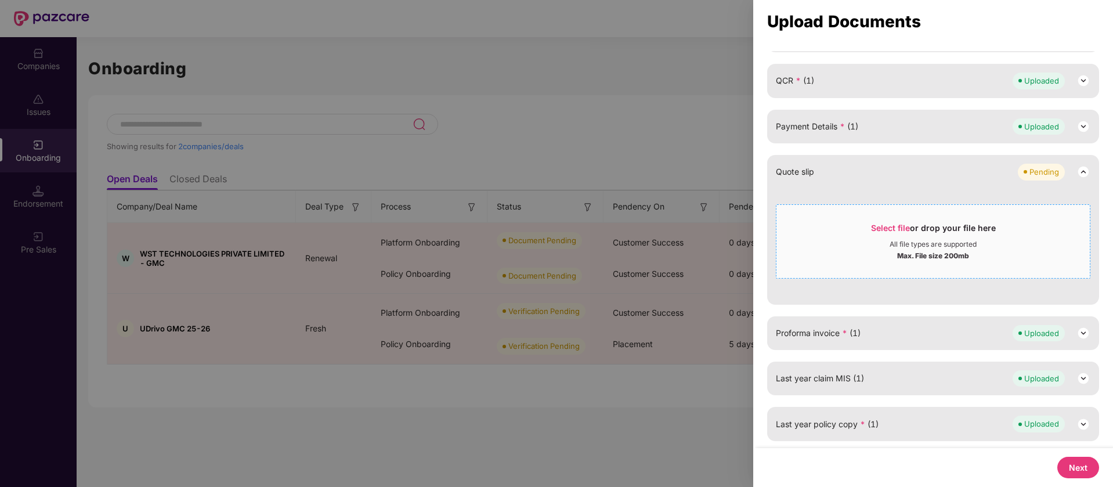
click at [883, 227] on span "Select file" at bounding box center [890, 228] width 39 height 10
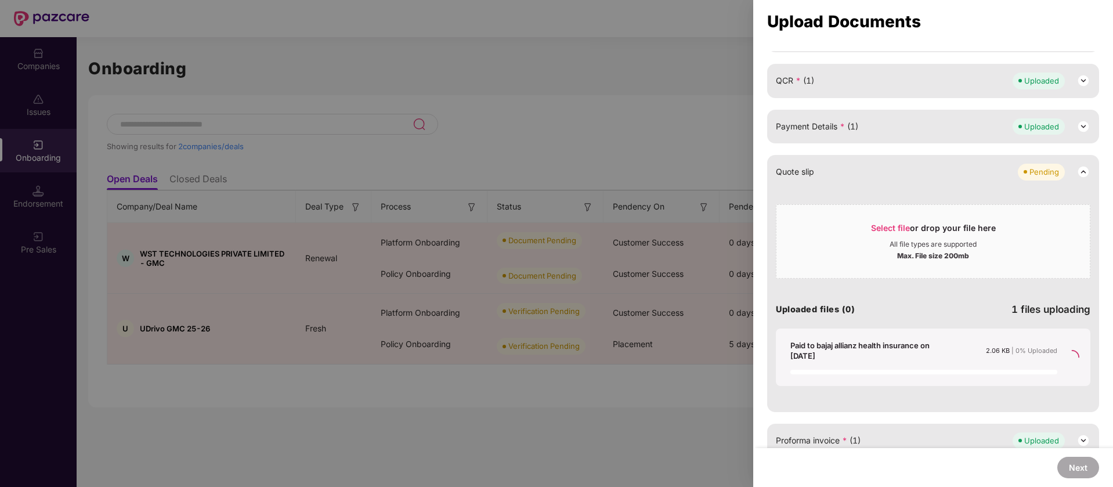
scroll to position [133, 0]
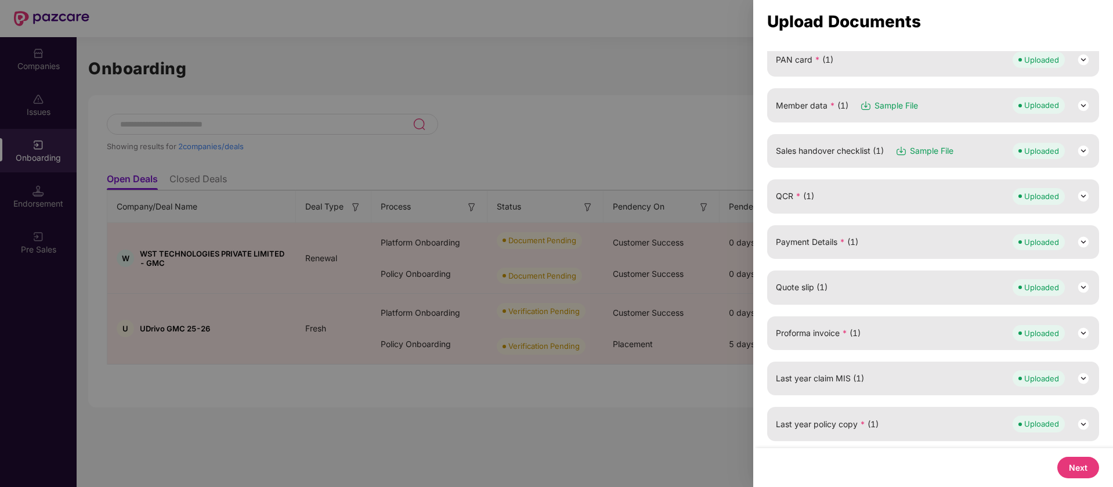
click at [1082, 477] on button "Next" at bounding box center [1078, 467] width 42 height 21
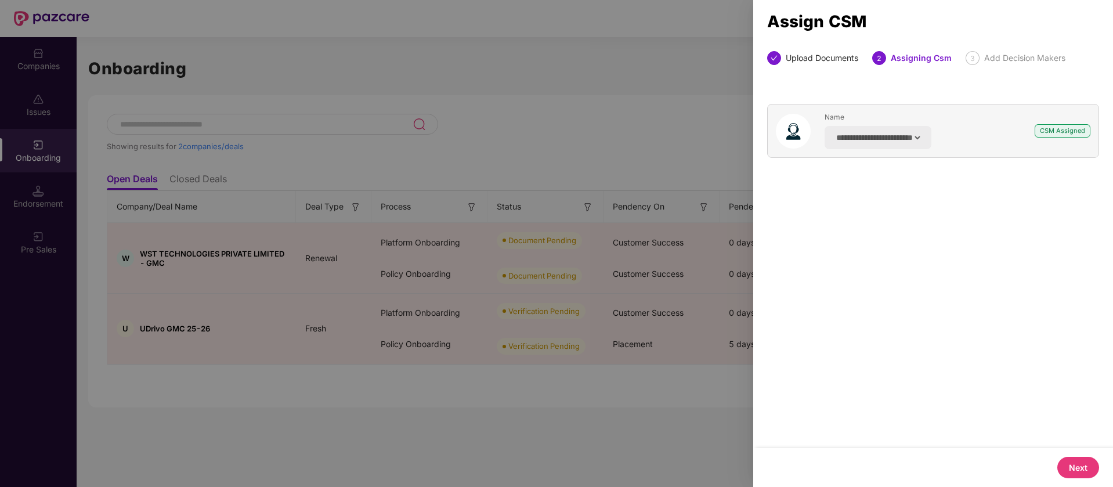
click at [1082, 477] on button "Next" at bounding box center [1078, 467] width 42 height 21
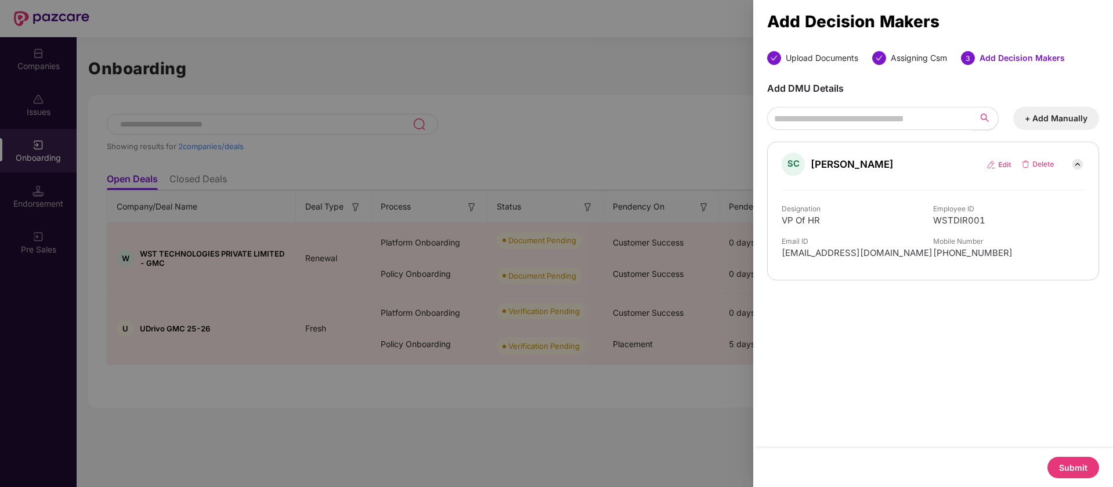
click at [1084, 466] on button "Submit" at bounding box center [1073, 467] width 52 height 21
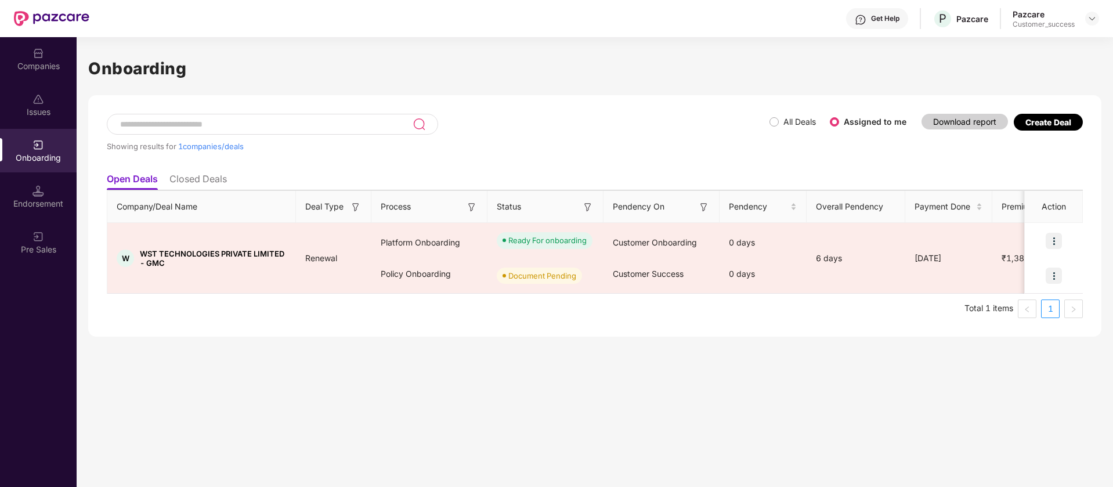
click at [207, 180] on li "Closed Deals" at bounding box center [197, 181] width 57 height 17
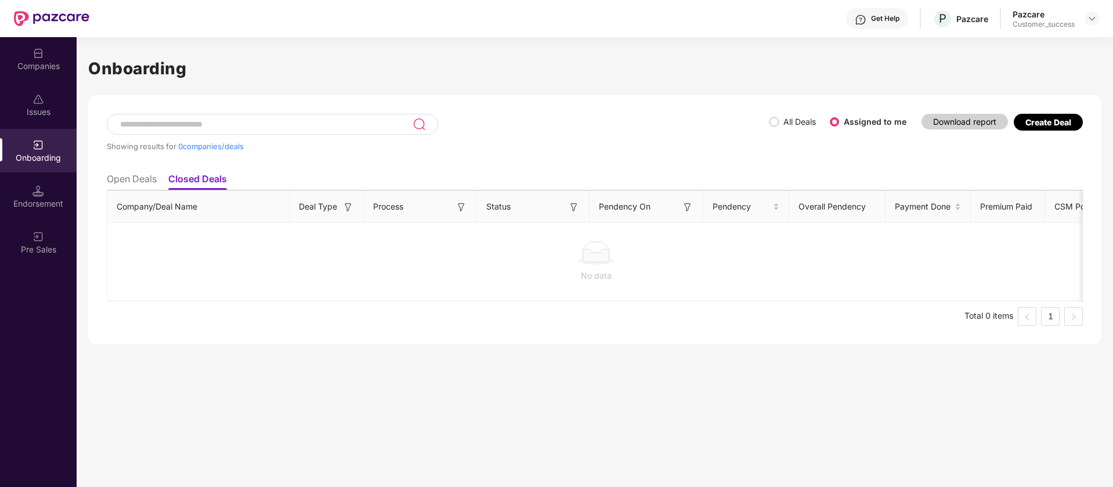
click at [144, 180] on li "Open Deals" at bounding box center [132, 181] width 50 height 17
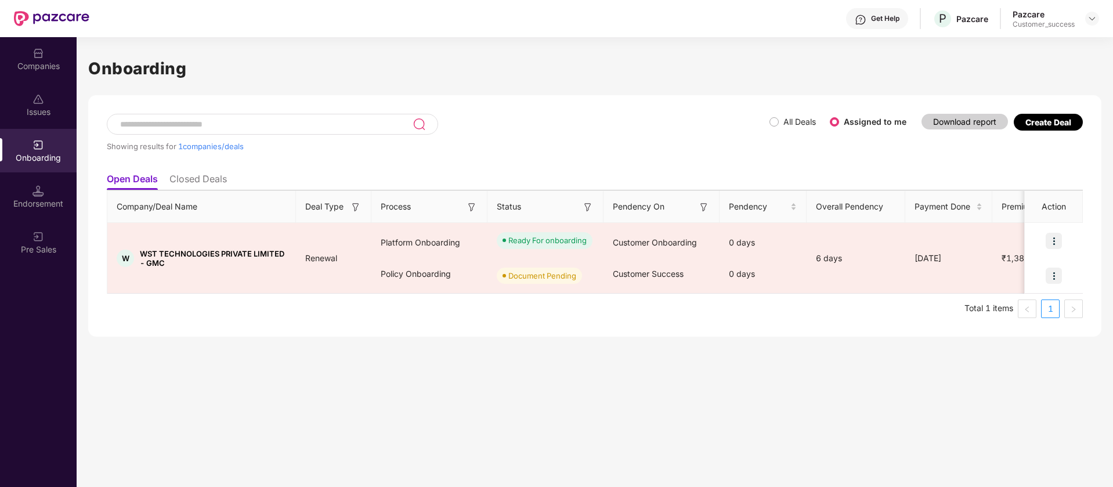
click at [767, 126] on div "Showing results for 1 companies/deals" at bounding box center [438, 140] width 662 height 53
click at [779, 118] on span "All Deals" at bounding box center [799, 121] width 42 height 13
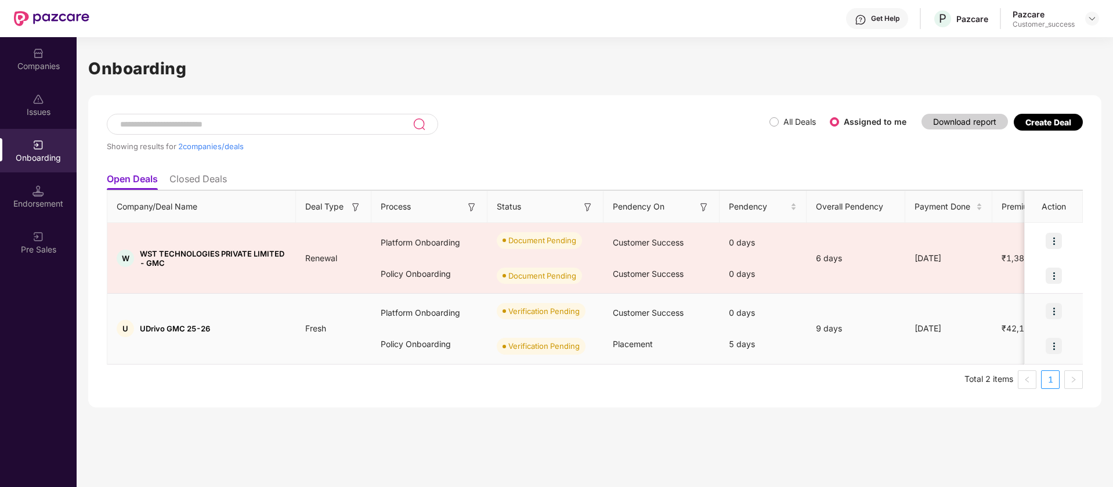
click at [1054, 309] on img at bounding box center [1053, 311] width 16 height 16
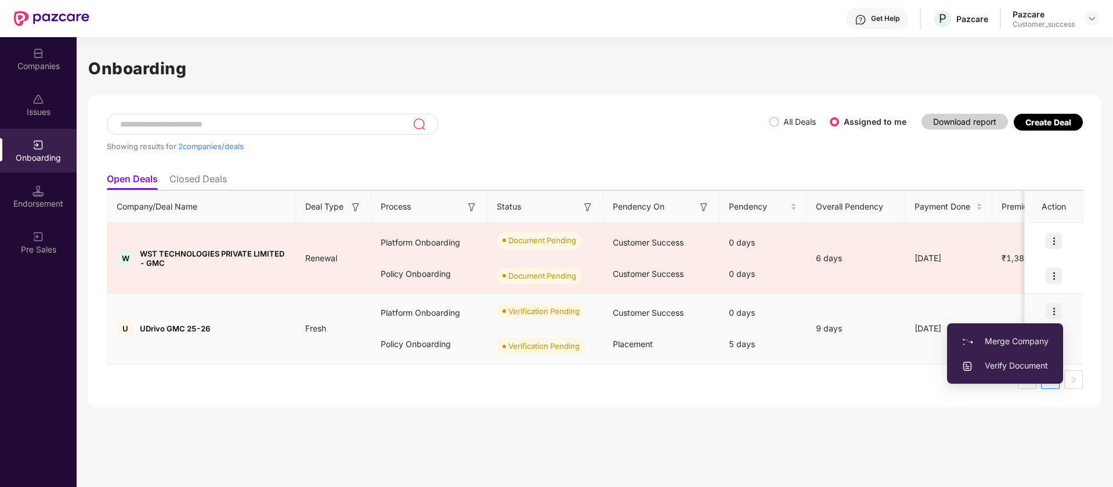
click at [1022, 365] on span "Verify Document" at bounding box center [1004, 365] width 87 height 13
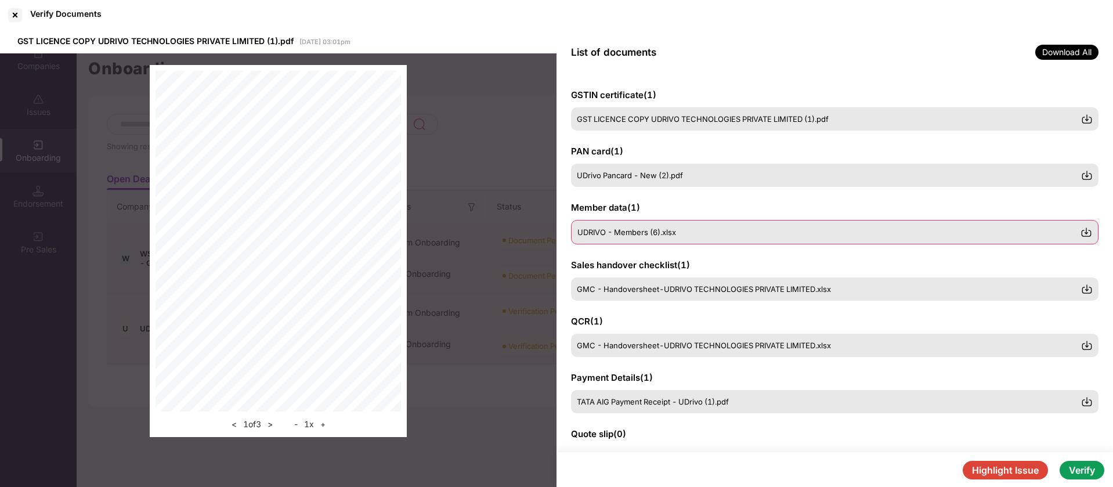
click at [685, 239] on div "UDRIVO - Members (6).xlsx" at bounding box center [834, 232] width 527 height 24
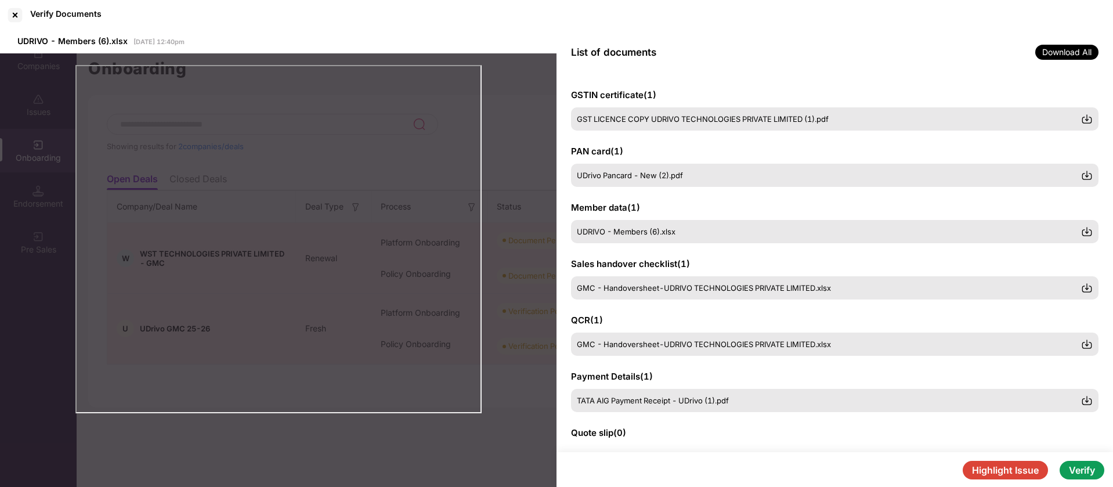
click at [1092, 470] on button "Verify" at bounding box center [1081, 470] width 45 height 19
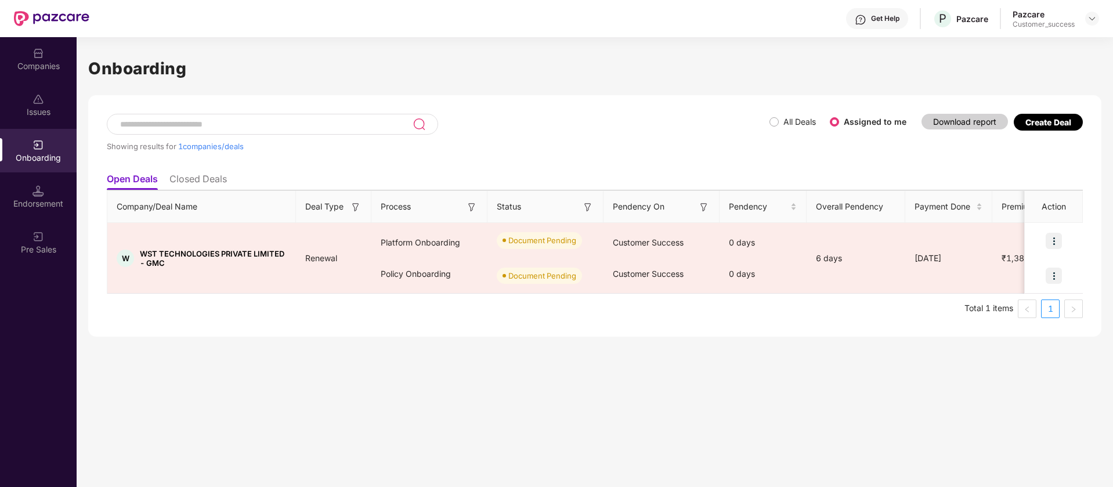
click at [57, 68] on div "Companies" at bounding box center [38, 66] width 77 height 12
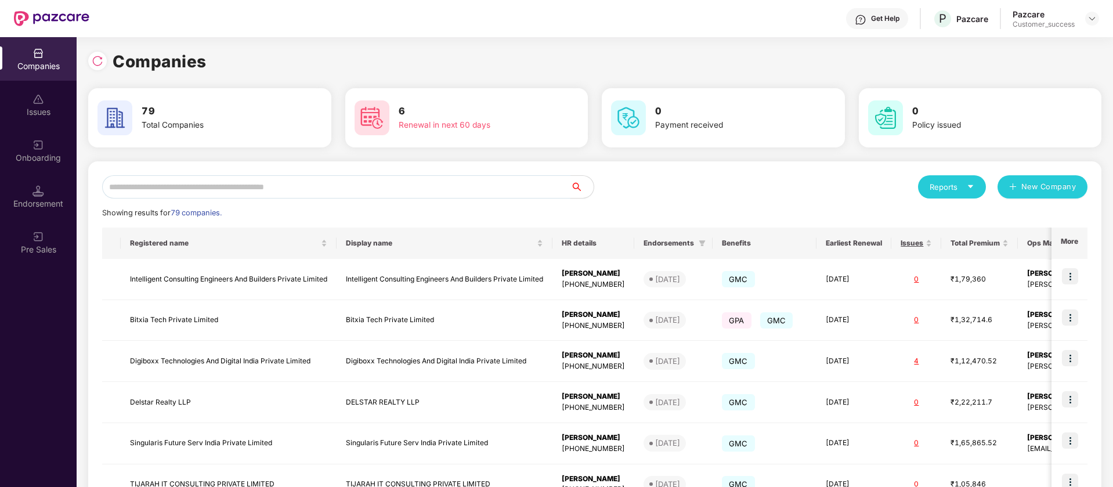
click at [167, 190] on input "text" at bounding box center [336, 186] width 468 height 23
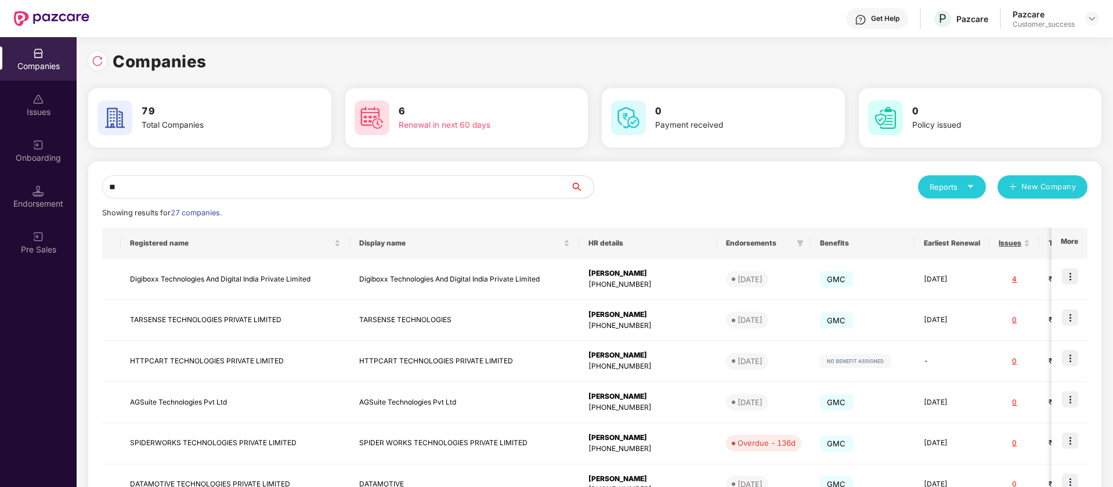
type input "*"
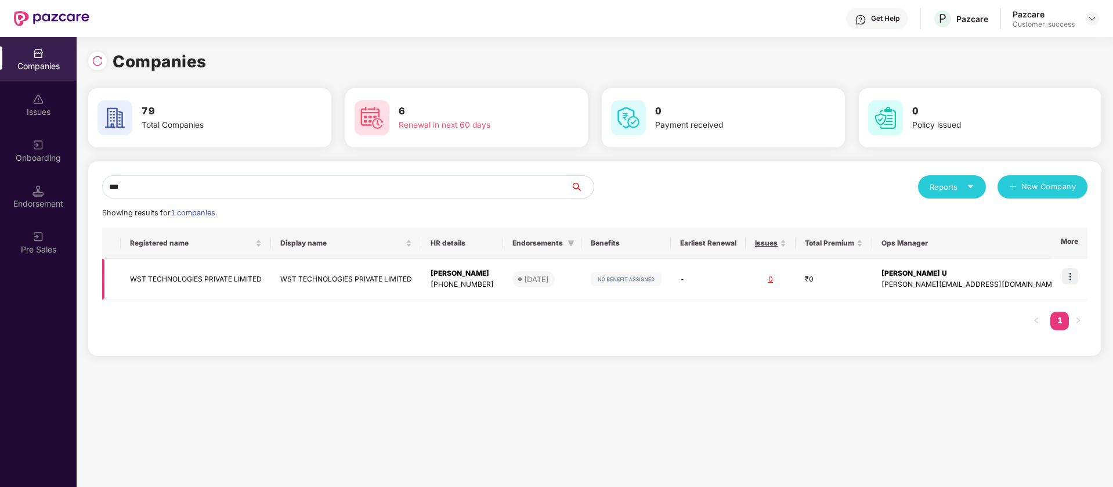
type input "***"
click at [744, 294] on td "-" at bounding box center [708, 279] width 75 height 41
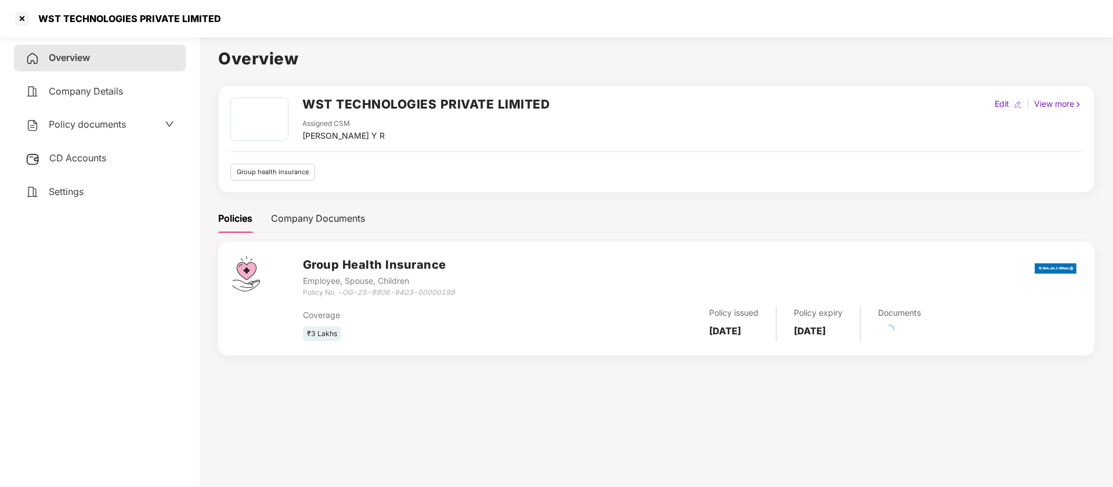
click at [160, 132] on div "Policy documents" at bounding box center [100, 124] width 172 height 27
click at [165, 124] on icon "down" at bounding box center [169, 123] width 9 height 9
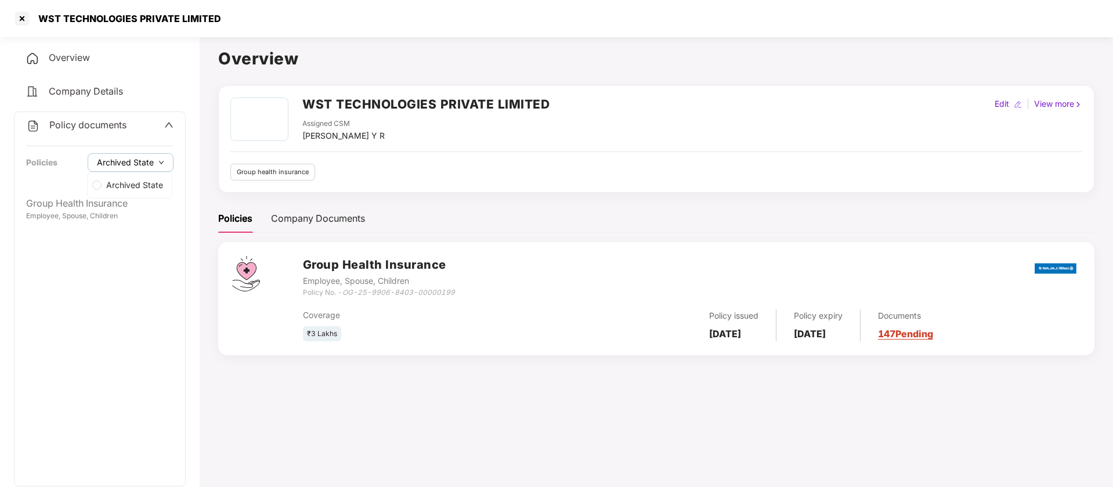
click at [153, 161] on button "Archived State" at bounding box center [131, 162] width 86 height 19
click at [143, 183] on span "Archived State" at bounding box center [135, 185] width 66 height 13
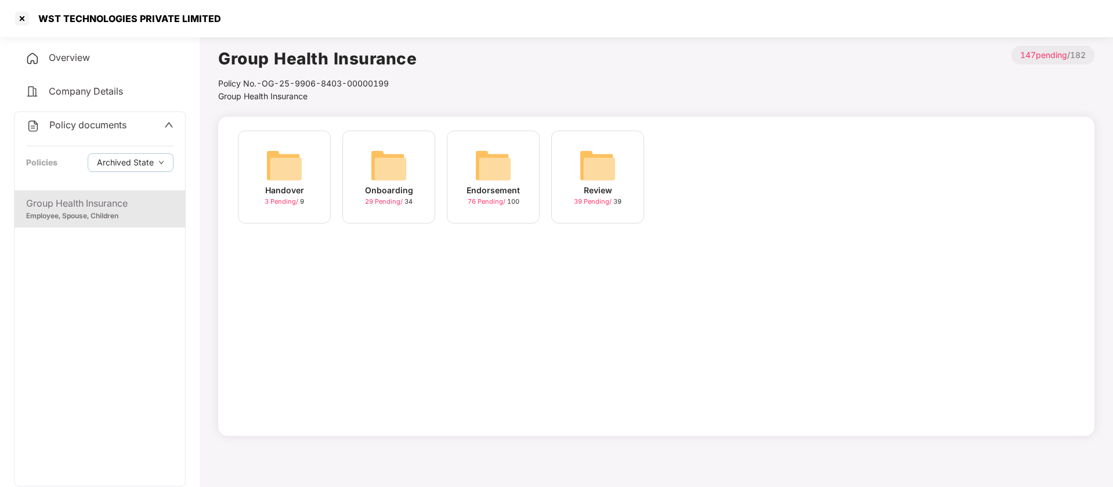
click at [59, 218] on div "Employee, Spouse, Children" at bounding box center [99, 216] width 147 height 11
click at [390, 170] on img at bounding box center [388, 165] width 37 height 37
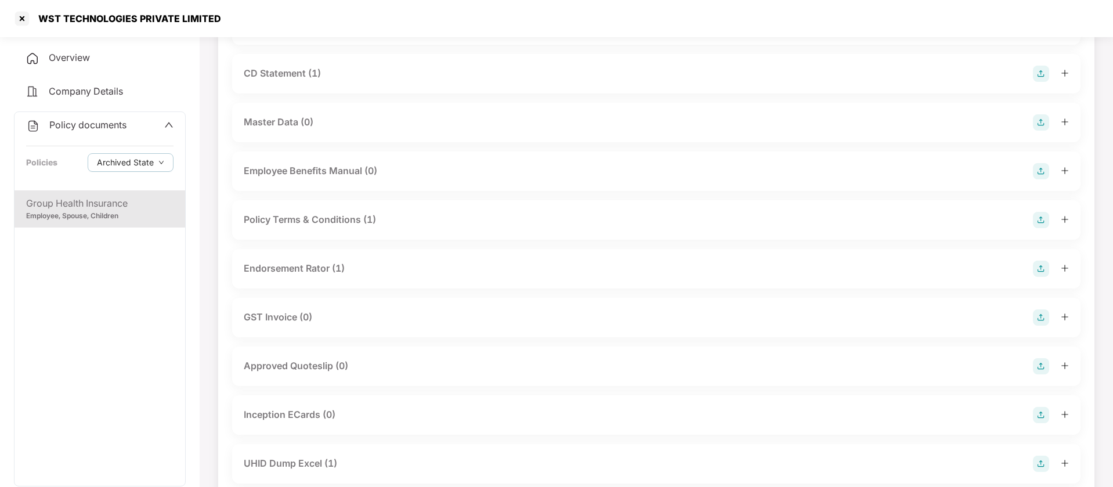
scroll to position [290, 0]
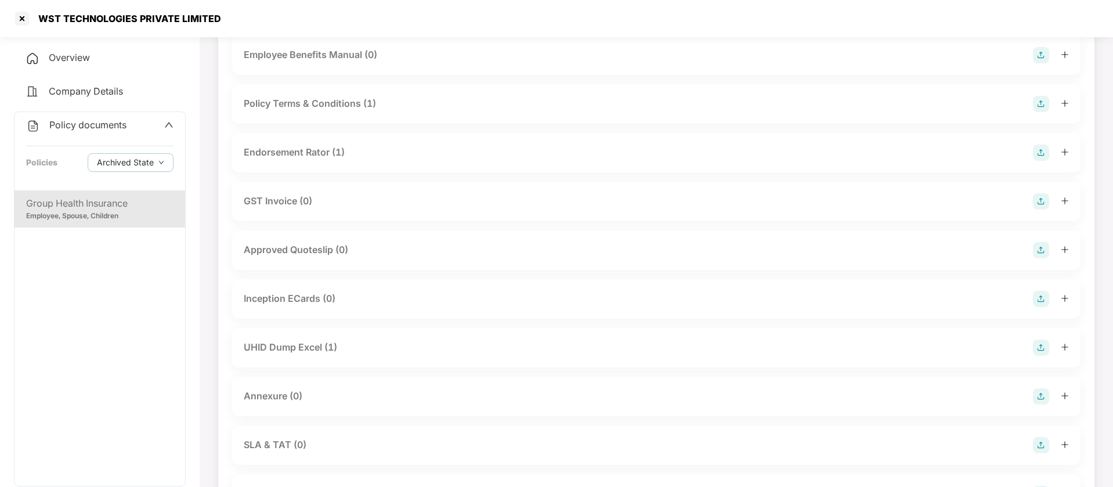
click at [292, 341] on div "UHID Dump Excel (1)" at bounding box center [290, 347] width 93 height 15
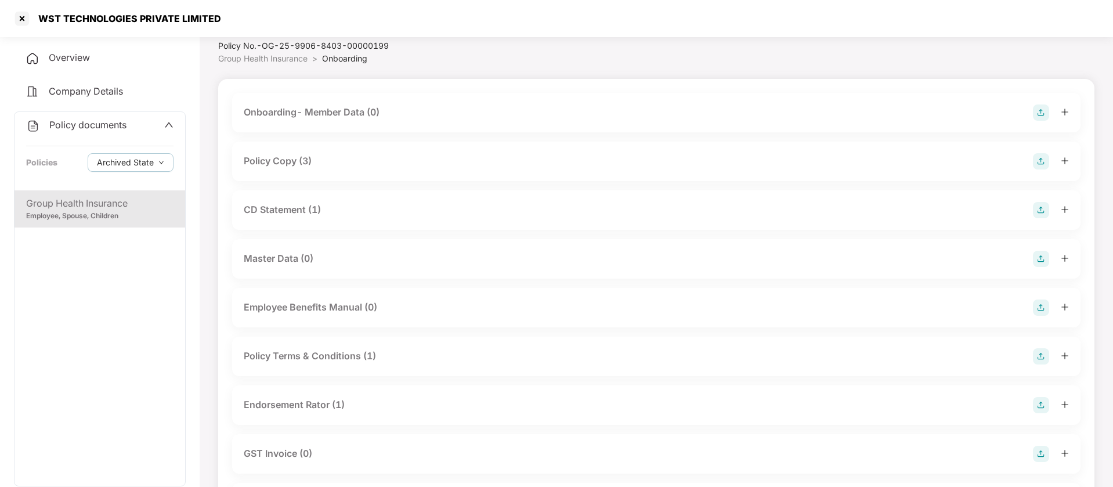
scroll to position [0, 0]
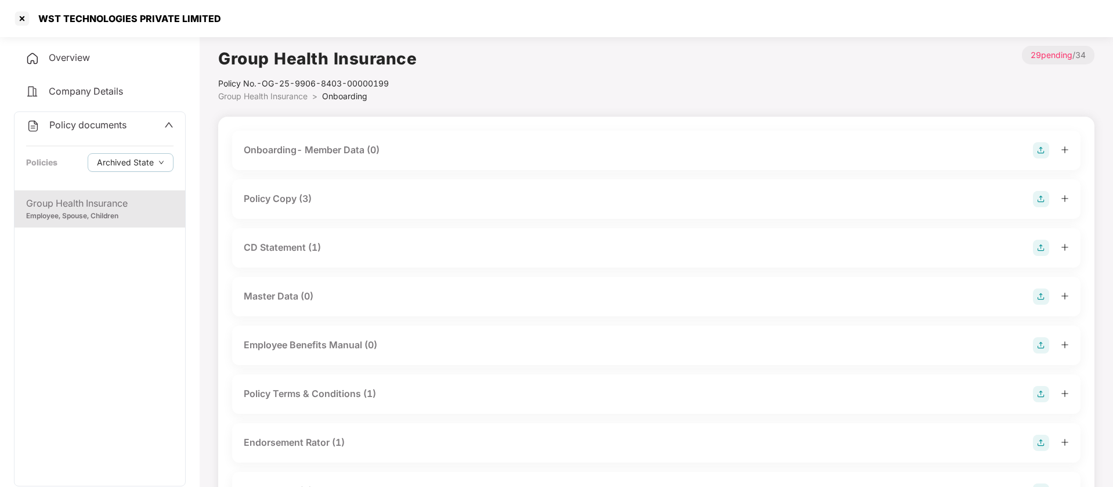
click at [331, 144] on div "Onboarding- Member Data (0)" at bounding box center [312, 150] width 136 height 15
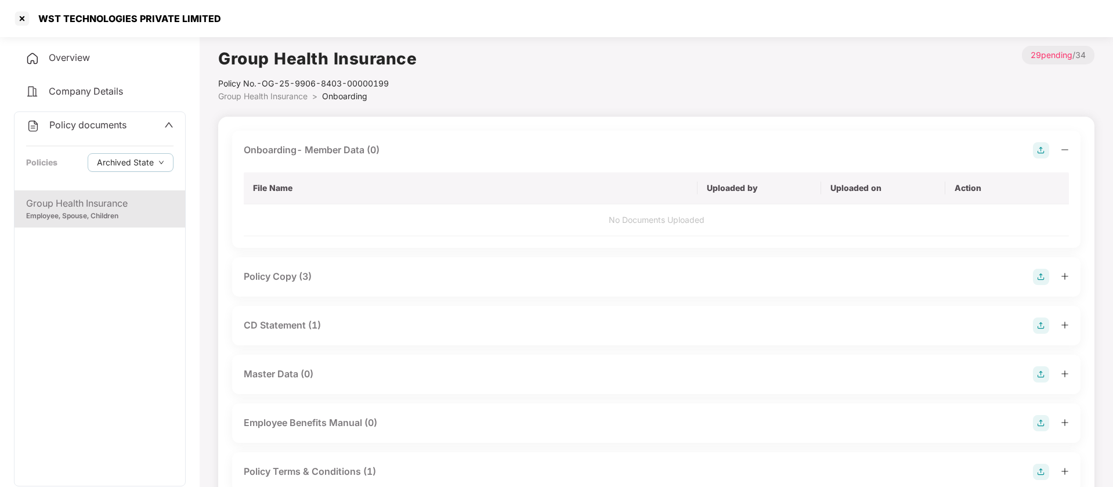
click at [123, 202] on div "Group Health Insurance" at bounding box center [99, 203] width 147 height 15
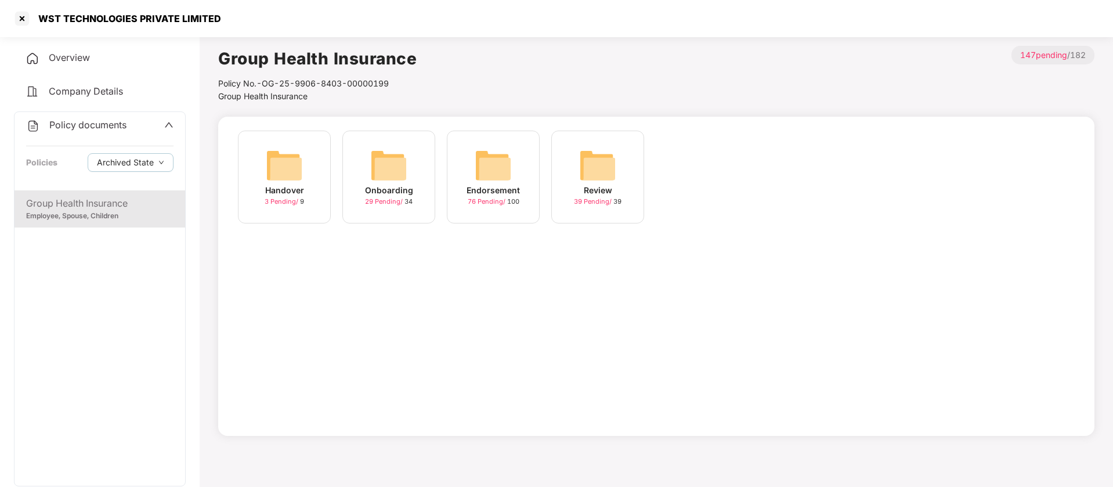
click at [289, 162] on img at bounding box center [284, 165] width 37 height 37
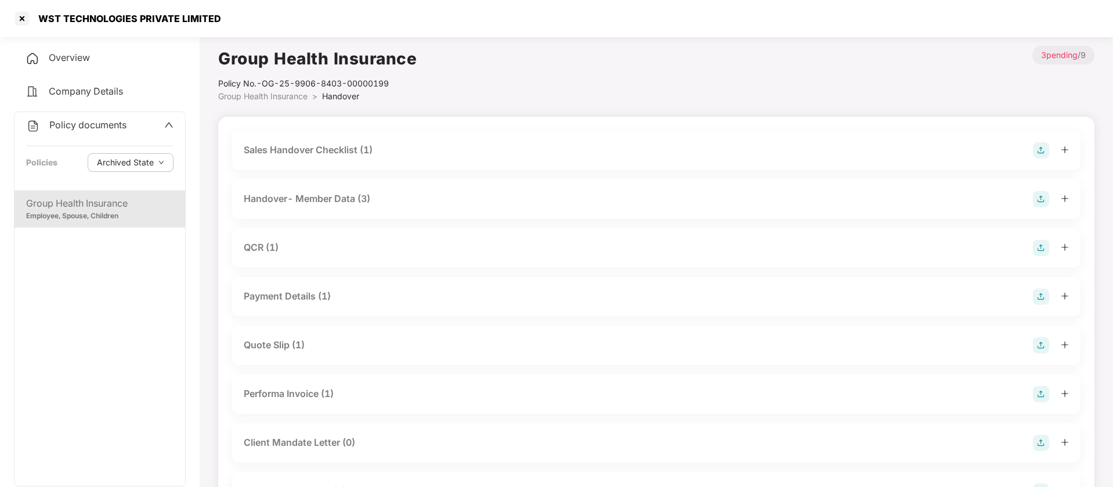
click at [339, 200] on div "Handover- Member Data (3)" at bounding box center [307, 198] width 126 height 15
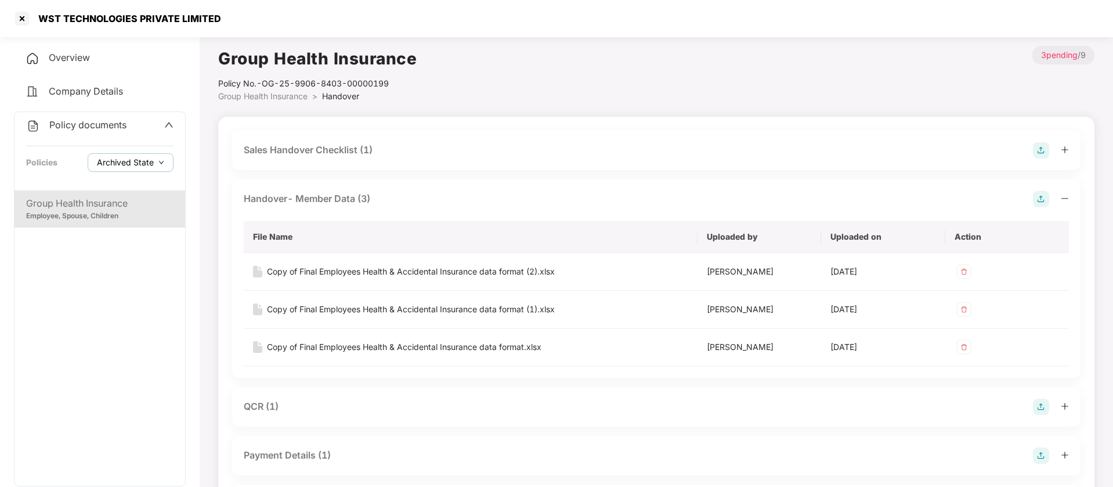
click at [133, 154] on button "Archived State" at bounding box center [131, 162] width 86 height 19
click at [457, 53] on div "Group Health Insurance Policy No.- OG-25-9906-8403-00000199 Group Health Insura…" at bounding box center [656, 74] width 876 height 57
click at [26, 20] on div at bounding box center [22, 18] width 19 height 19
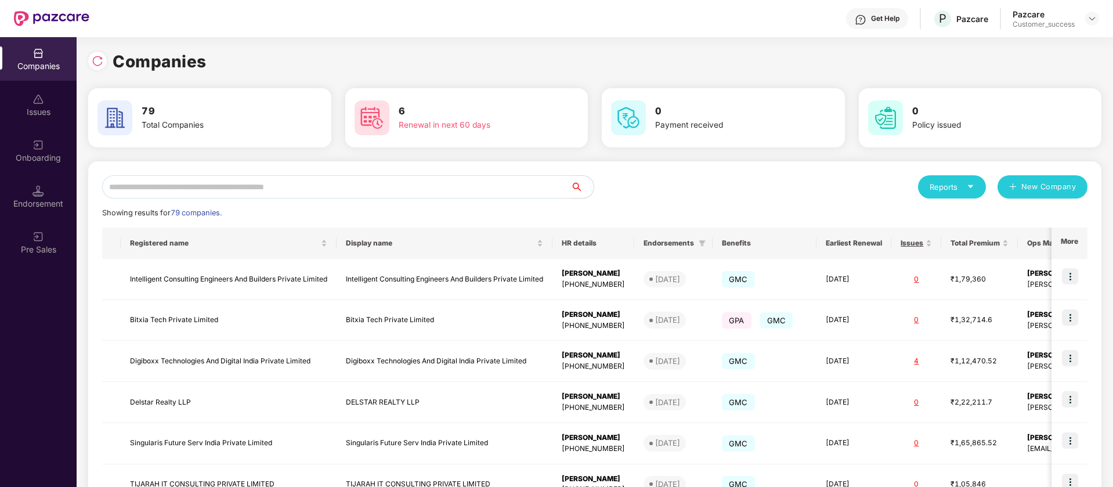
click at [340, 187] on input "text" at bounding box center [336, 186] width 468 height 23
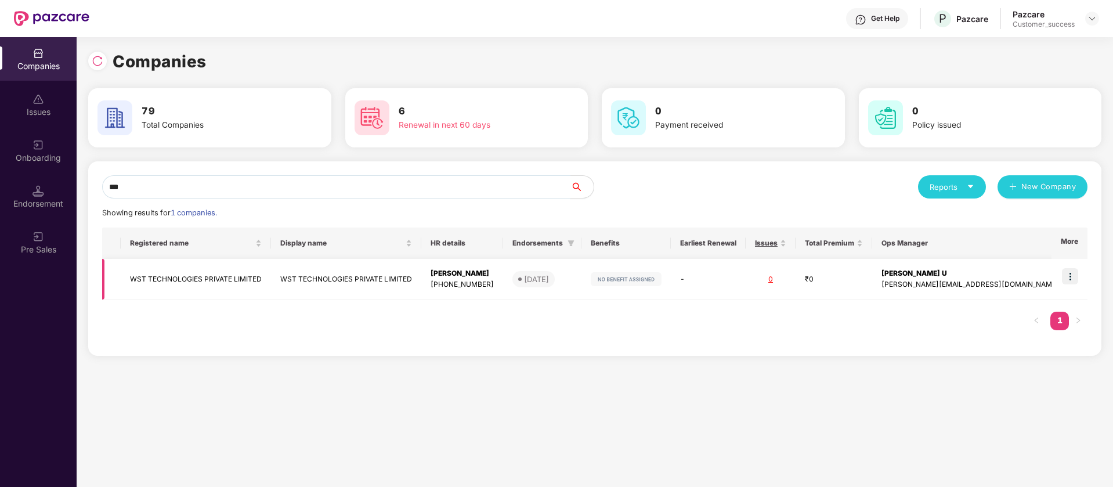
type input "***"
click at [1074, 274] on img at bounding box center [1070, 276] width 16 height 16
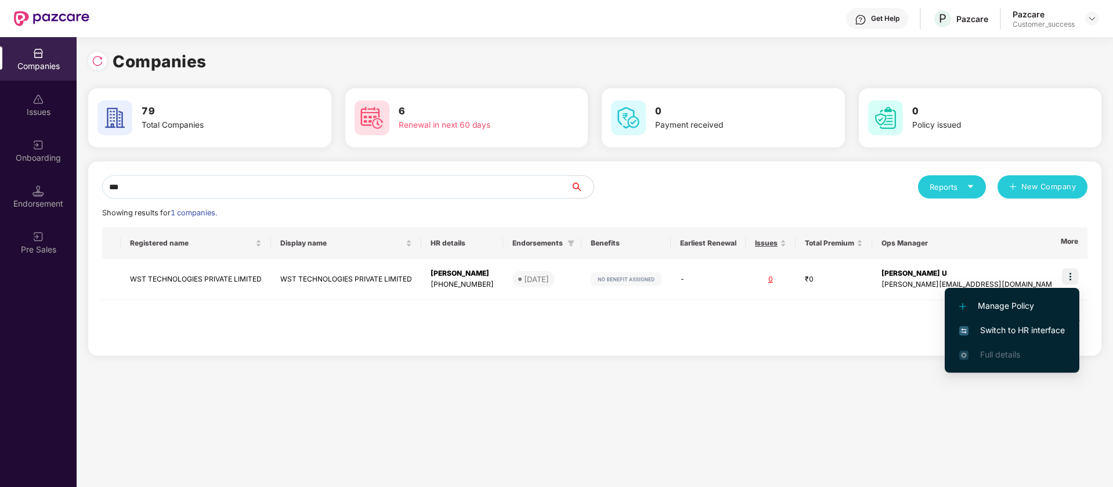
click at [1019, 332] on span "Switch to HR interface" at bounding box center [1012, 330] width 106 height 13
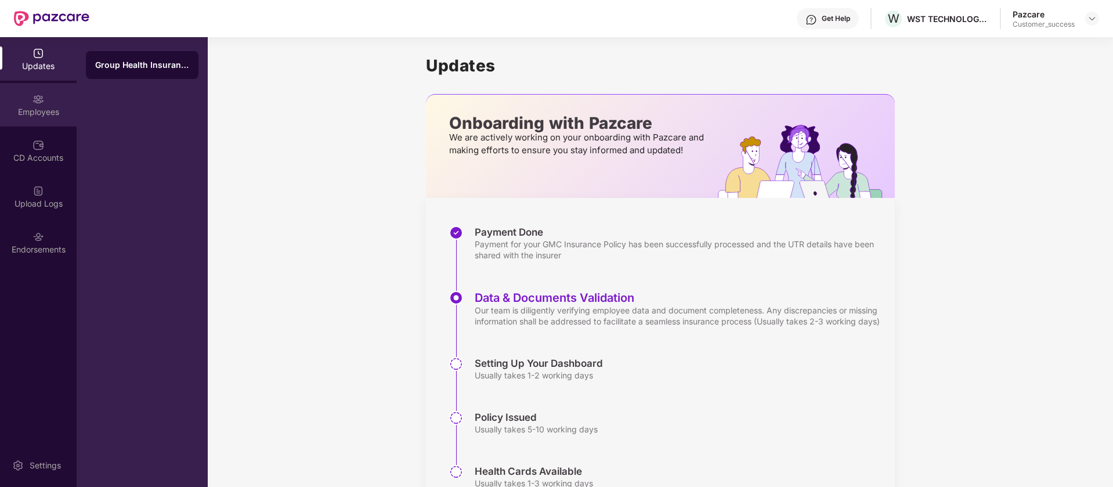
click at [11, 95] on div "Employees" at bounding box center [38, 105] width 77 height 44
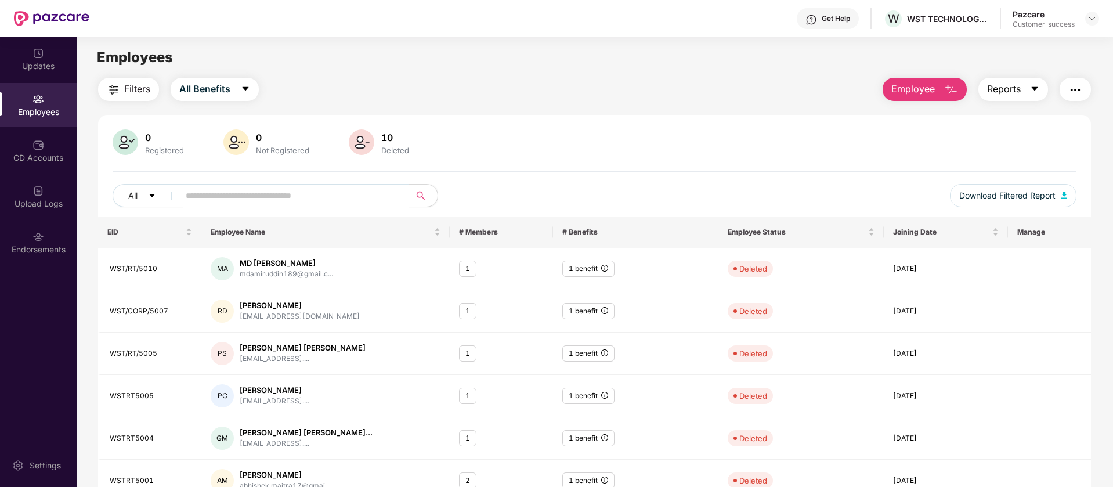
click at [1024, 89] on button "Reports" at bounding box center [1013, 89] width 70 height 23
click at [201, 87] on span "All Benefits" at bounding box center [204, 89] width 51 height 15
click at [1098, 15] on div at bounding box center [1092, 19] width 14 height 14
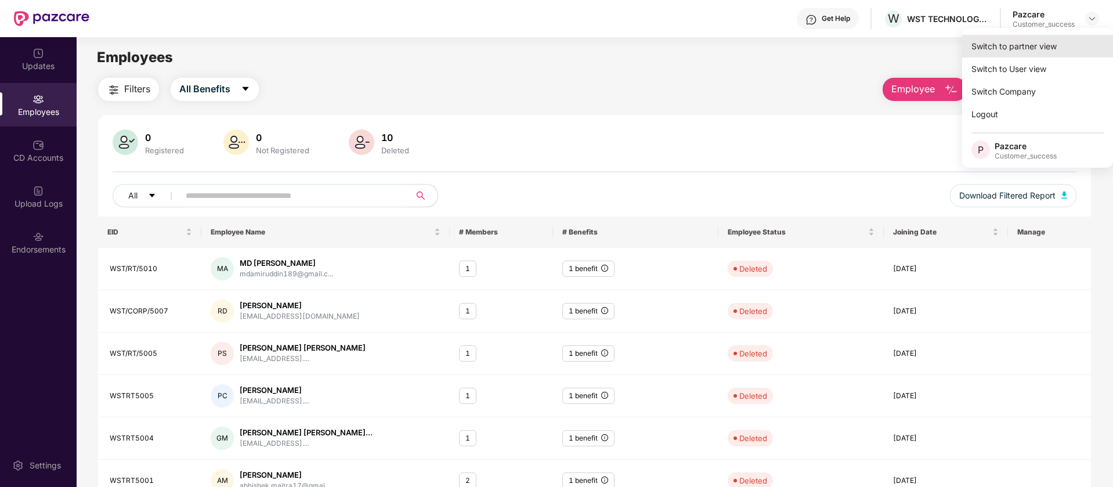
click at [1020, 52] on div "Switch to partner view" at bounding box center [1037, 46] width 151 height 23
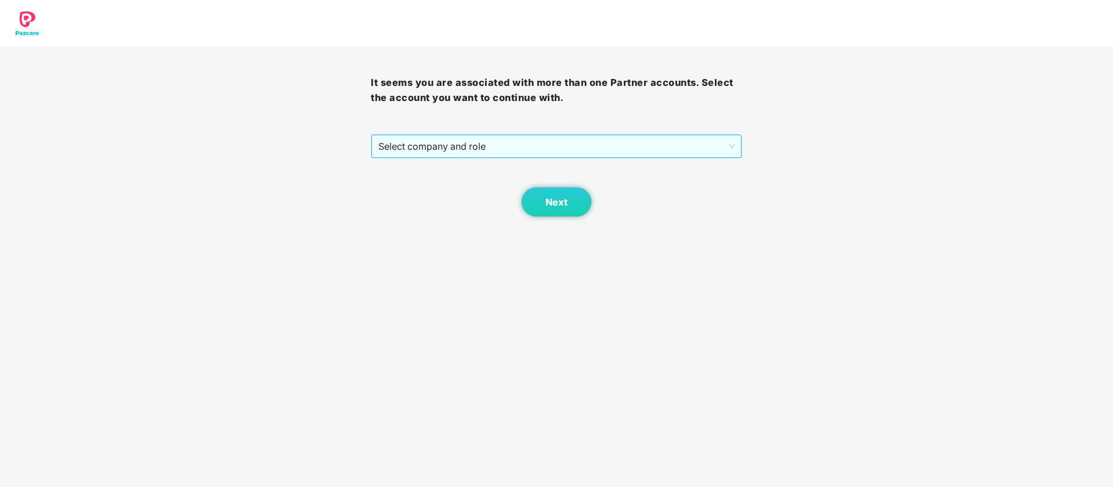
click at [454, 155] on span "Select company and role" at bounding box center [556, 146] width 356 height 22
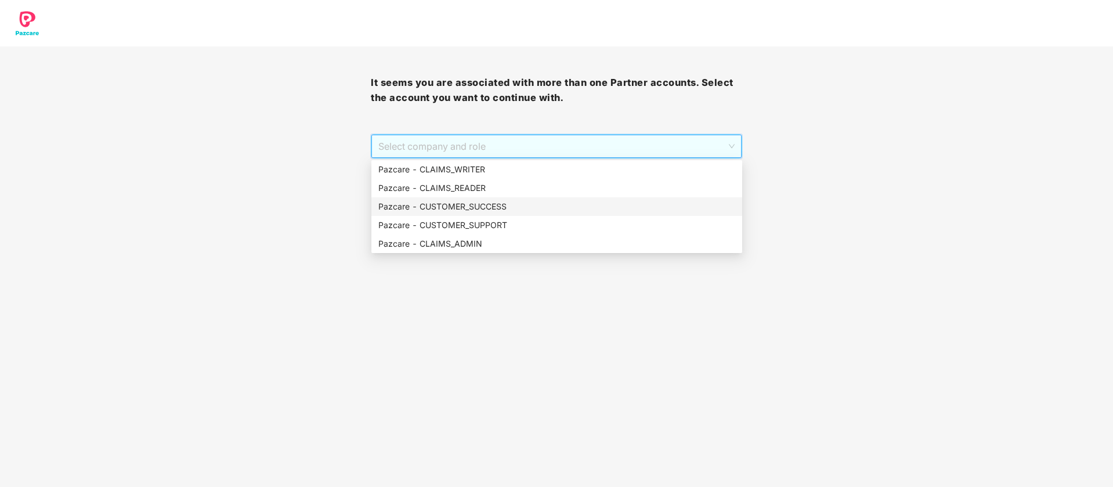
click at [473, 202] on div "Pazcare - CUSTOMER_SUCCESS" at bounding box center [556, 206] width 357 height 13
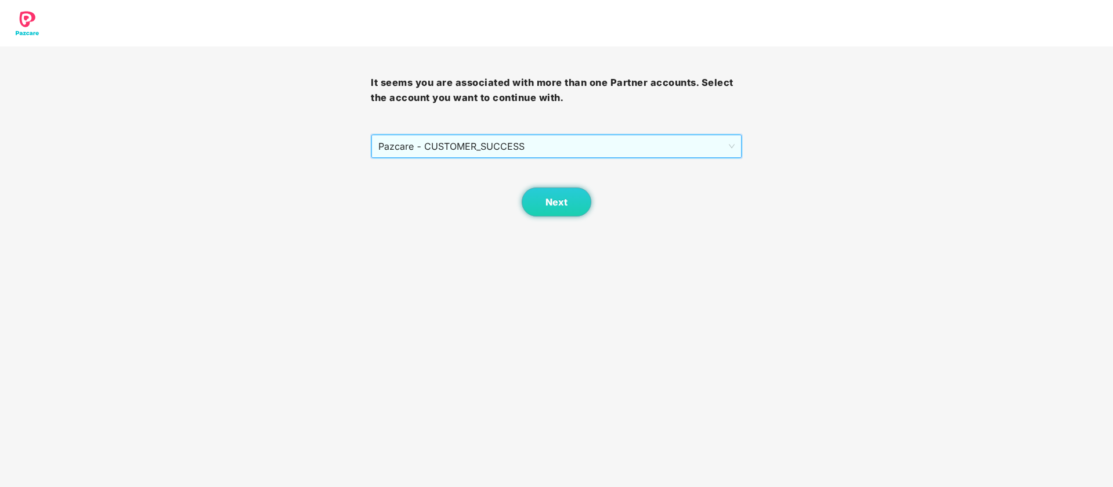
click at [519, 209] on div "Next" at bounding box center [556, 187] width 371 height 58
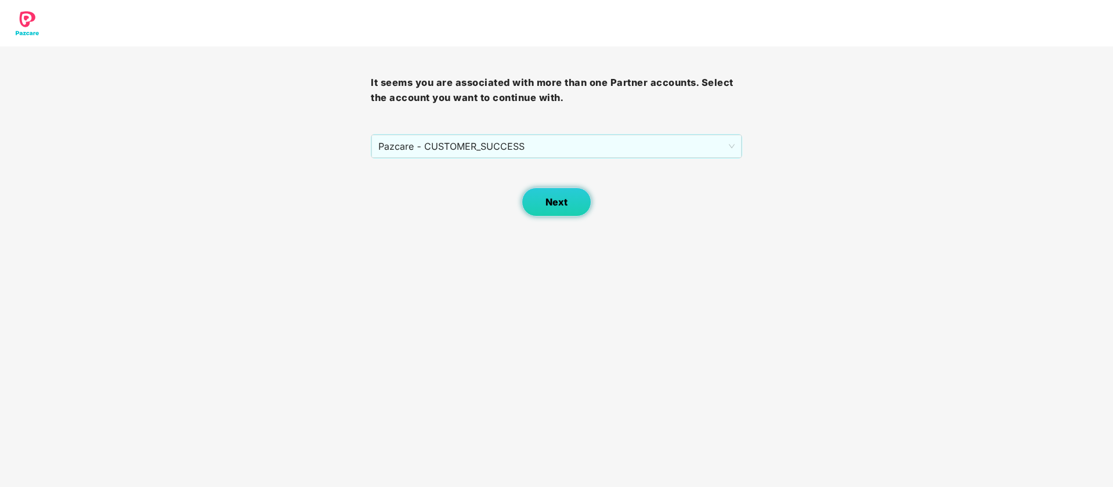
click at [536, 206] on button "Next" at bounding box center [556, 201] width 70 height 29
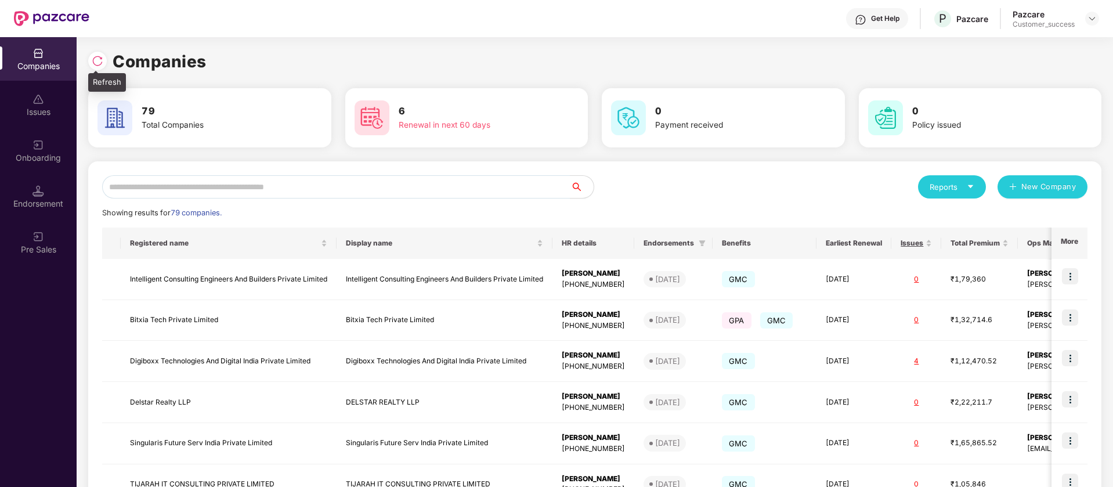
click at [102, 60] on img at bounding box center [98, 61] width 12 height 12
click at [31, 180] on div "Endorsement" at bounding box center [38, 197] width 77 height 44
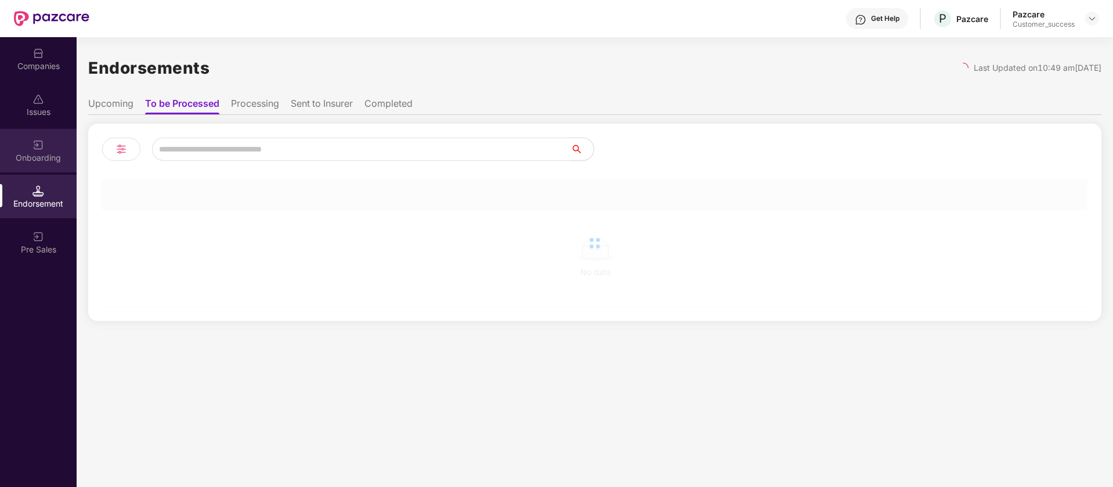
click at [44, 162] on div "Onboarding" at bounding box center [38, 158] width 77 height 12
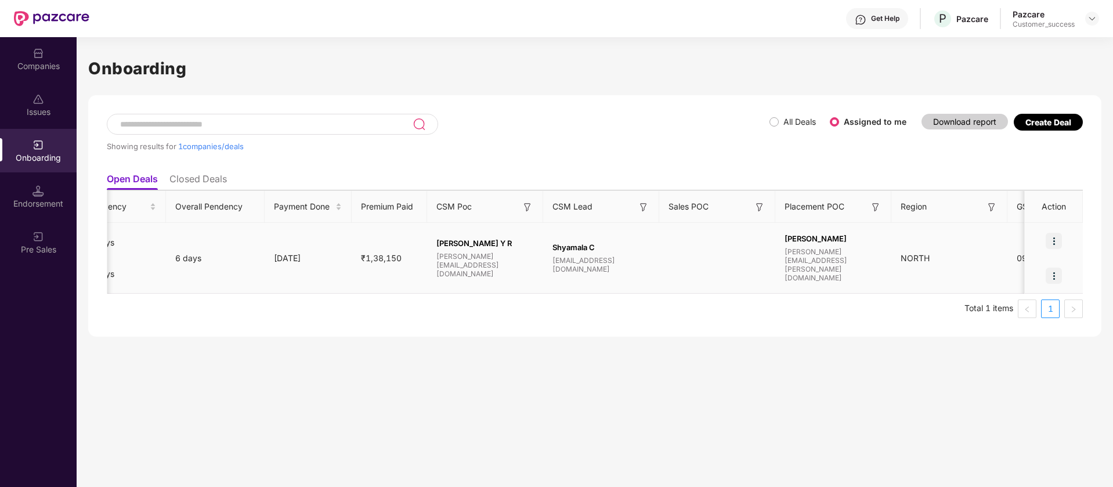
scroll to position [0, 642]
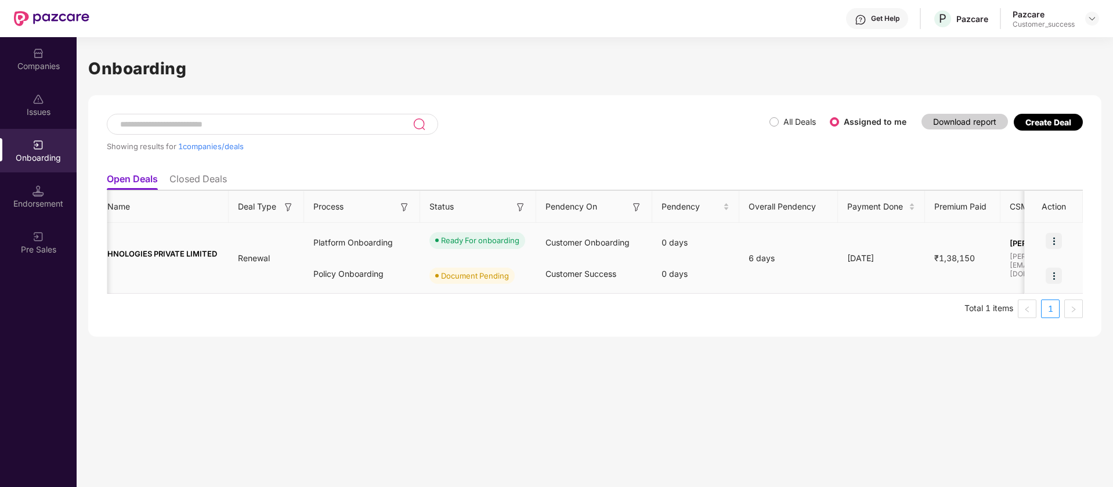
scroll to position [0, 71]
